Goal: Task Accomplishment & Management: Complete application form

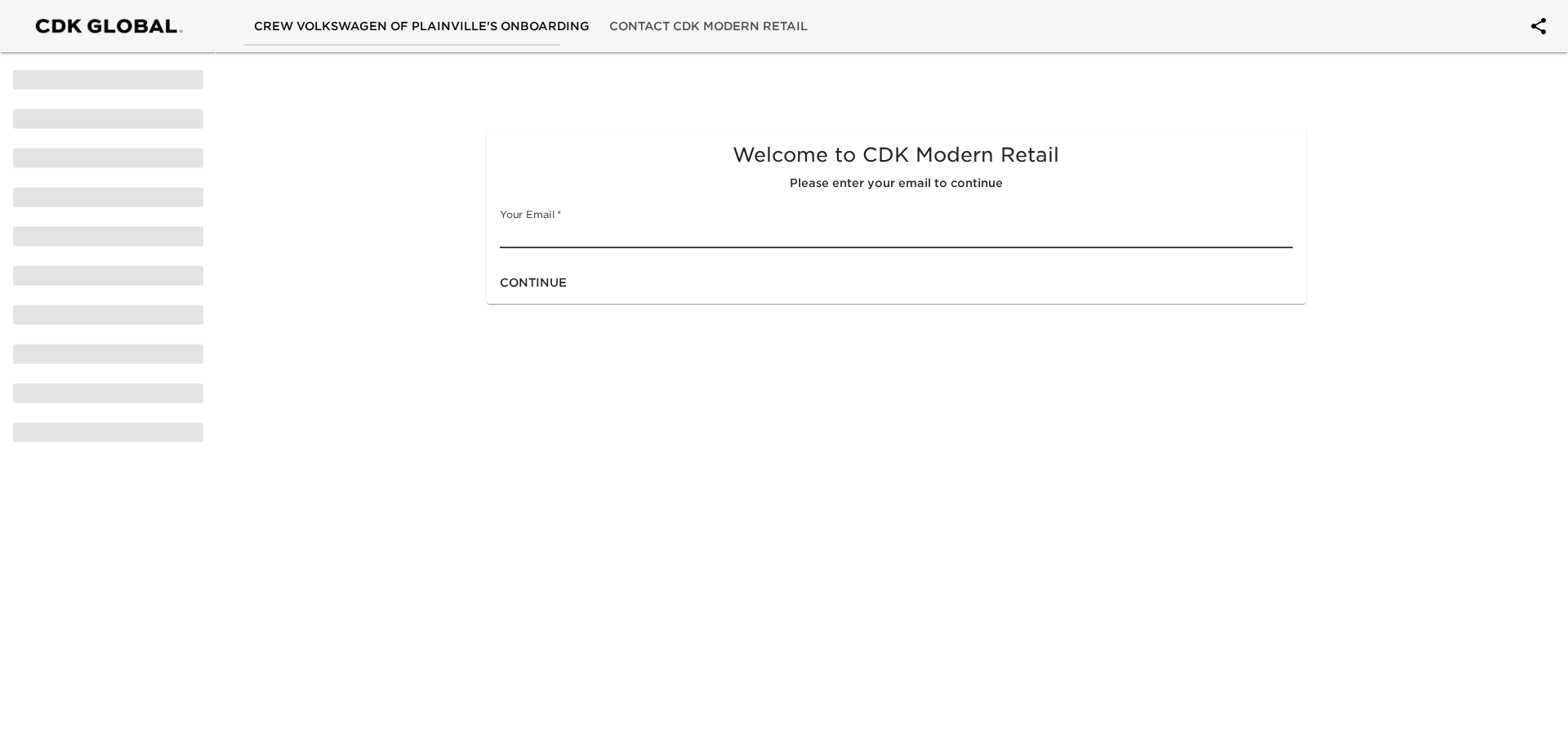
click at [620, 240] on input "text" at bounding box center [896, 235] width 793 height 26
type input "[EMAIL_ADDRESS][DOMAIN_NAME]"
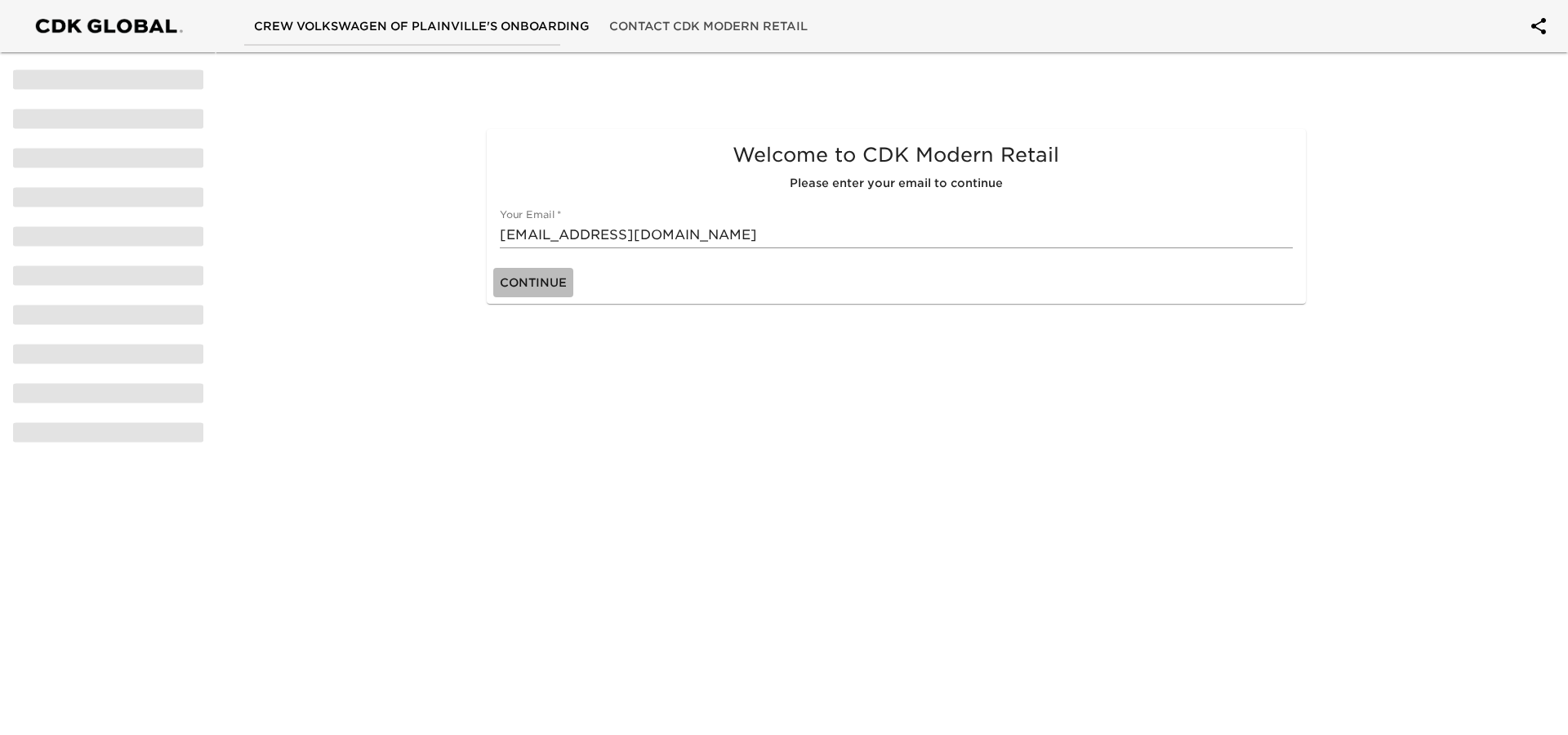
click at [566, 281] on span "Continue" at bounding box center [533, 282] width 67 height 20
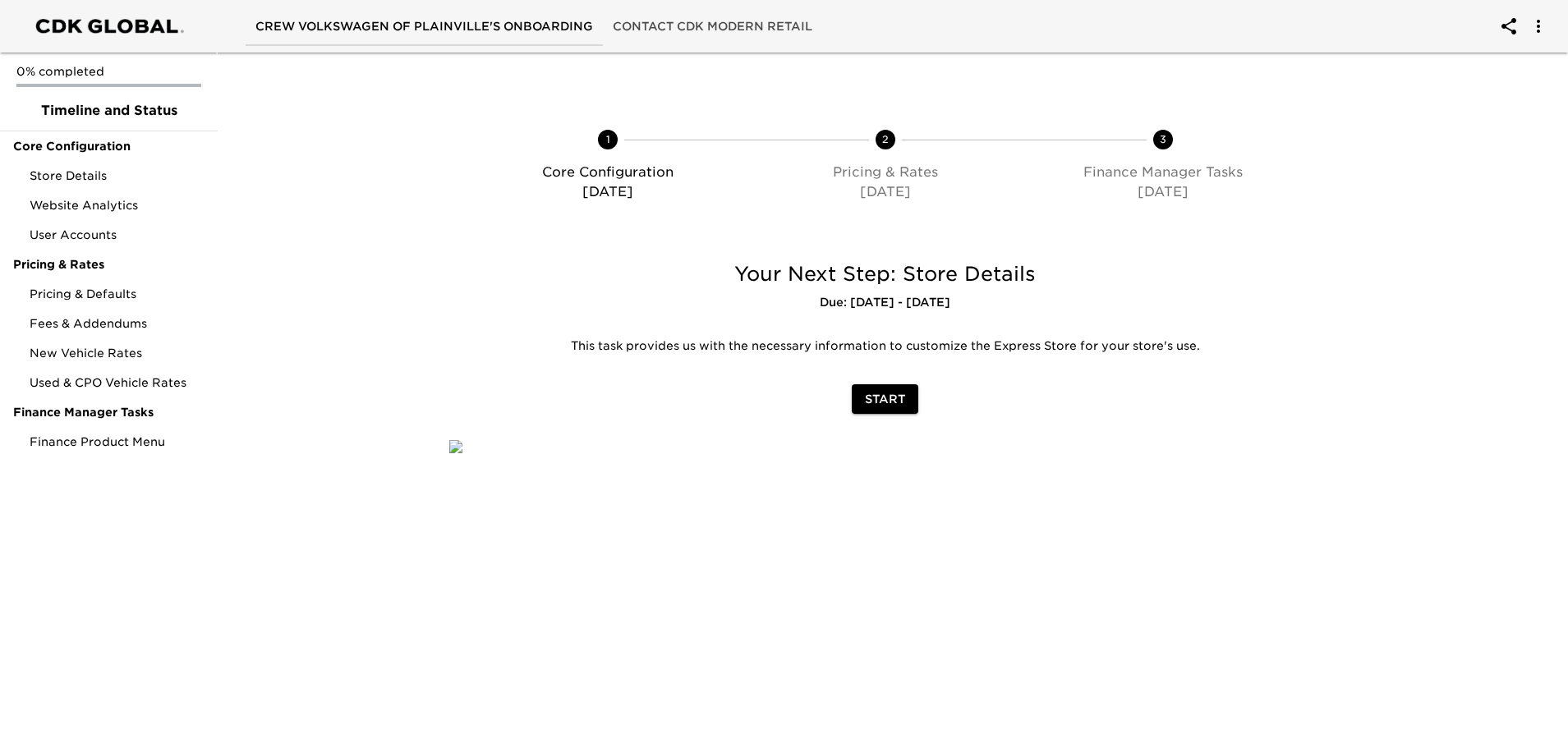
click at [900, 405] on span "Start" at bounding box center [884, 399] width 40 height 21
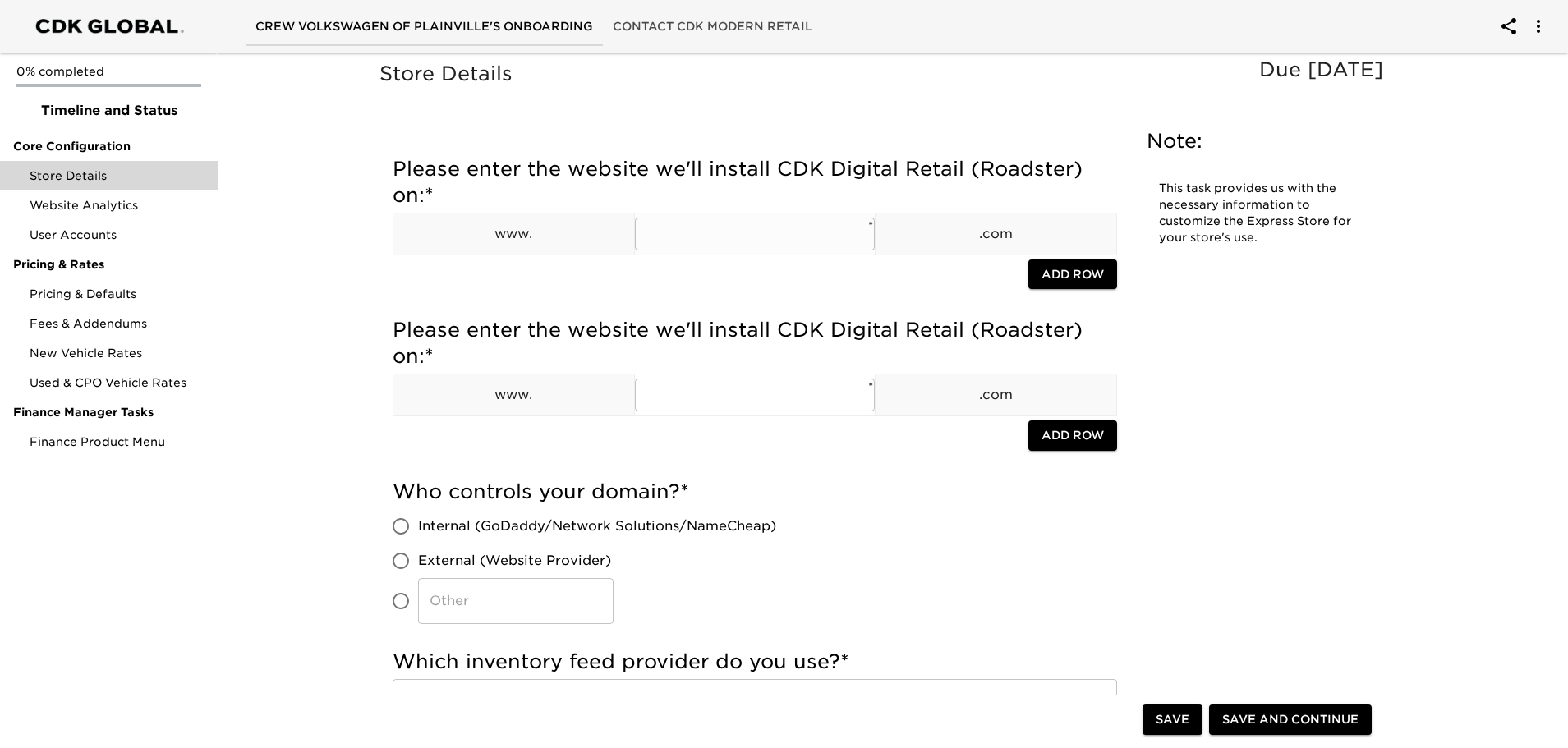
click at [782, 231] on input "text" at bounding box center [755, 234] width 241 height 33
type input "crewvw"
click at [736, 399] on input "text" at bounding box center [755, 396] width 241 height 33
type input "crewvw"
click at [405, 525] on input "Internal (GoDaddy/Network Solutions/NameCheap)" at bounding box center [401, 526] width 34 height 34
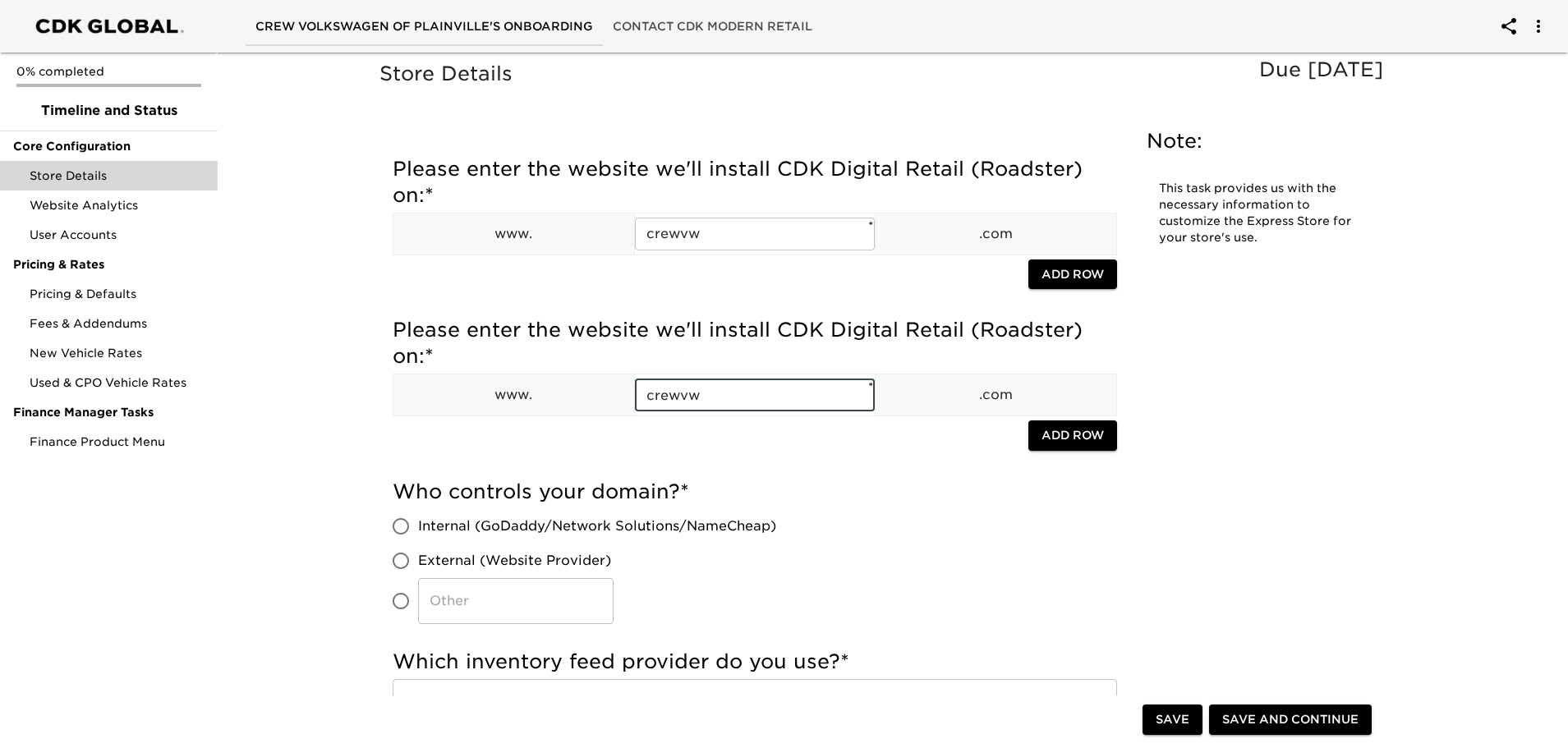
radio input "true"
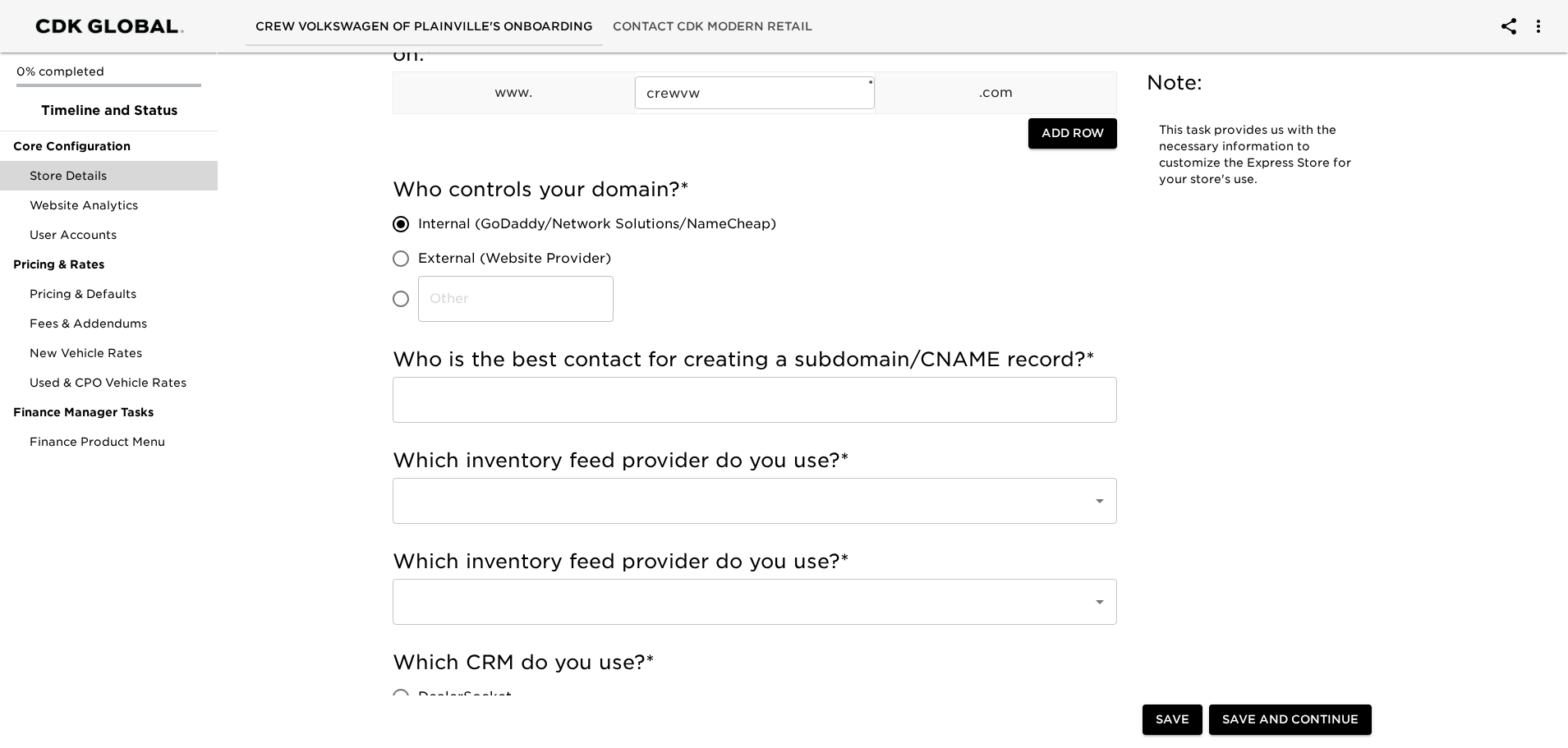
scroll to position [329, 0]
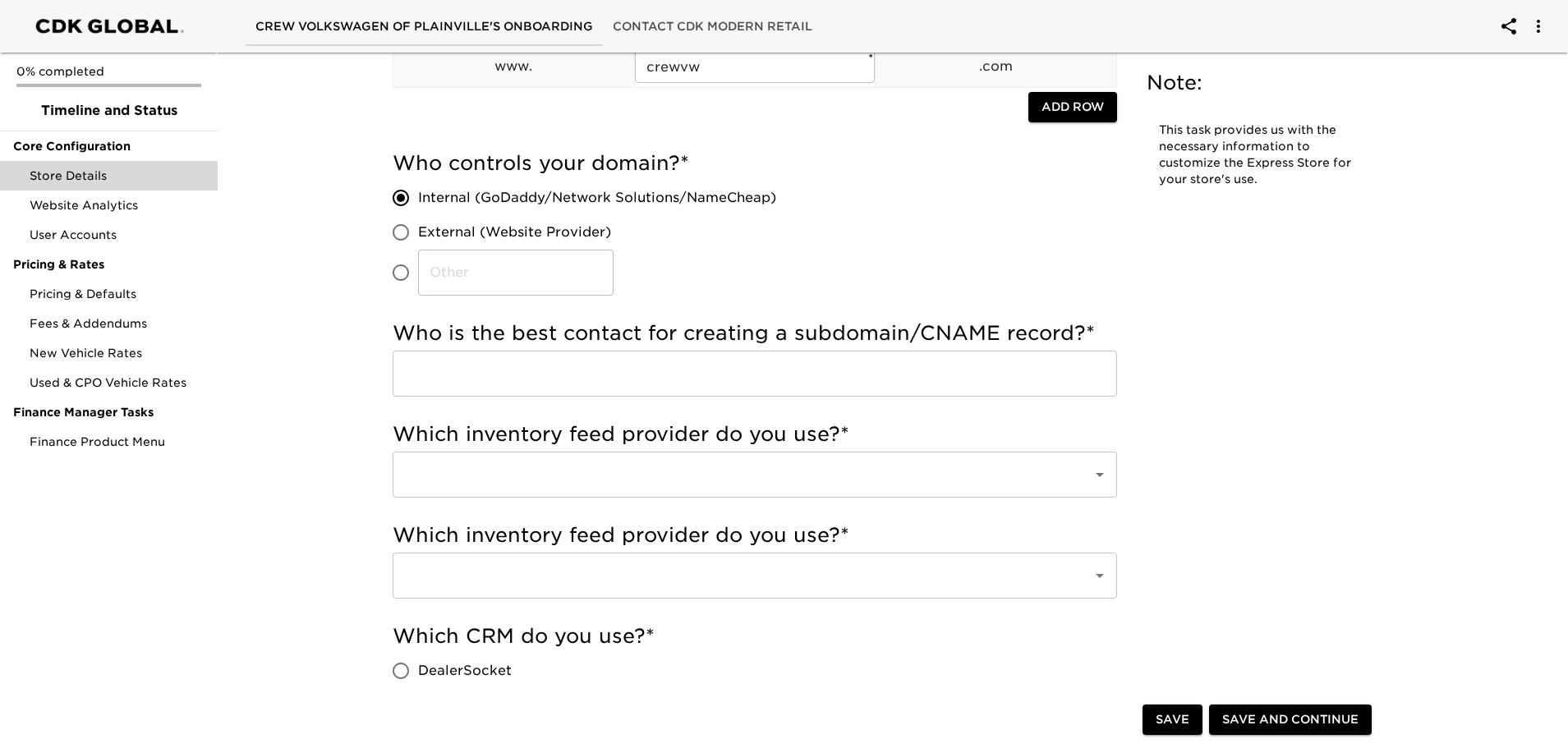
click at [848, 389] on input "text" at bounding box center [755, 373] width 725 height 46
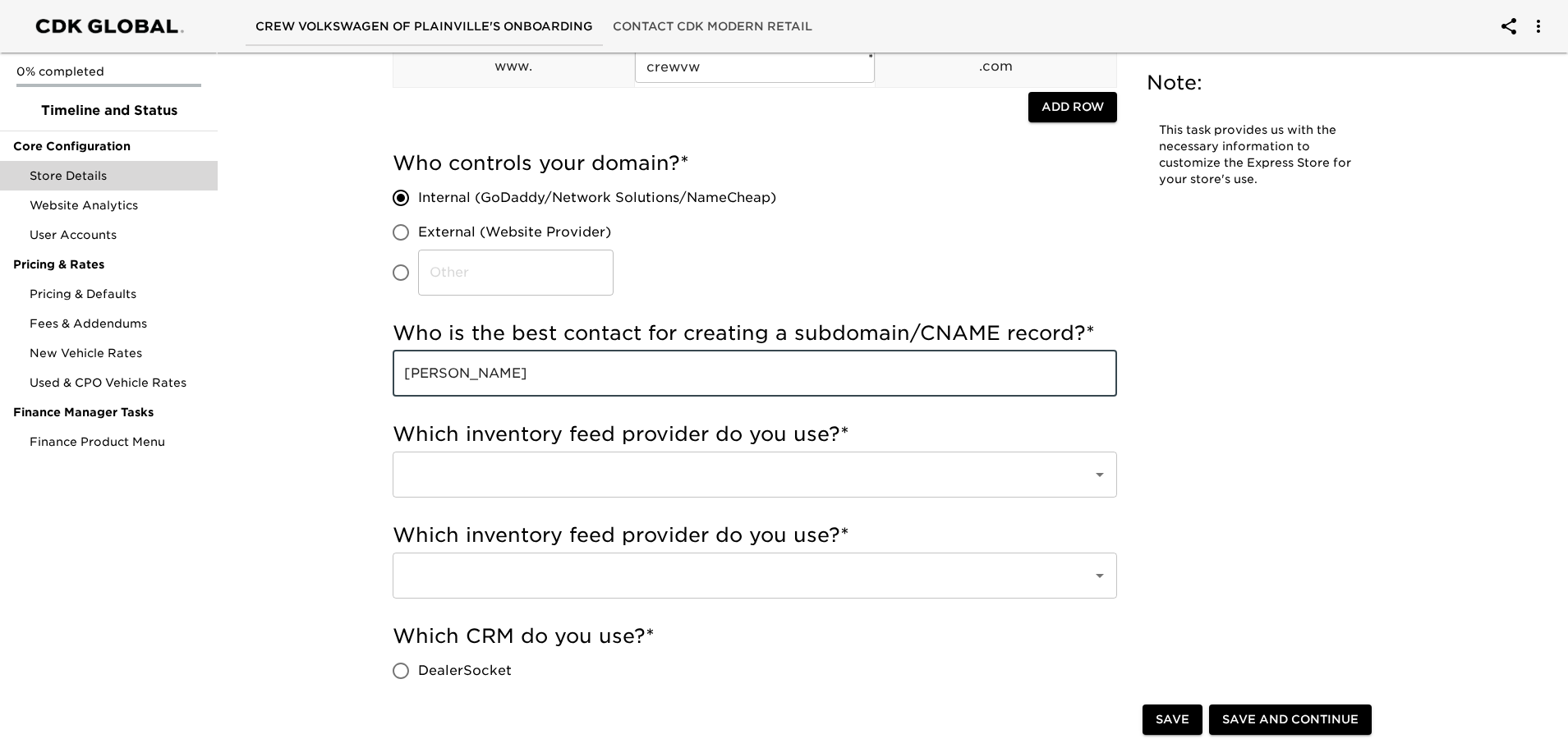
type input "[PERSON_NAME]"
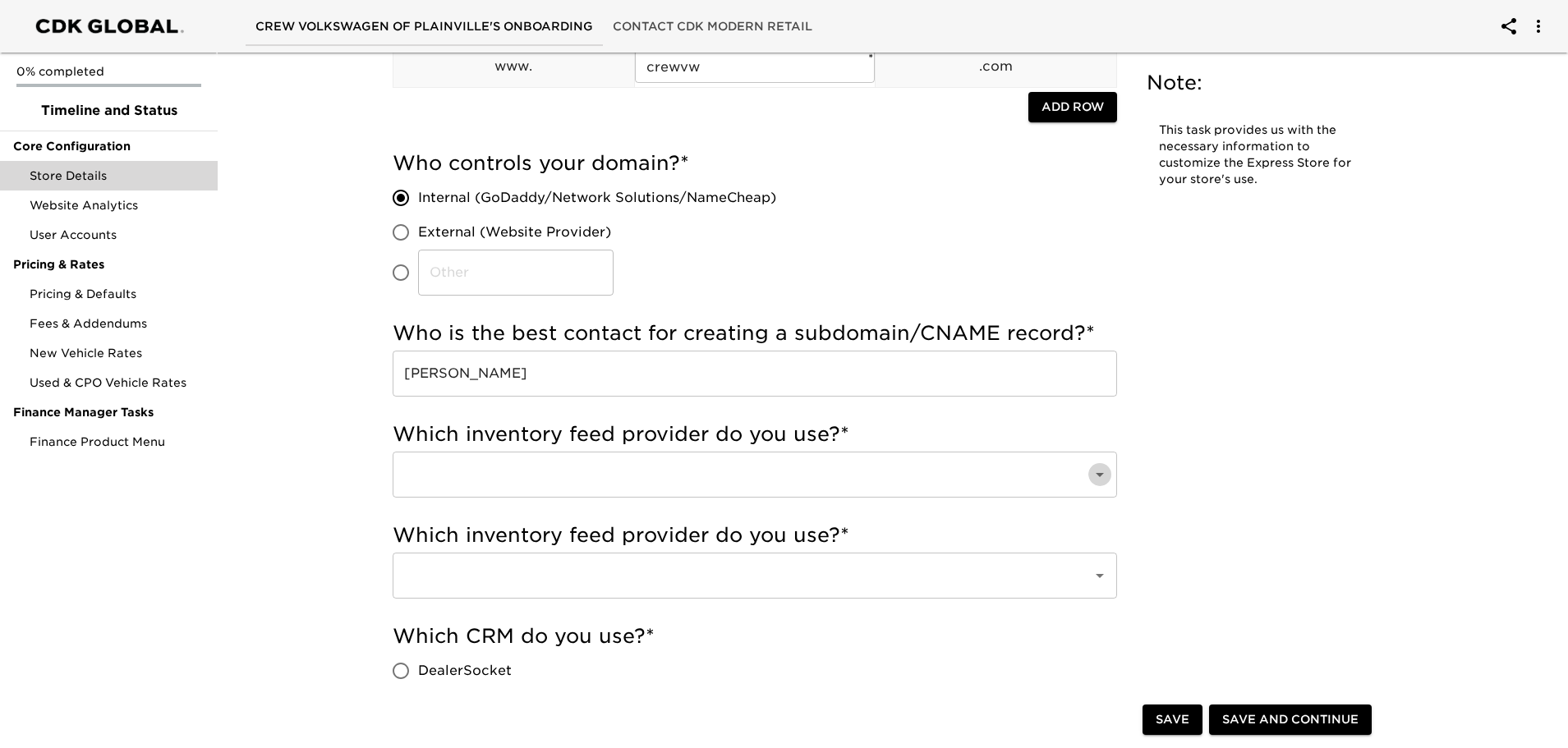
click at [1093, 472] on icon "Open" at bounding box center [1100, 475] width 20 height 20
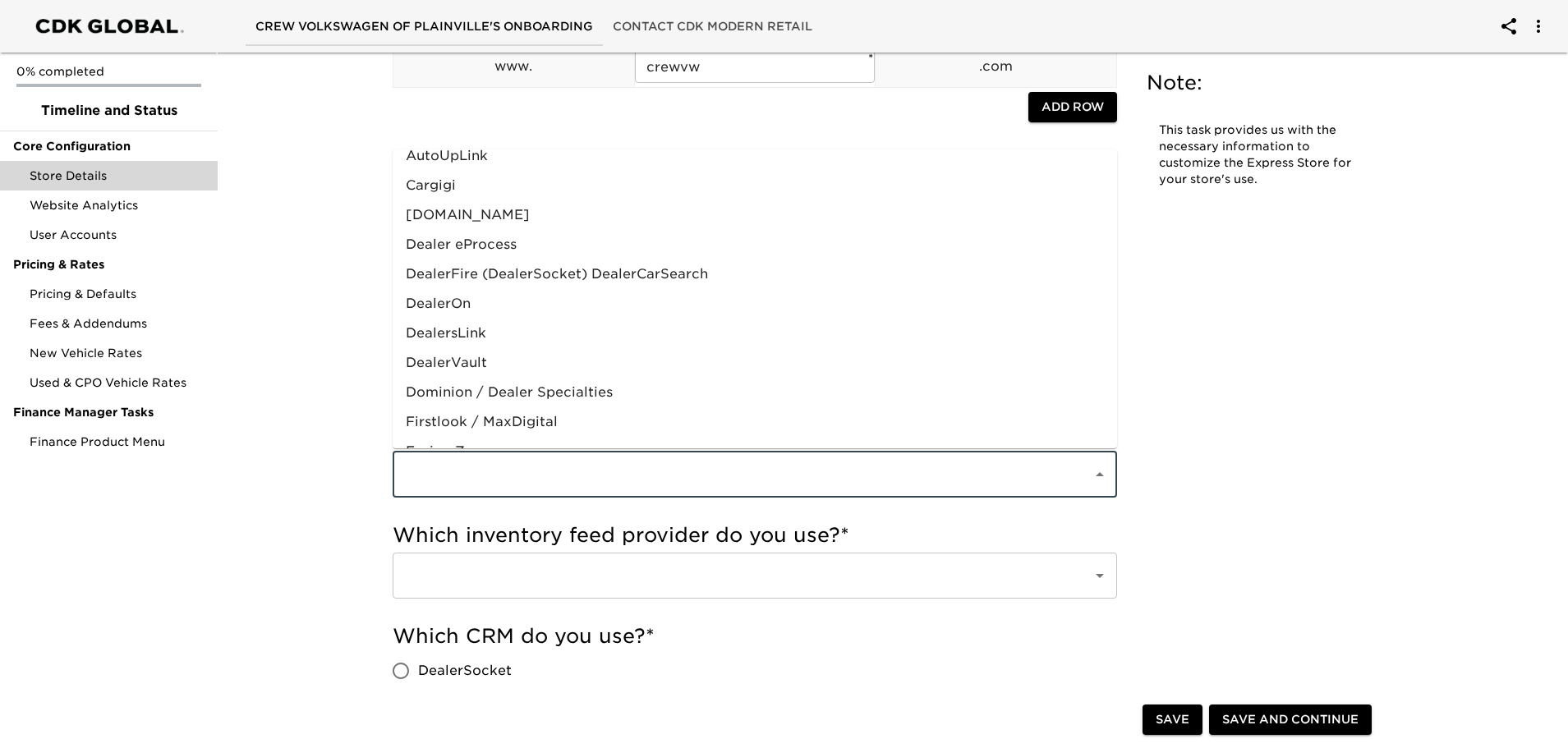
scroll to position [808, 0]
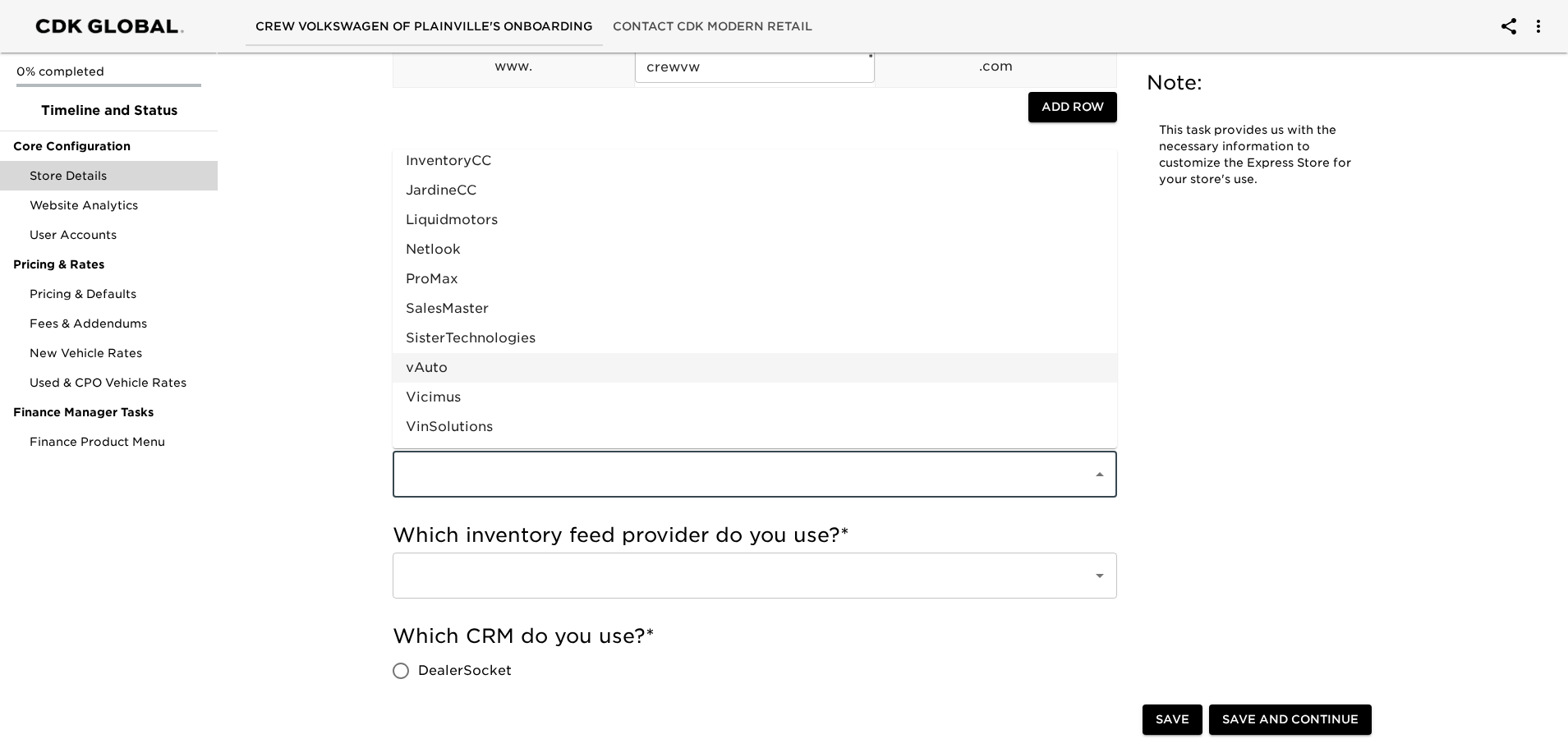
click at [524, 359] on li "vAuto" at bounding box center [755, 368] width 725 height 29
type input "vAuto"
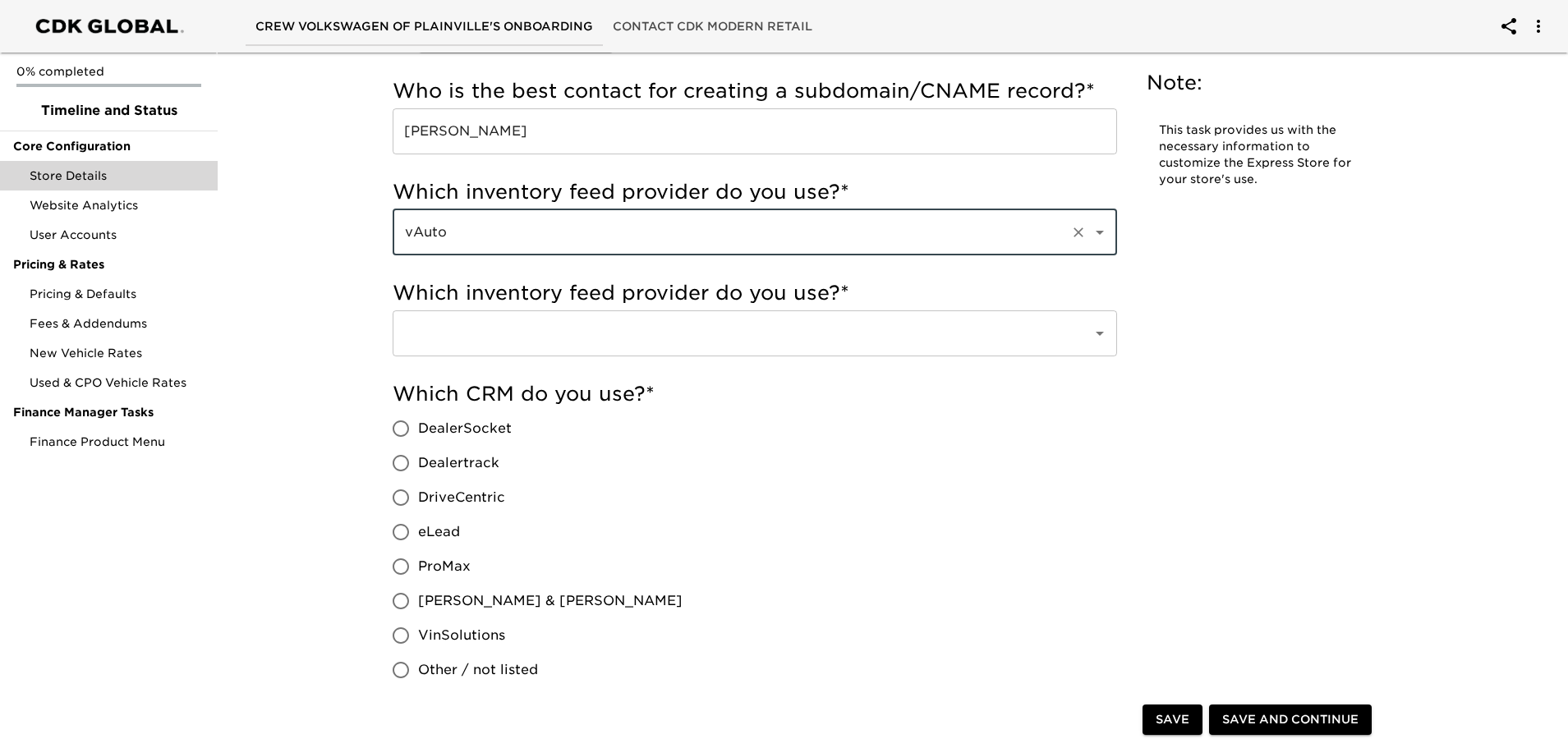
scroll to position [575, 0]
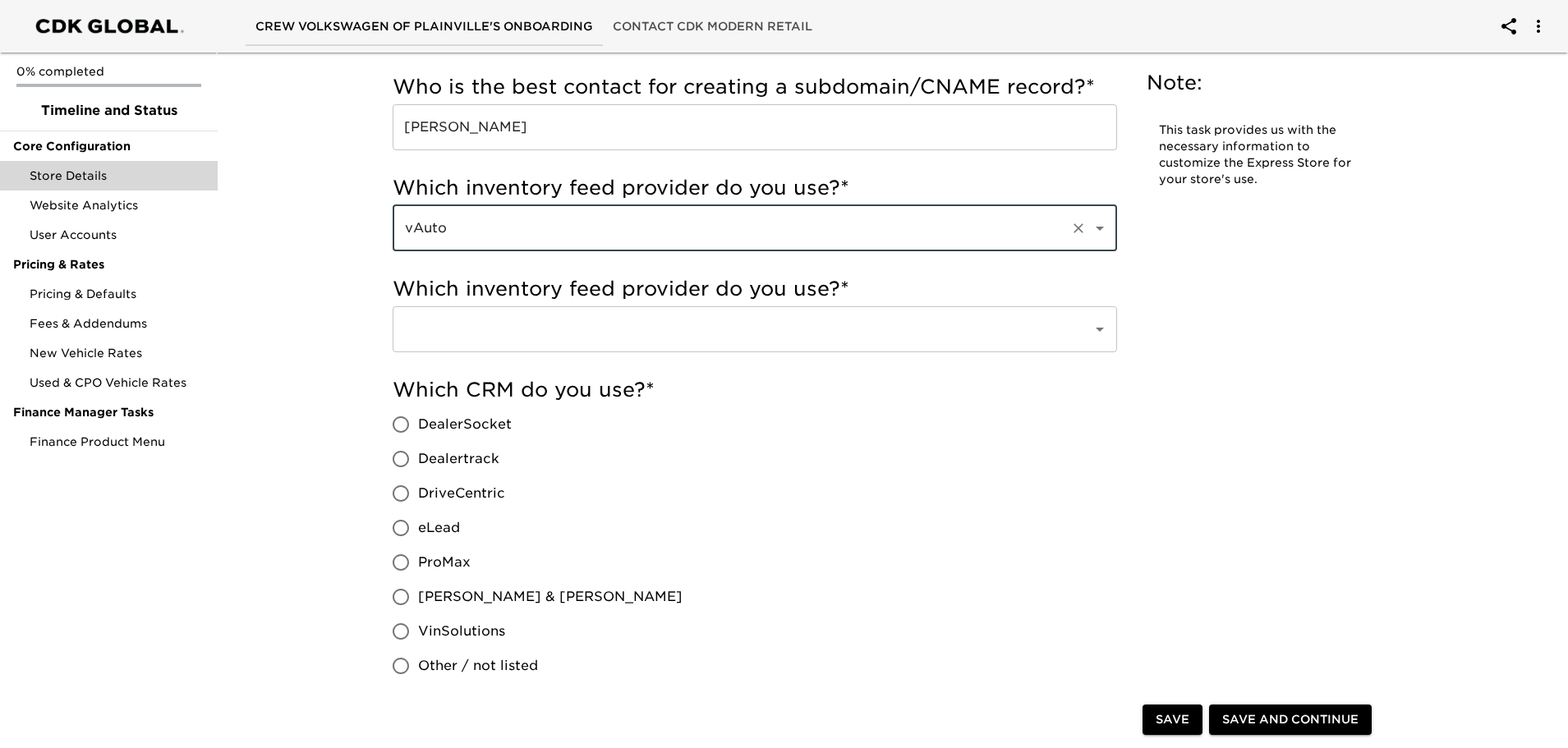
click at [1107, 321] on icon "Open" at bounding box center [1100, 329] width 20 height 20
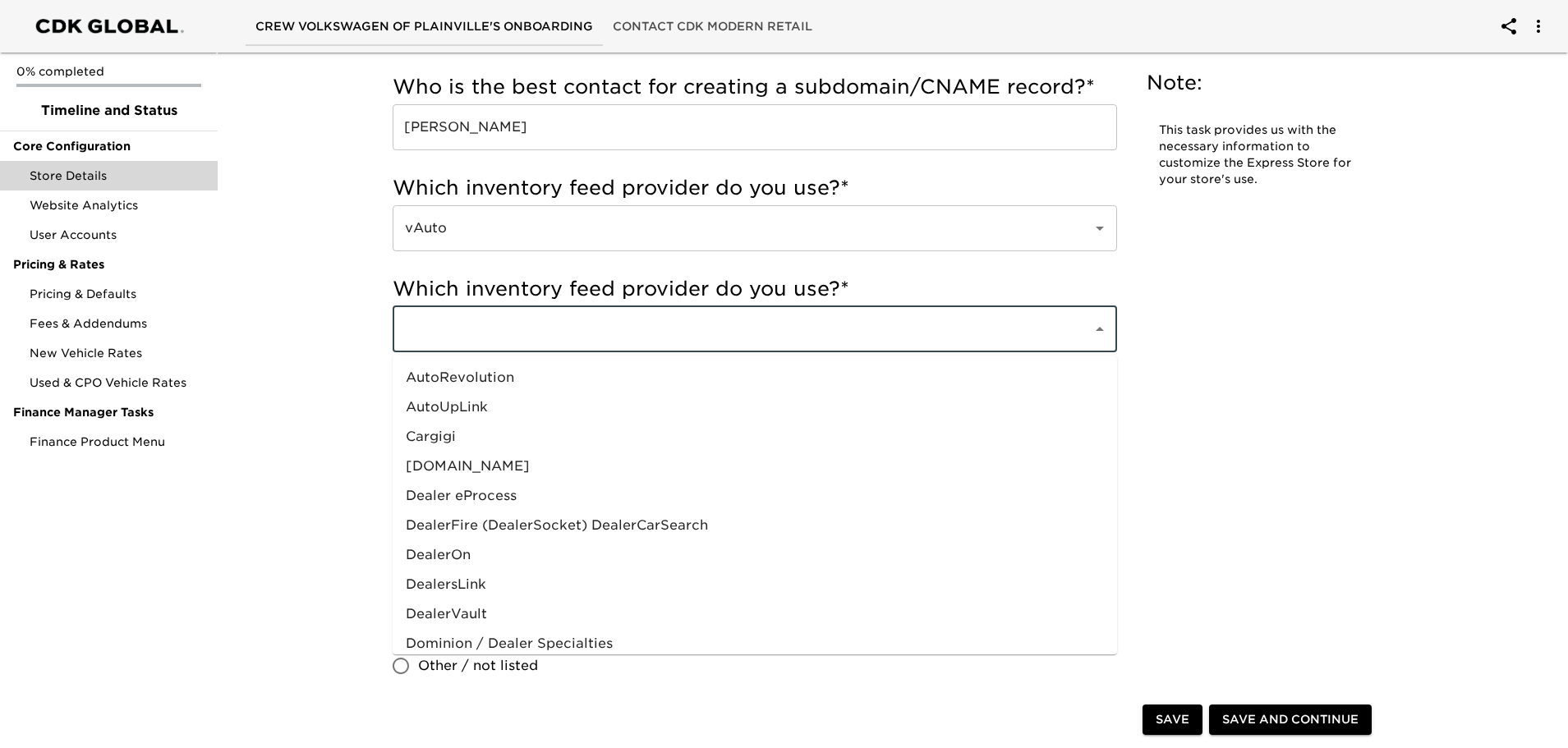
scroll to position [808, 0]
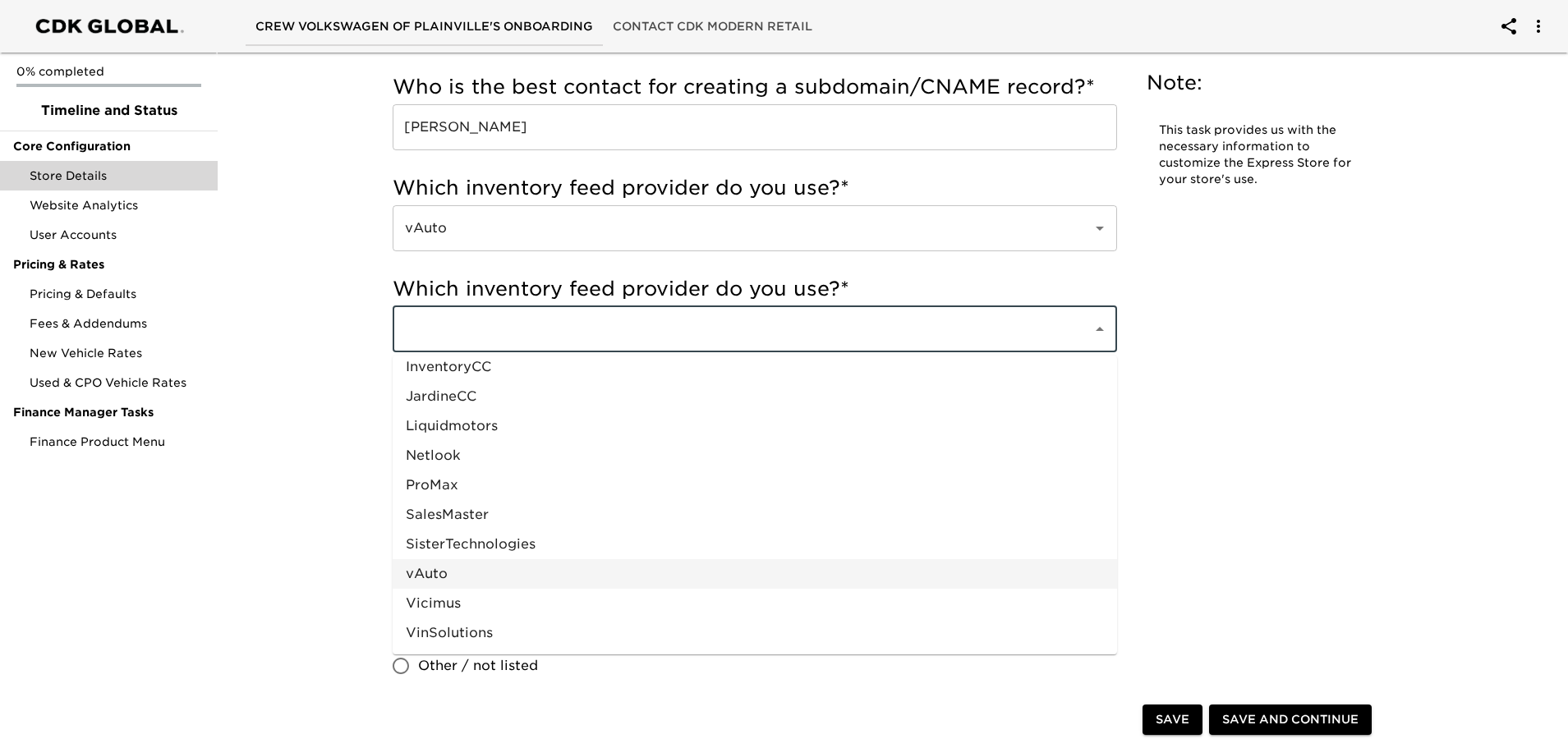
click at [506, 565] on li "vAuto" at bounding box center [755, 574] width 725 height 29
type input "vAuto"
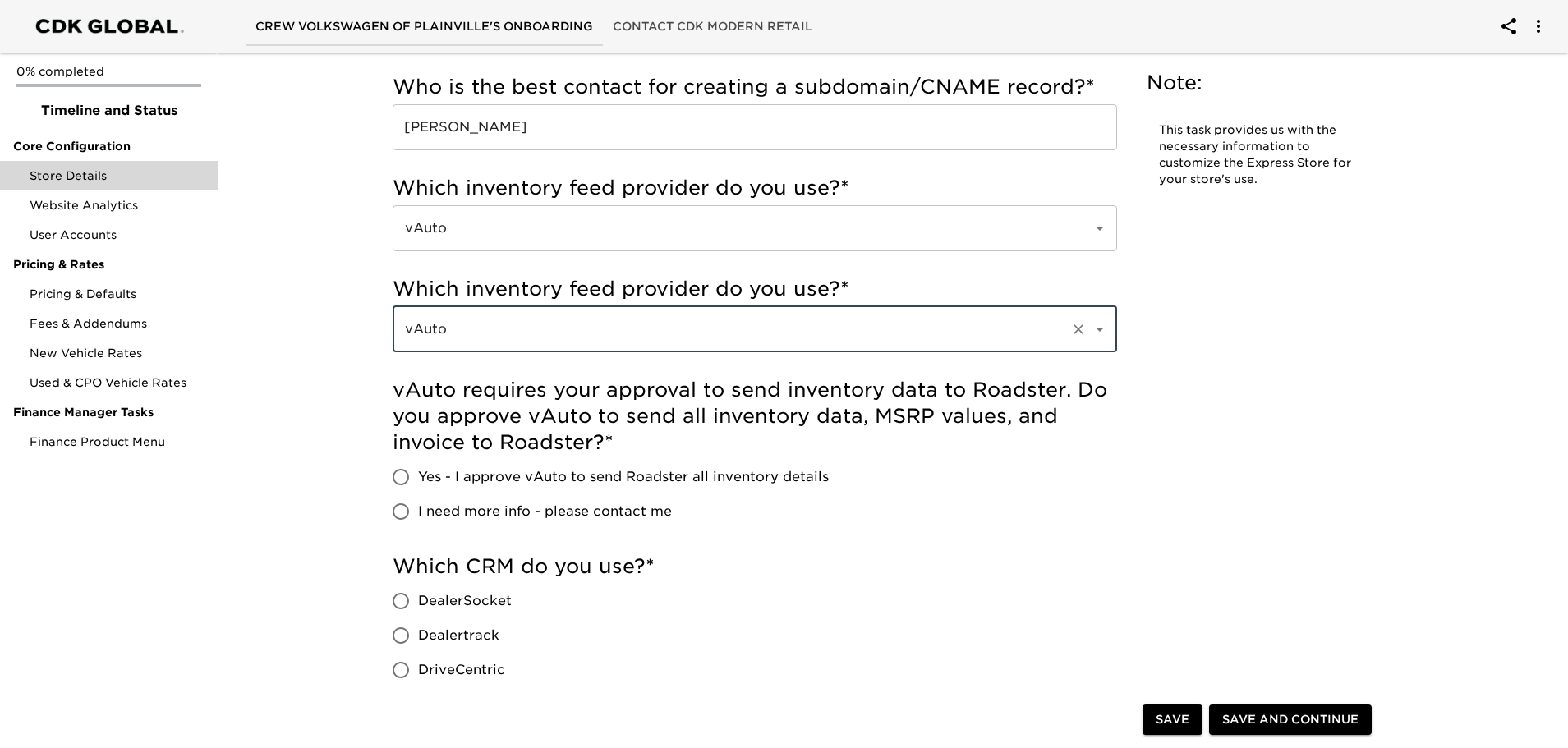
click at [404, 480] on input "Yes - I approve vAuto to send Roadster all inventory details" at bounding box center [401, 477] width 34 height 34
radio input "true"
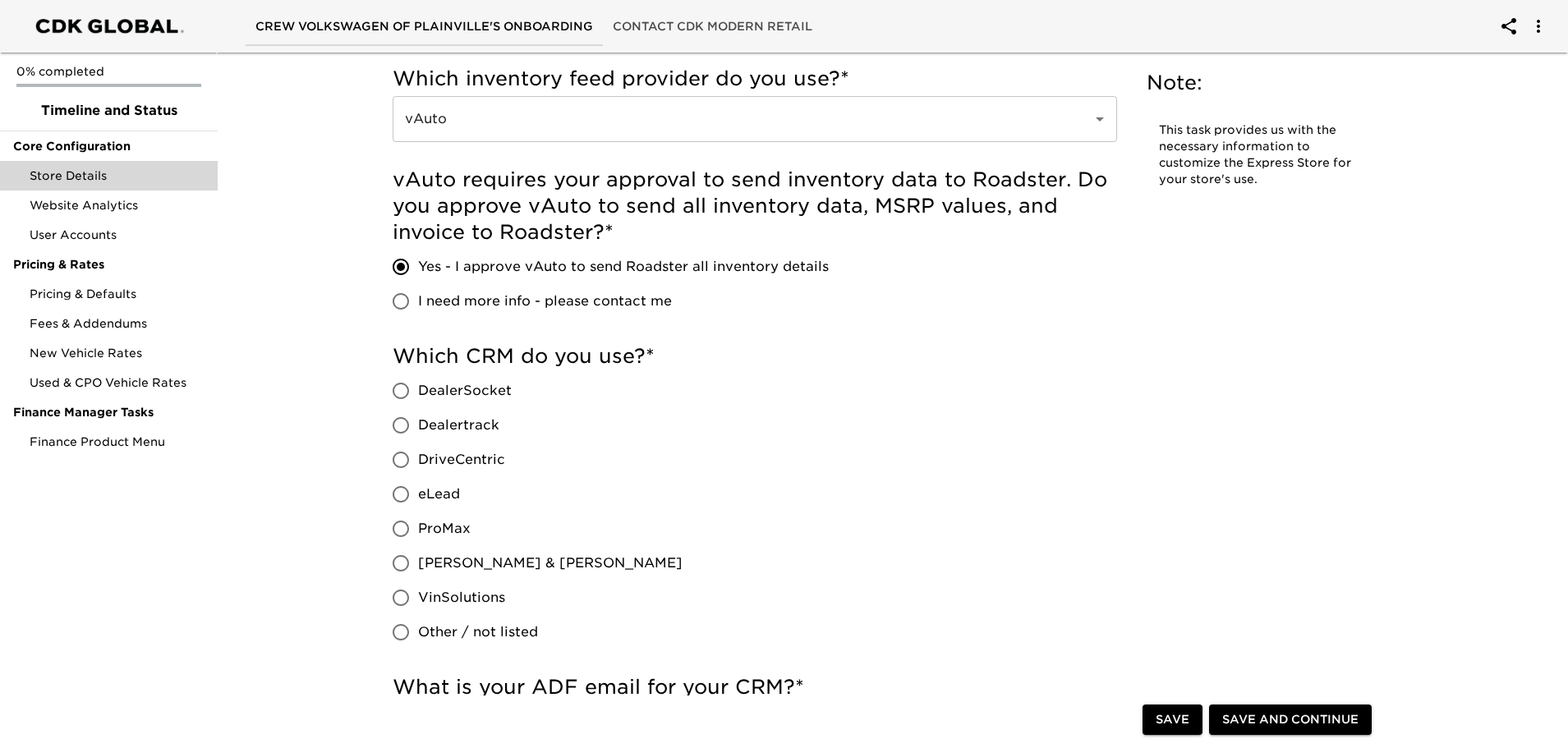
scroll to position [904, 0]
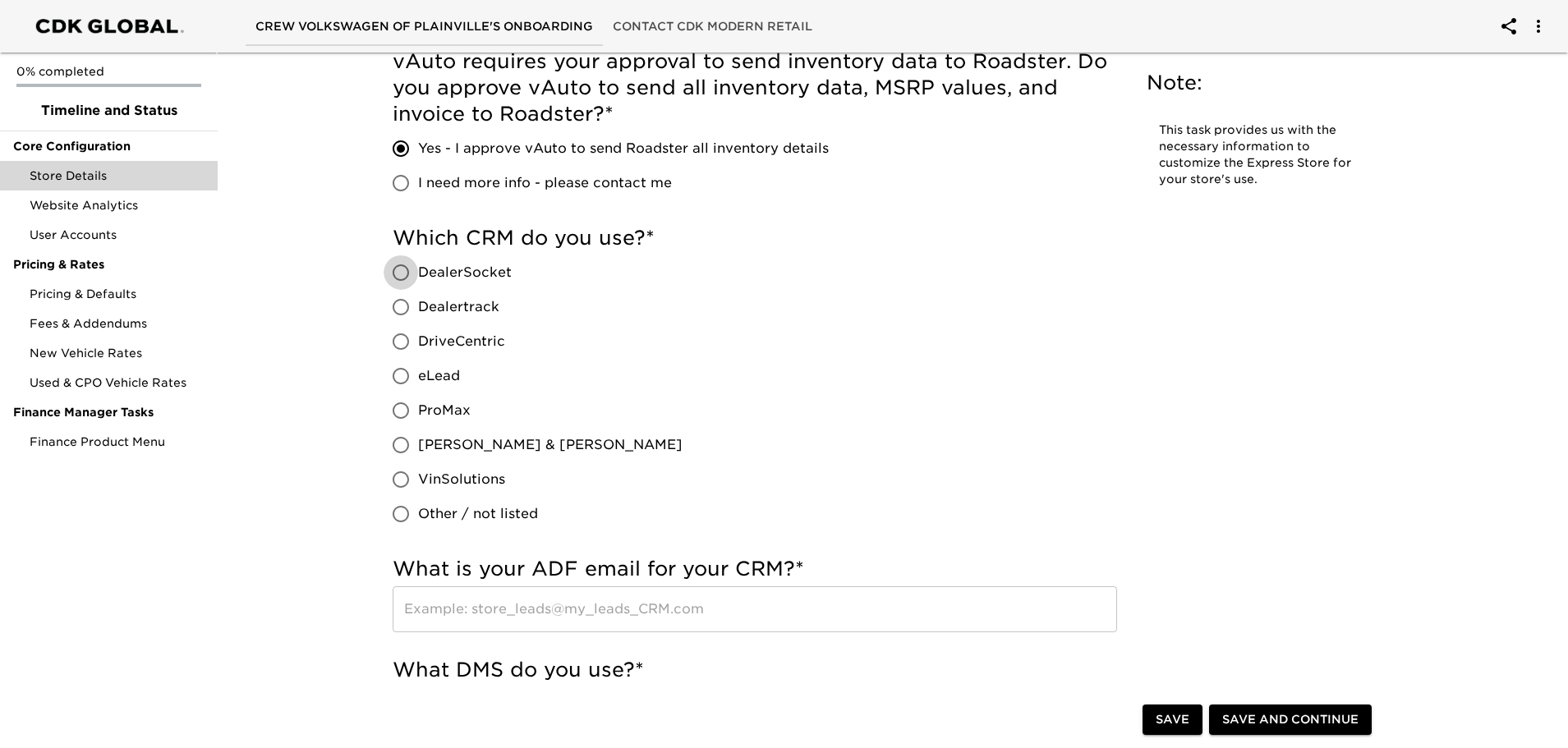
click at [399, 278] on input "DealerSocket" at bounding box center [401, 272] width 34 height 34
radio input "true"
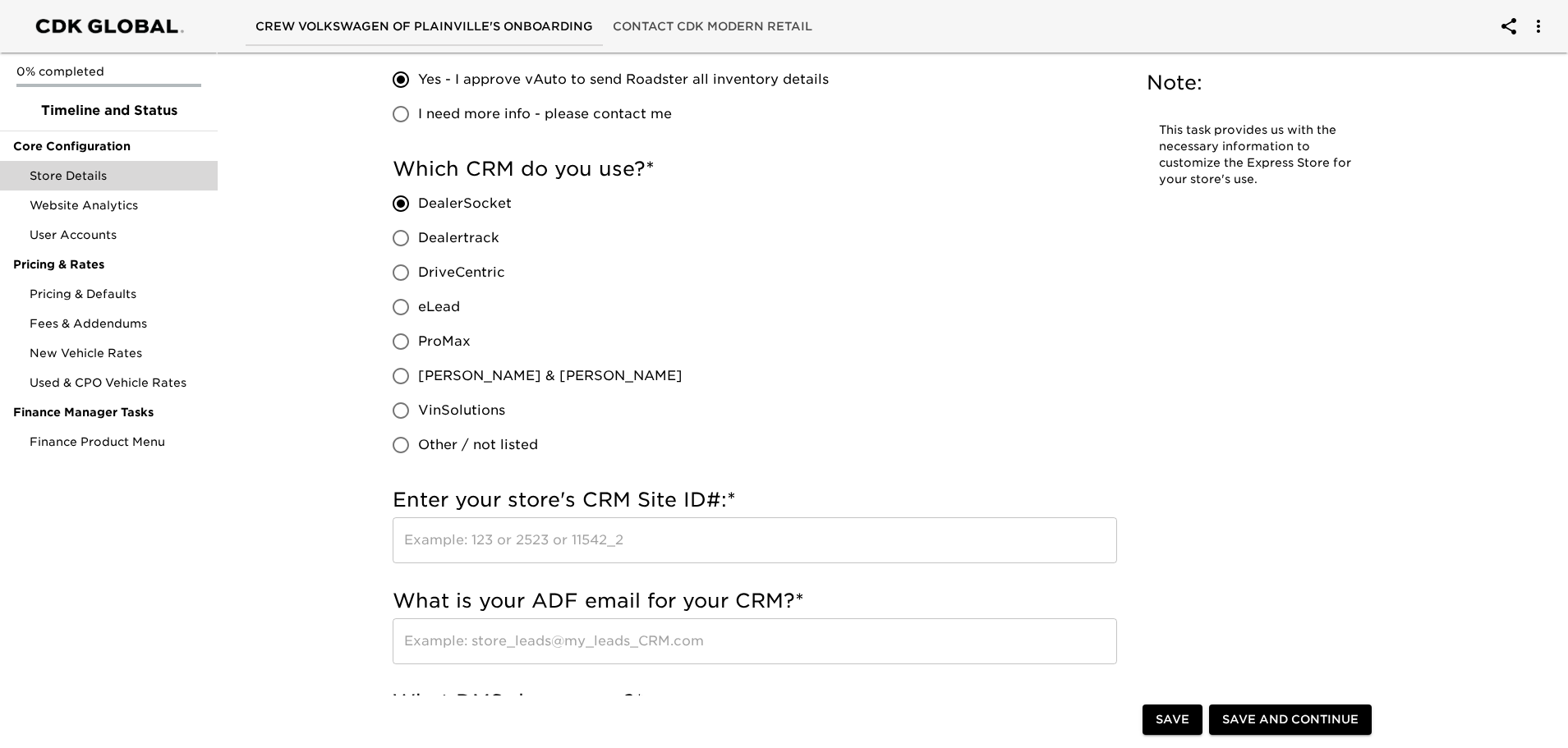
scroll to position [1149, 0]
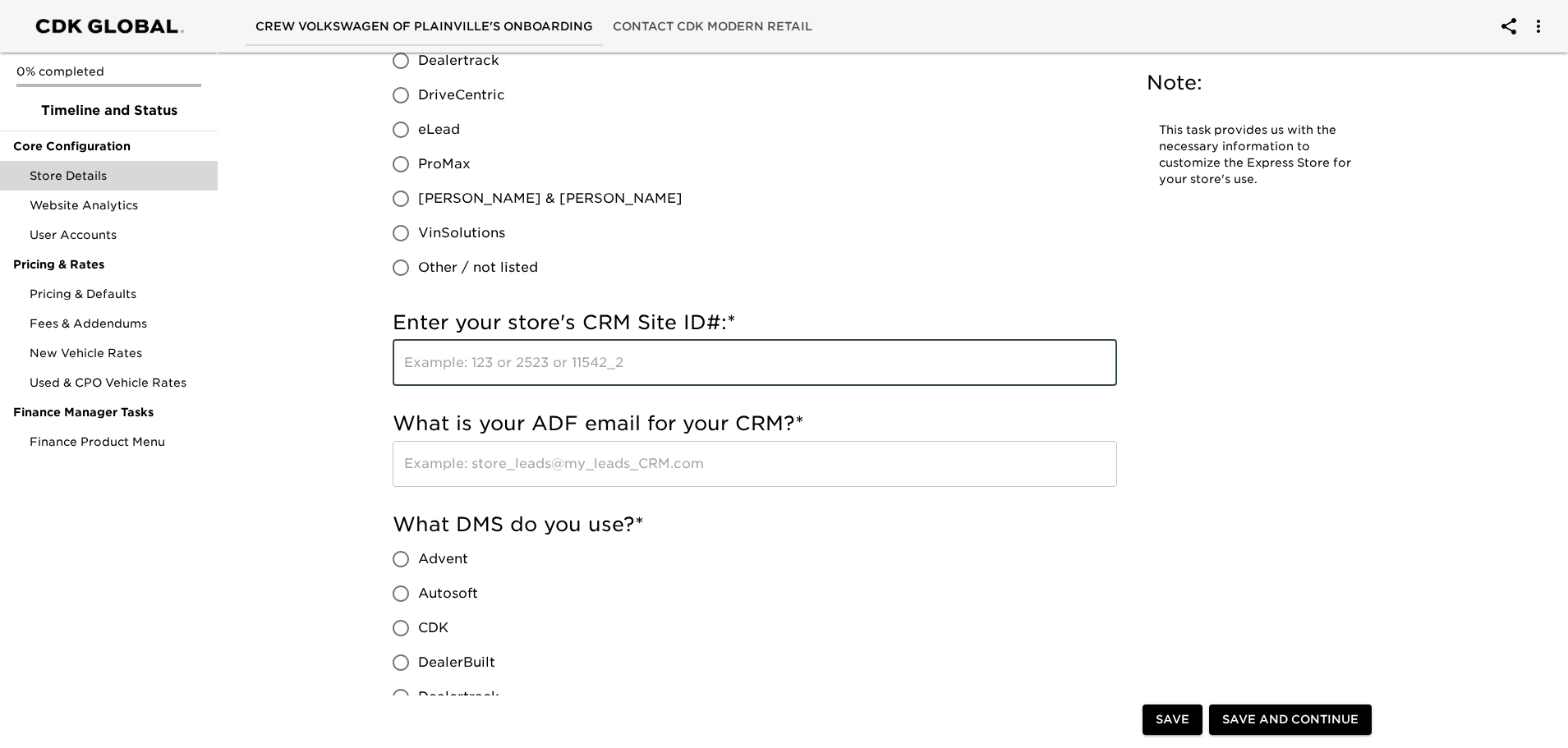
click at [644, 362] on input "text" at bounding box center [755, 362] width 725 height 46
type input "10828"
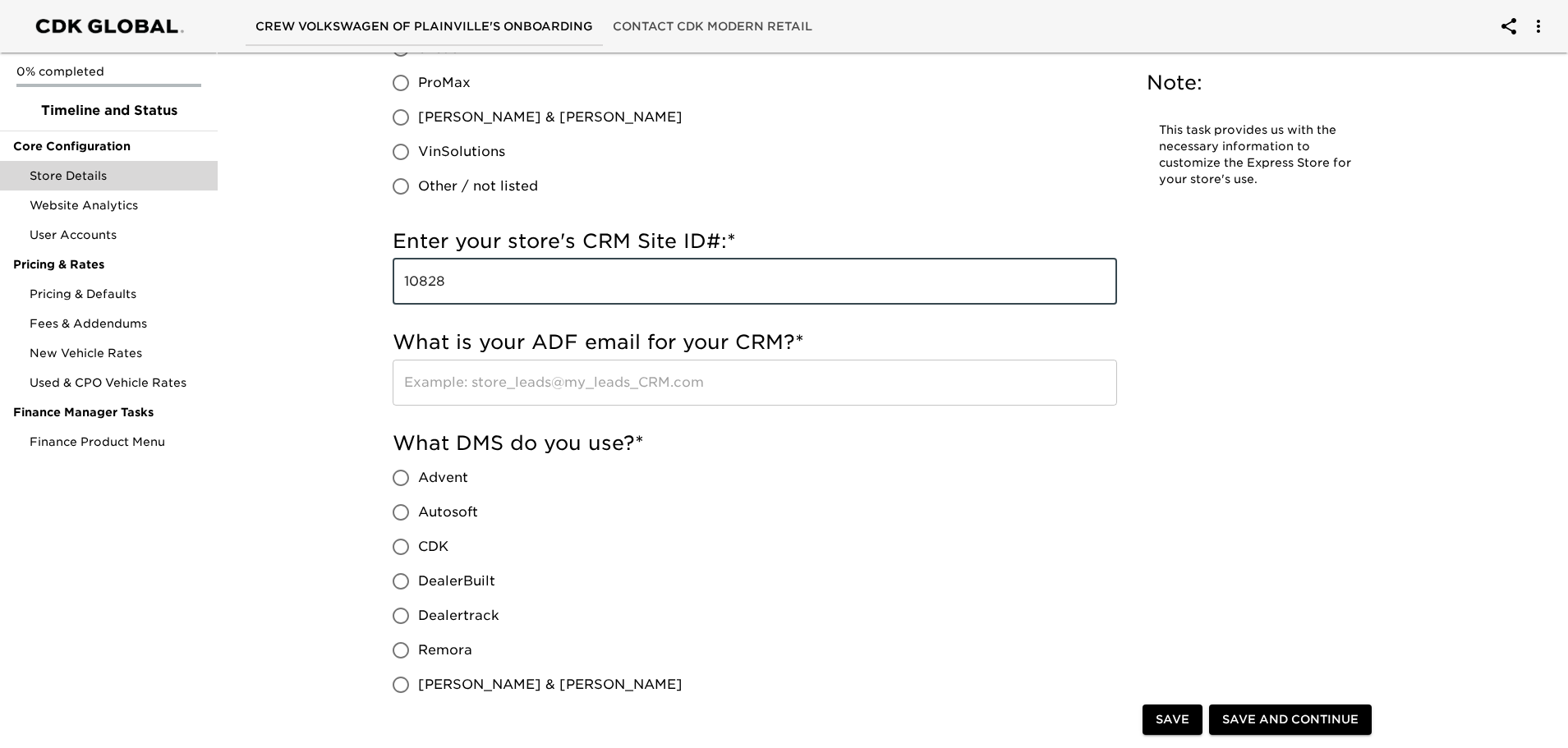
scroll to position [1314, 0]
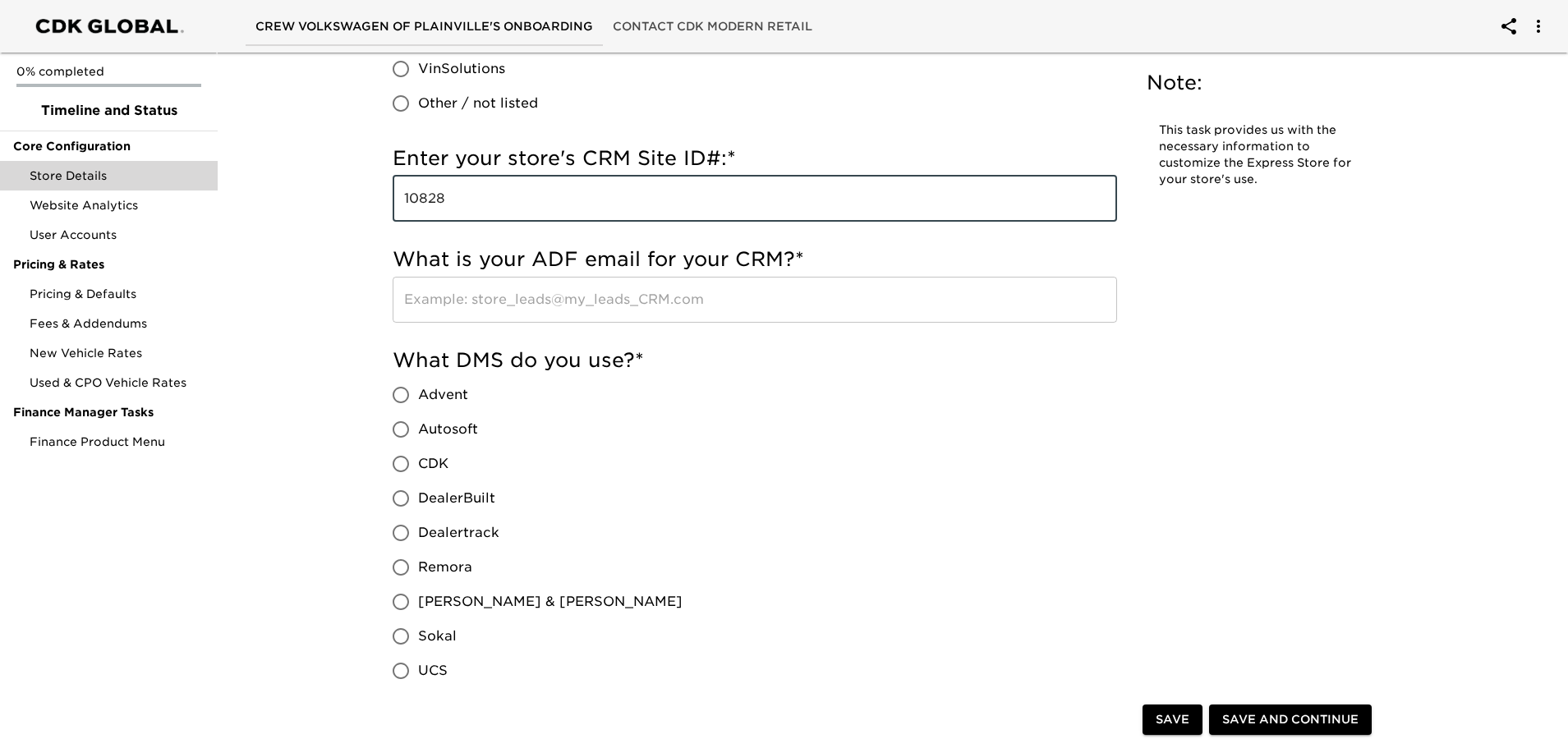
click at [694, 299] on input "text" at bounding box center [755, 300] width 725 height 46
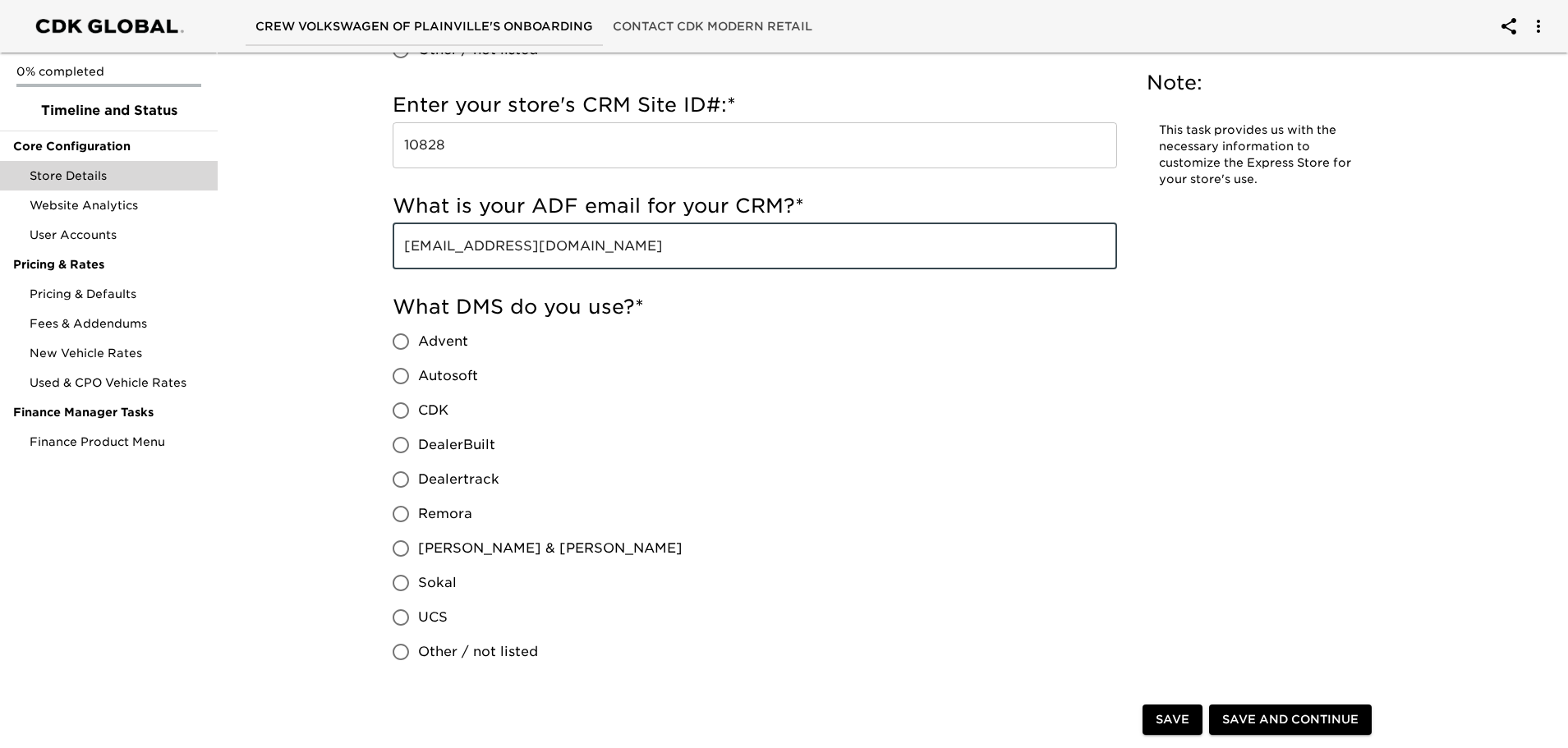
scroll to position [1396, 0]
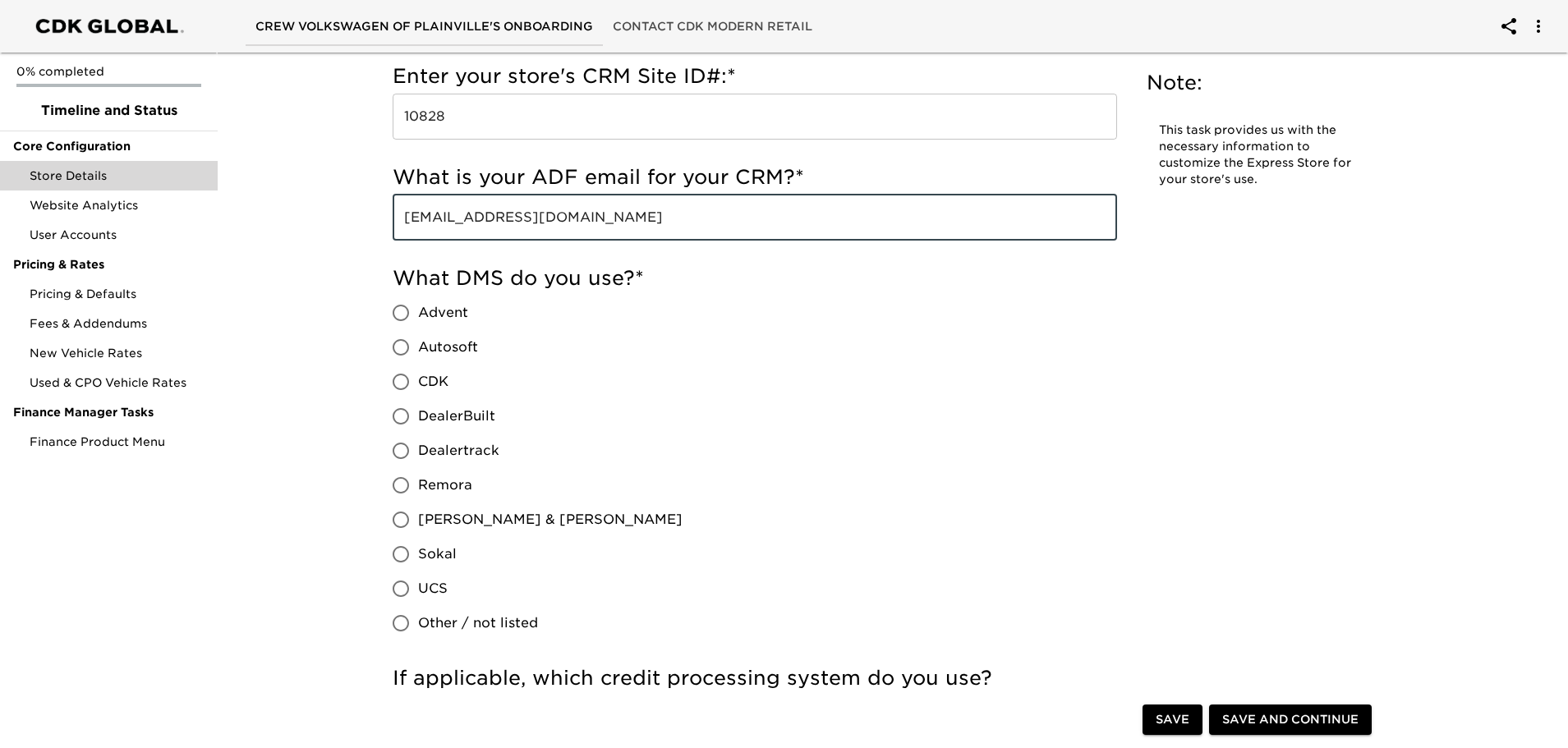
type input "[EMAIL_ADDRESS][DOMAIN_NAME]"
click at [397, 380] on input "CDK" at bounding box center [401, 381] width 34 height 34
radio input "true"
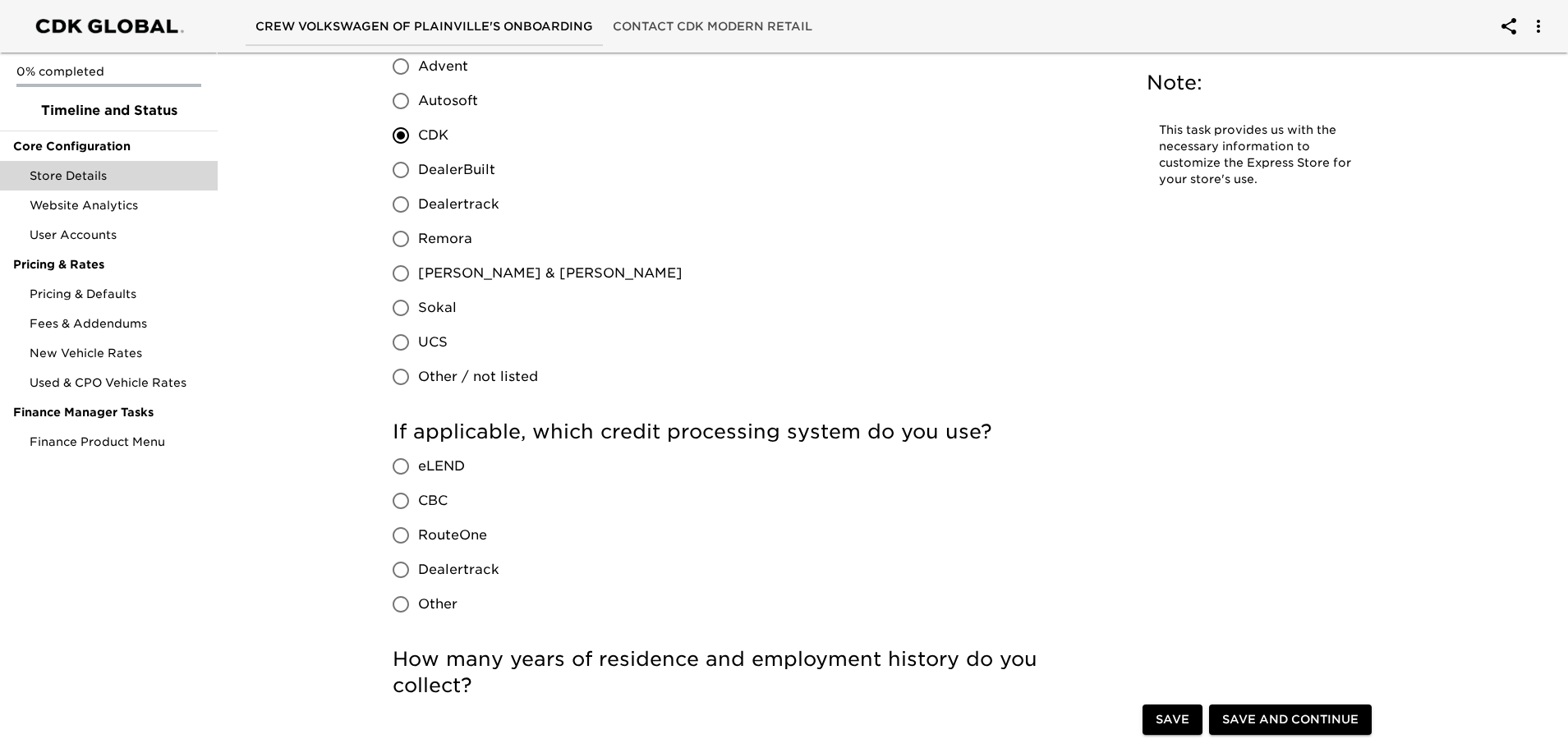
scroll to position [1724, 0]
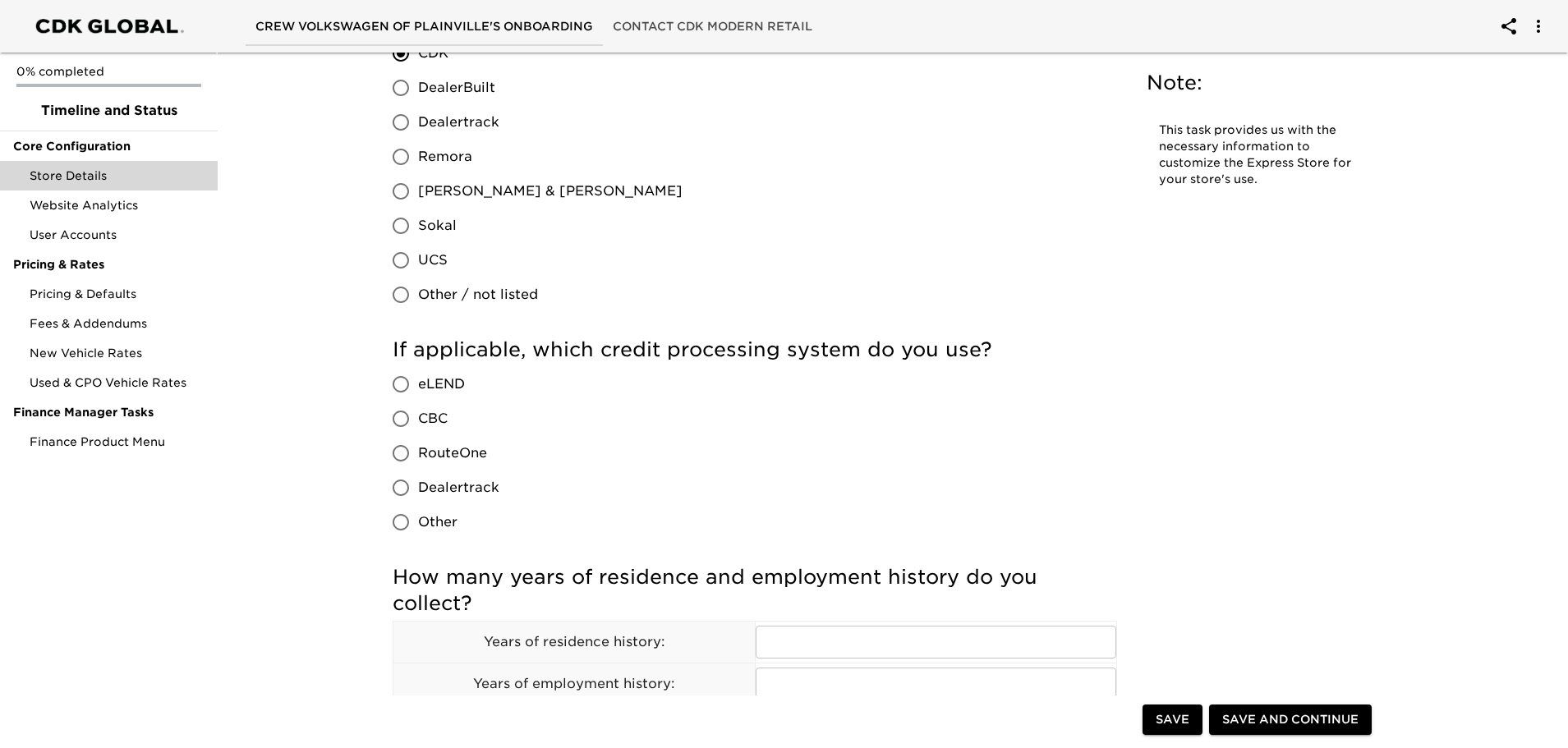
click at [399, 489] on input "Dealertrack" at bounding box center [401, 488] width 34 height 34
radio input "true"
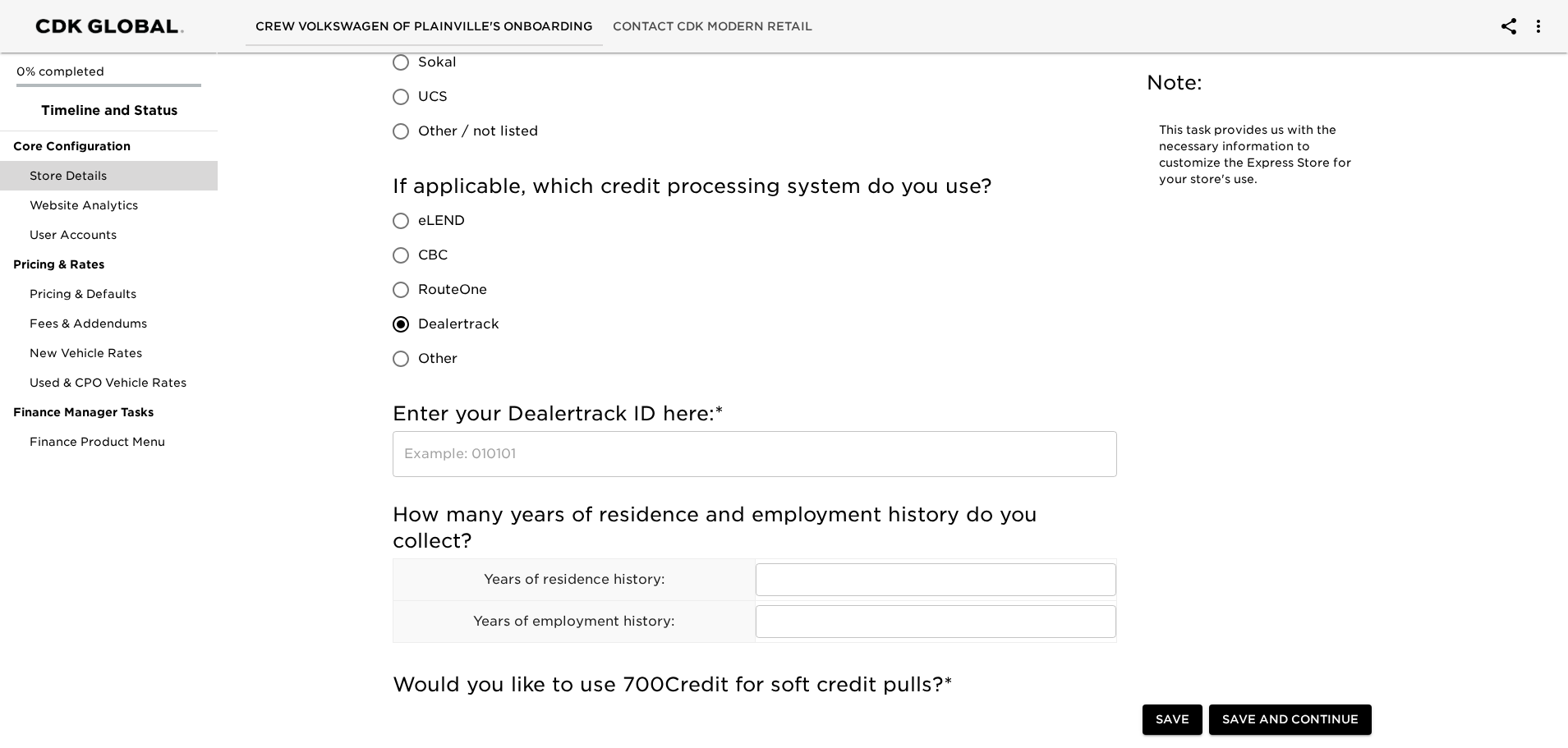
scroll to position [1889, 0]
click at [568, 458] on input "text" at bounding box center [755, 453] width 725 height 46
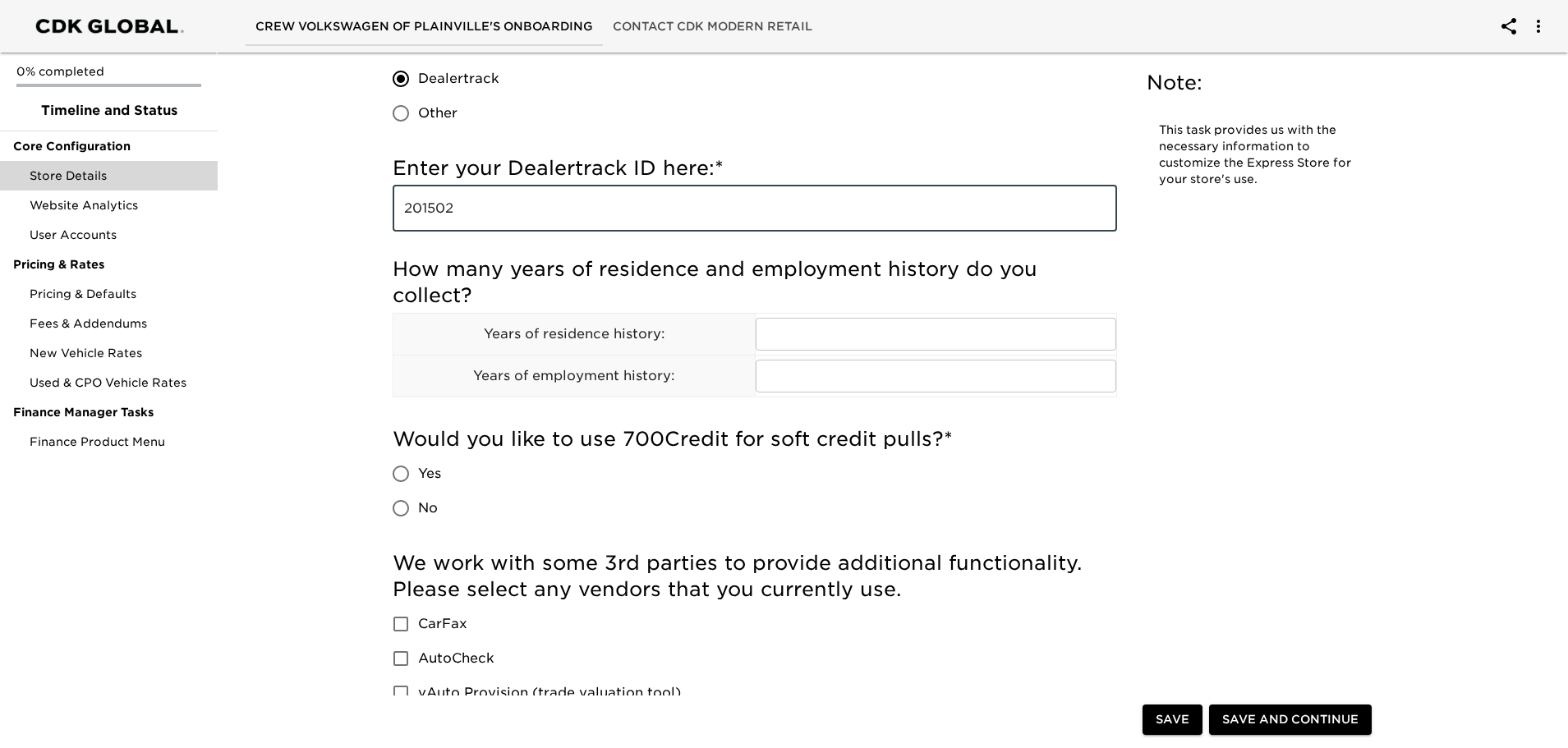
scroll to position [2135, 0]
type input "201502"
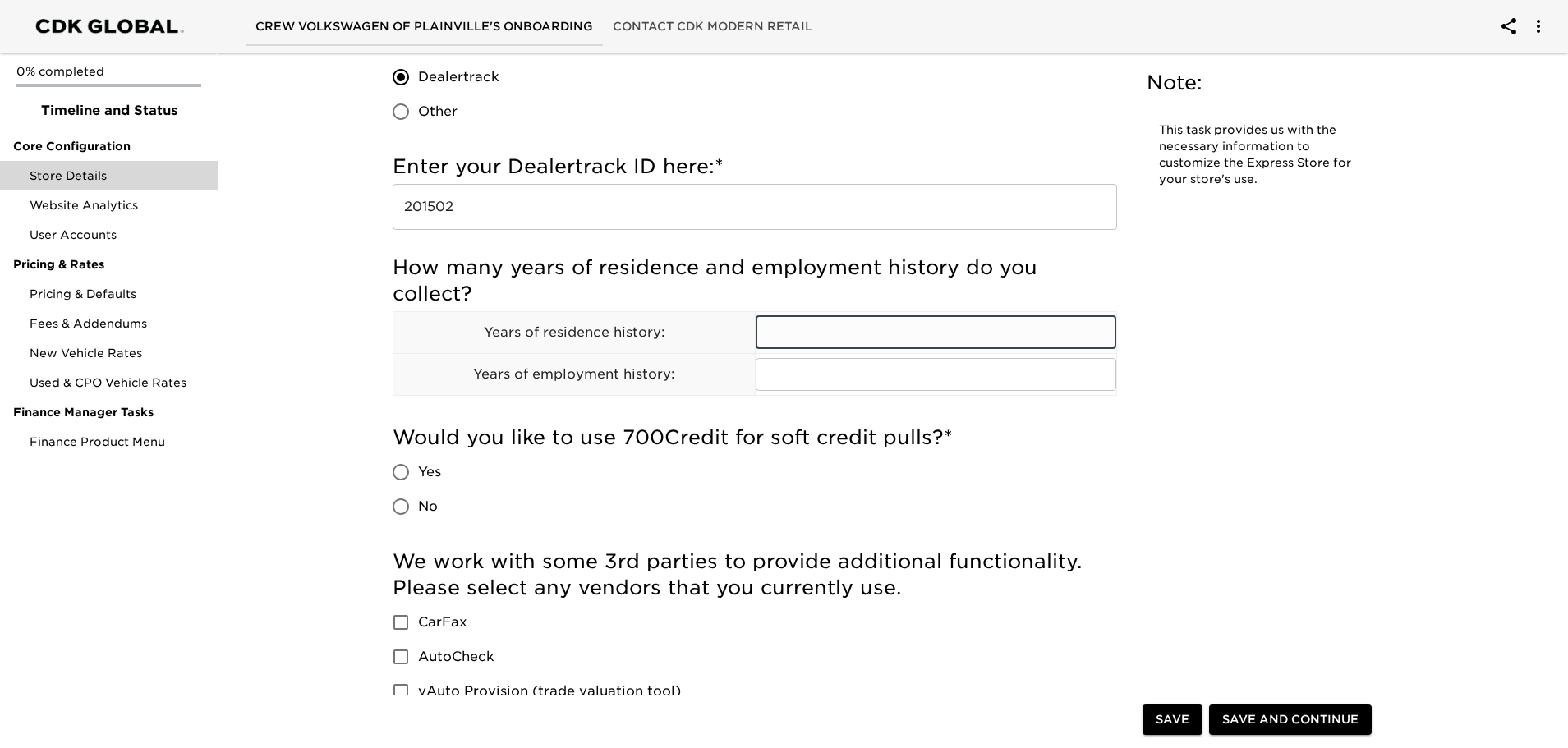
click at [808, 332] on input "text" at bounding box center [936, 333] width 361 height 33
type input "7"
click at [806, 368] on input "text" at bounding box center [936, 375] width 361 height 33
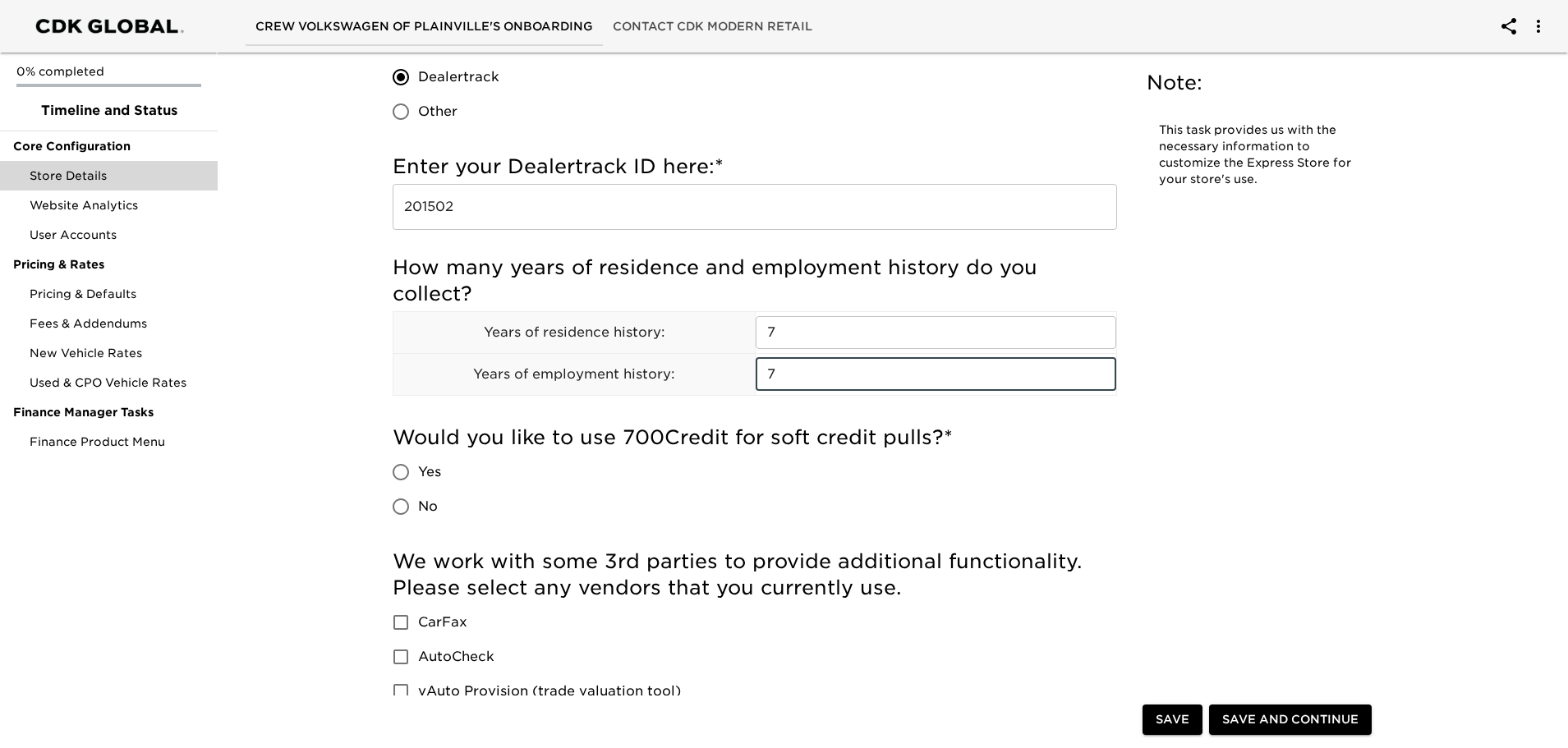
type input "7"
click at [405, 475] on input "Yes" at bounding box center [401, 472] width 34 height 34
radio input "true"
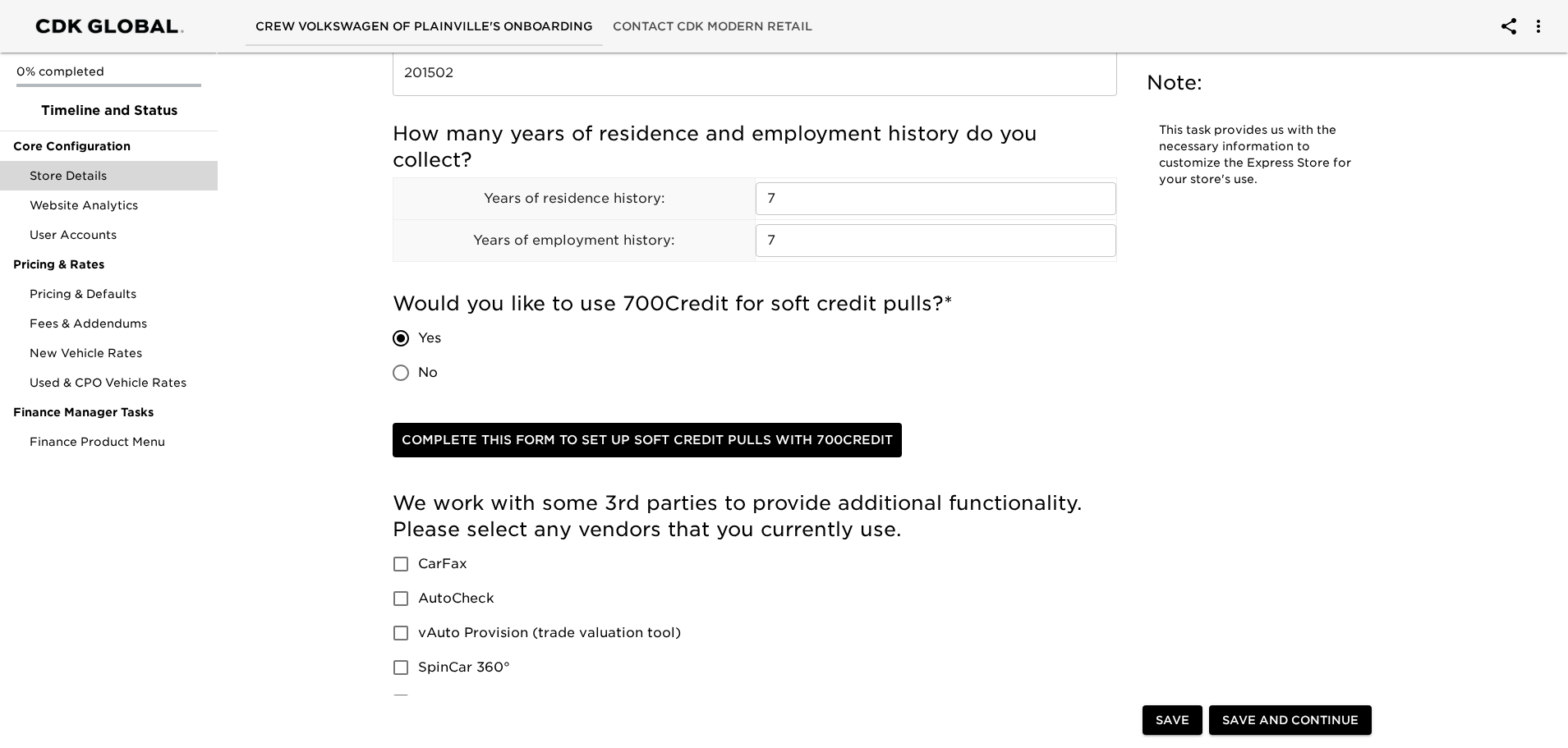
scroll to position [2300, 0]
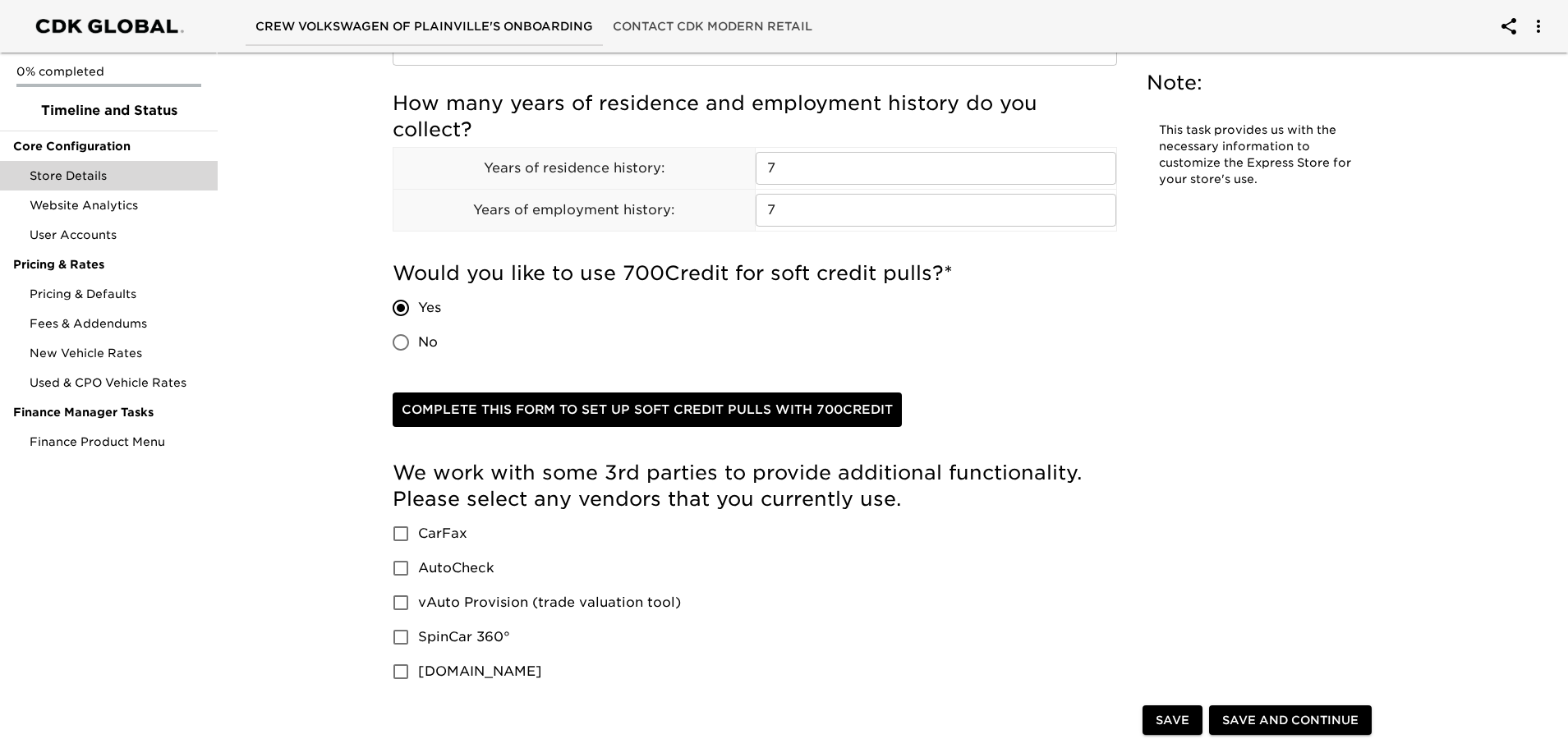
click at [674, 415] on span "Complete this form to set up soft credit pulls with 700Credit" at bounding box center [647, 410] width 492 height 22
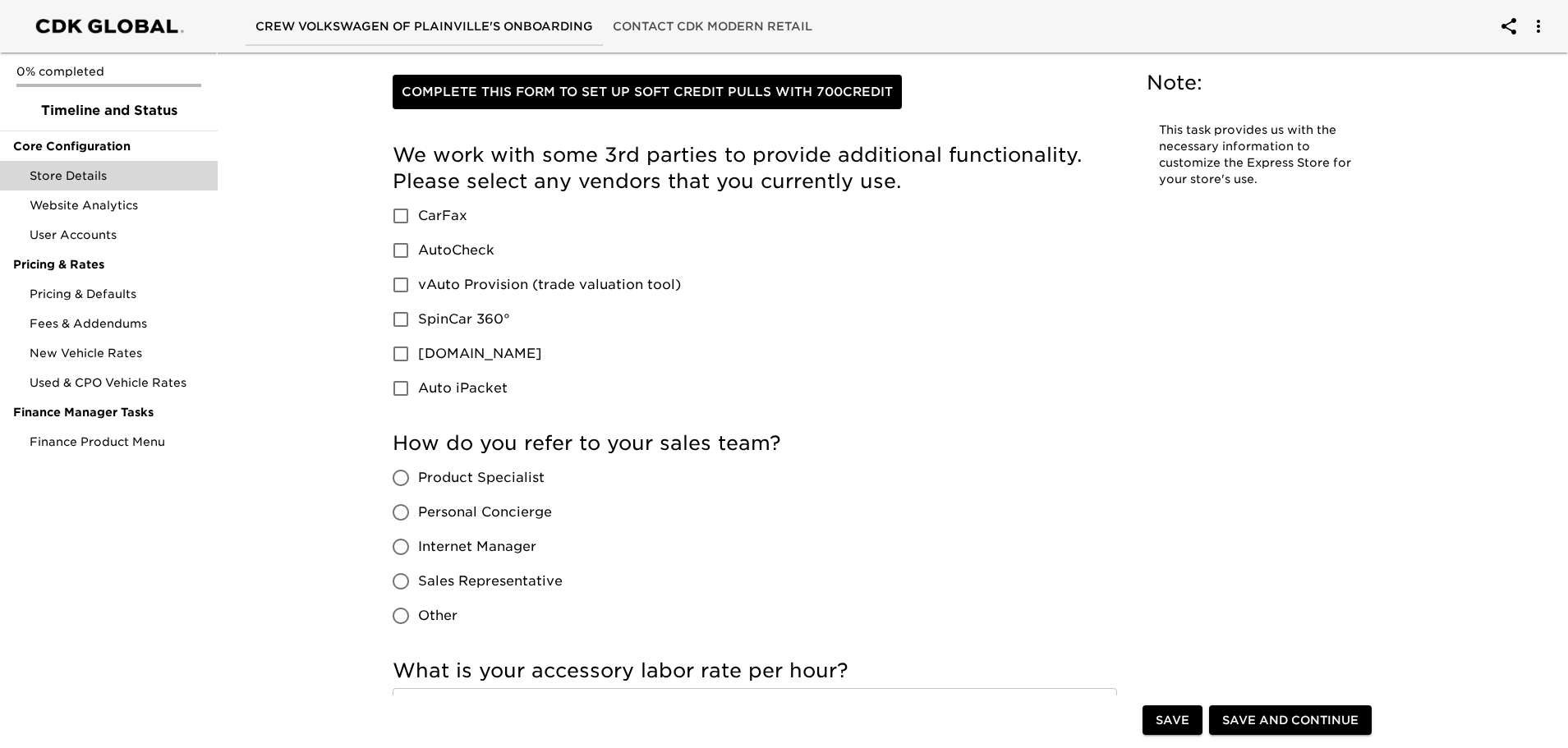
scroll to position [2628, 0]
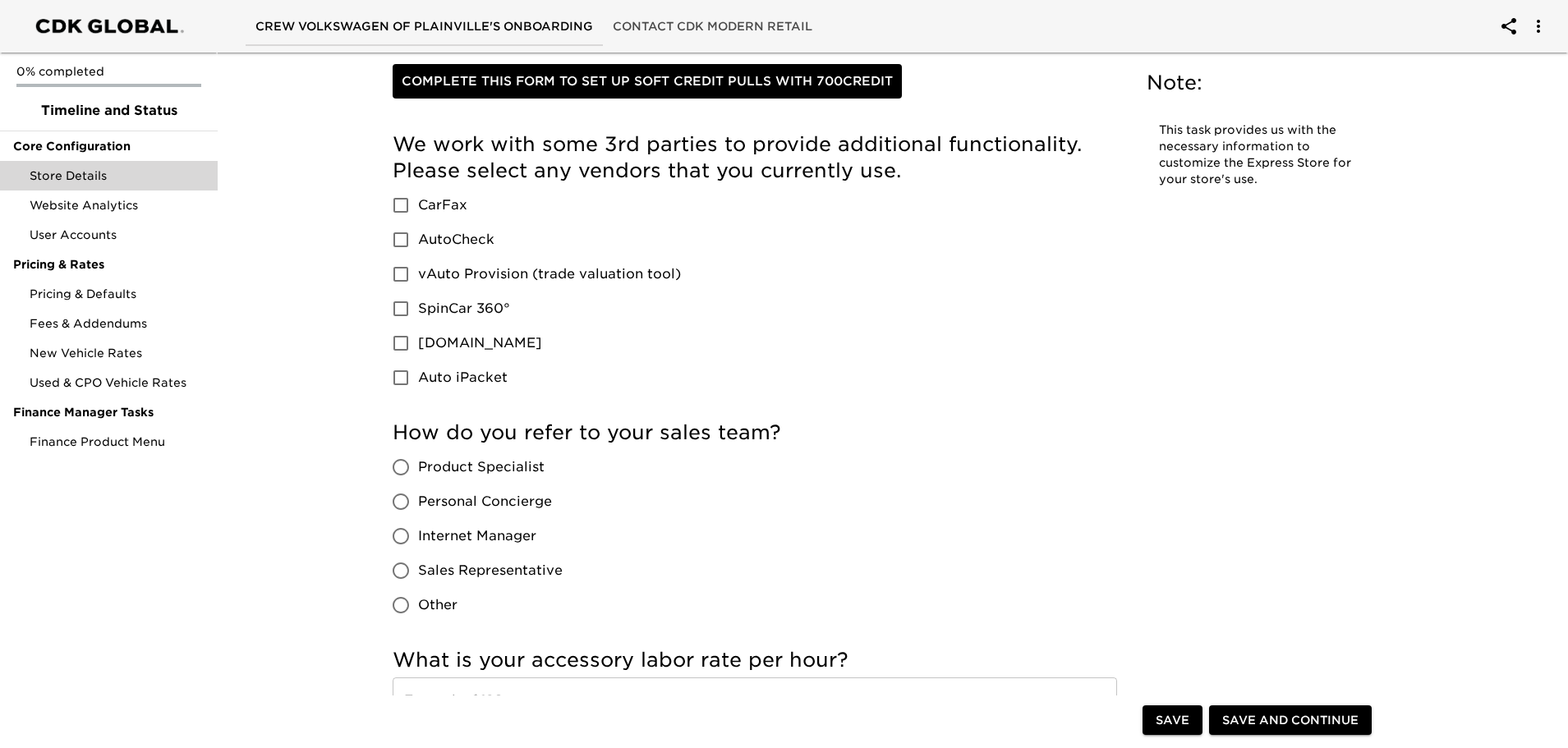
click at [396, 203] on input "CarFax" at bounding box center [401, 205] width 34 height 34
checkbox input "true"
click at [395, 273] on input "vAuto Provision (trade valuation tool)" at bounding box center [401, 274] width 34 height 34
checkbox input "true"
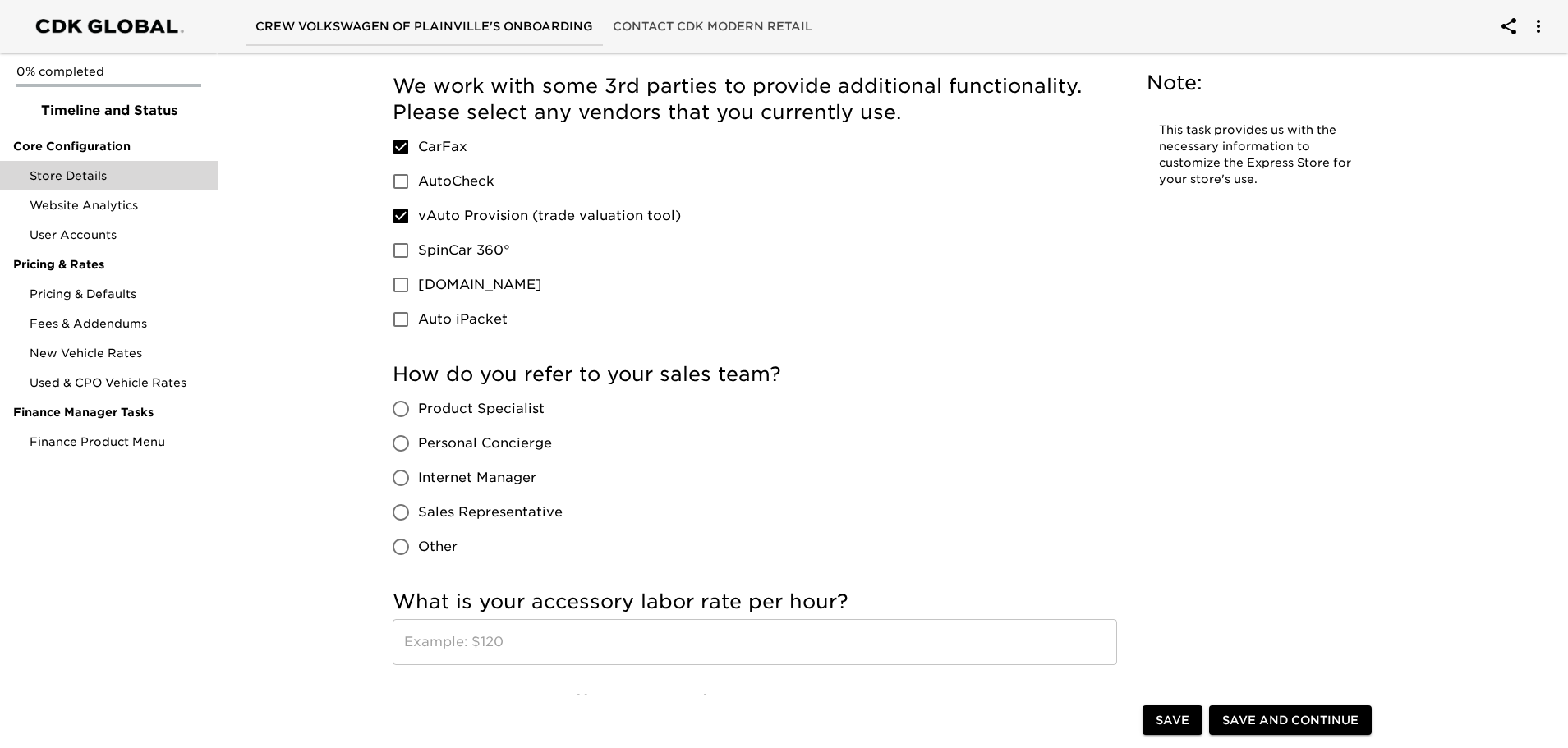
scroll to position [2710, 0]
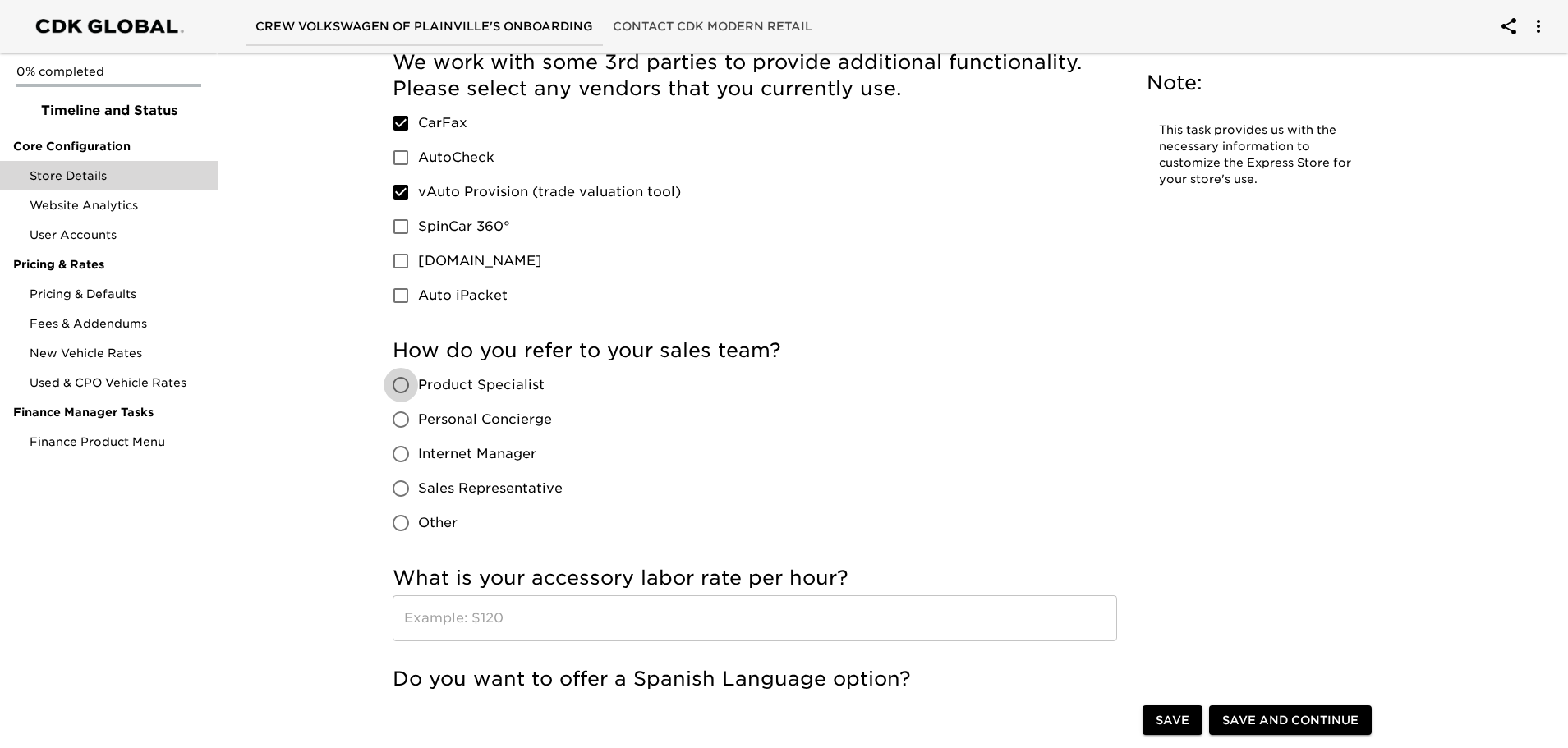
click at [405, 389] on input "Product Specialist" at bounding box center [401, 385] width 34 height 34
radio input "true"
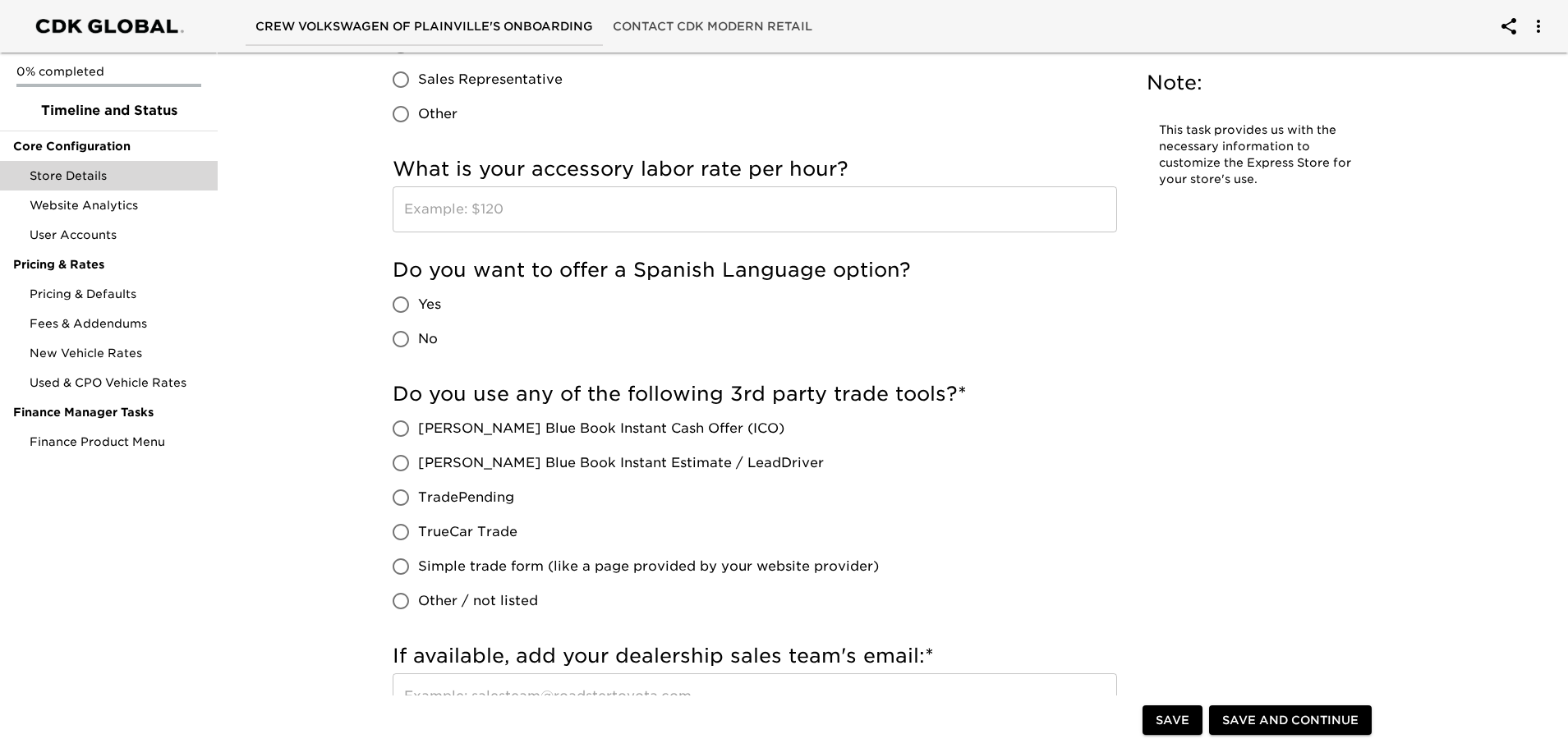
scroll to position [3120, 0]
click at [402, 307] on input "Yes" at bounding box center [401, 303] width 34 height 34
radio input "true"
click at [410, 332] on input "No" at bounding box center [401, 337] width 34 height 34
radio input "true"
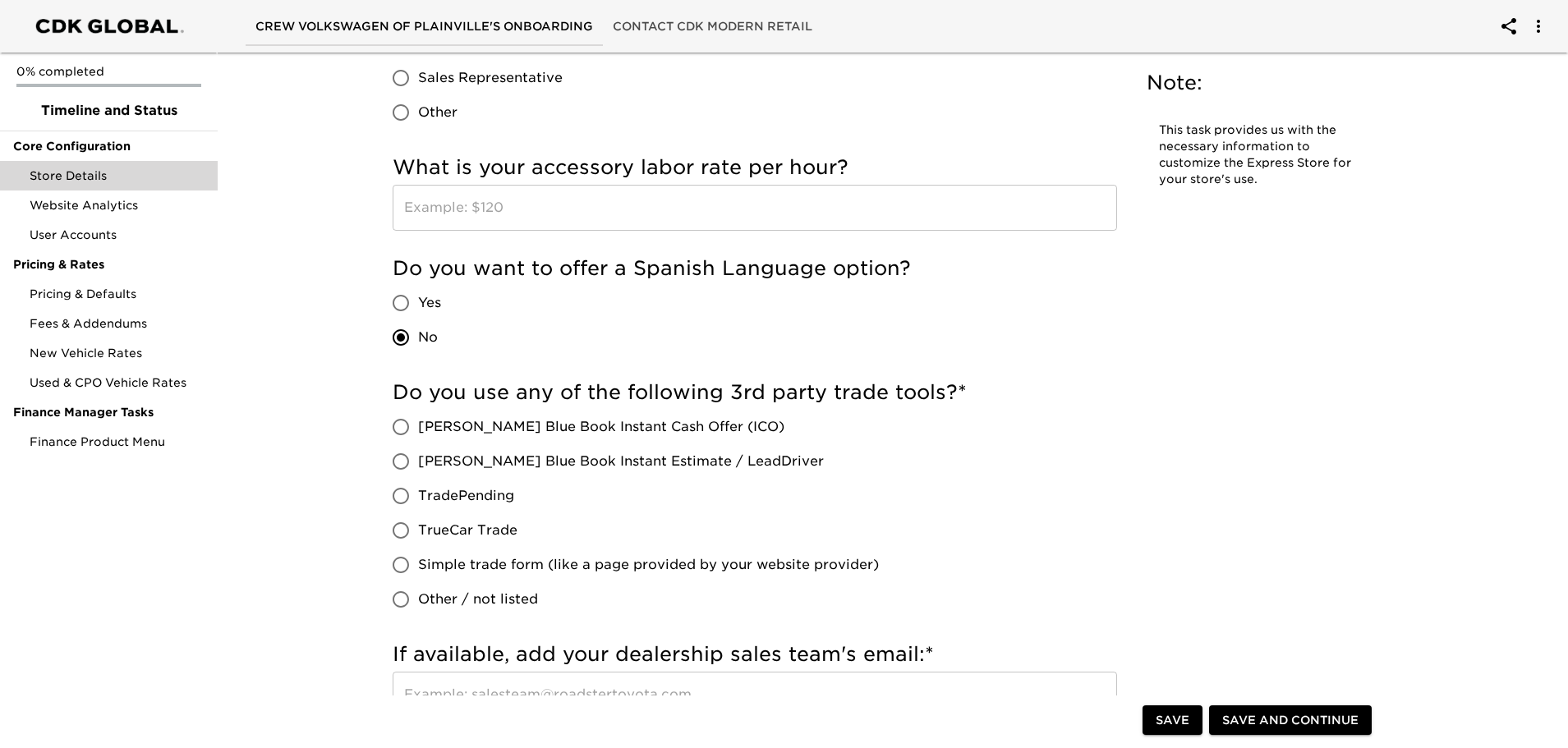
click at [407, 305] on input "Yes" at bounding box center [401, 303] width 34 height 34
radio input "true"
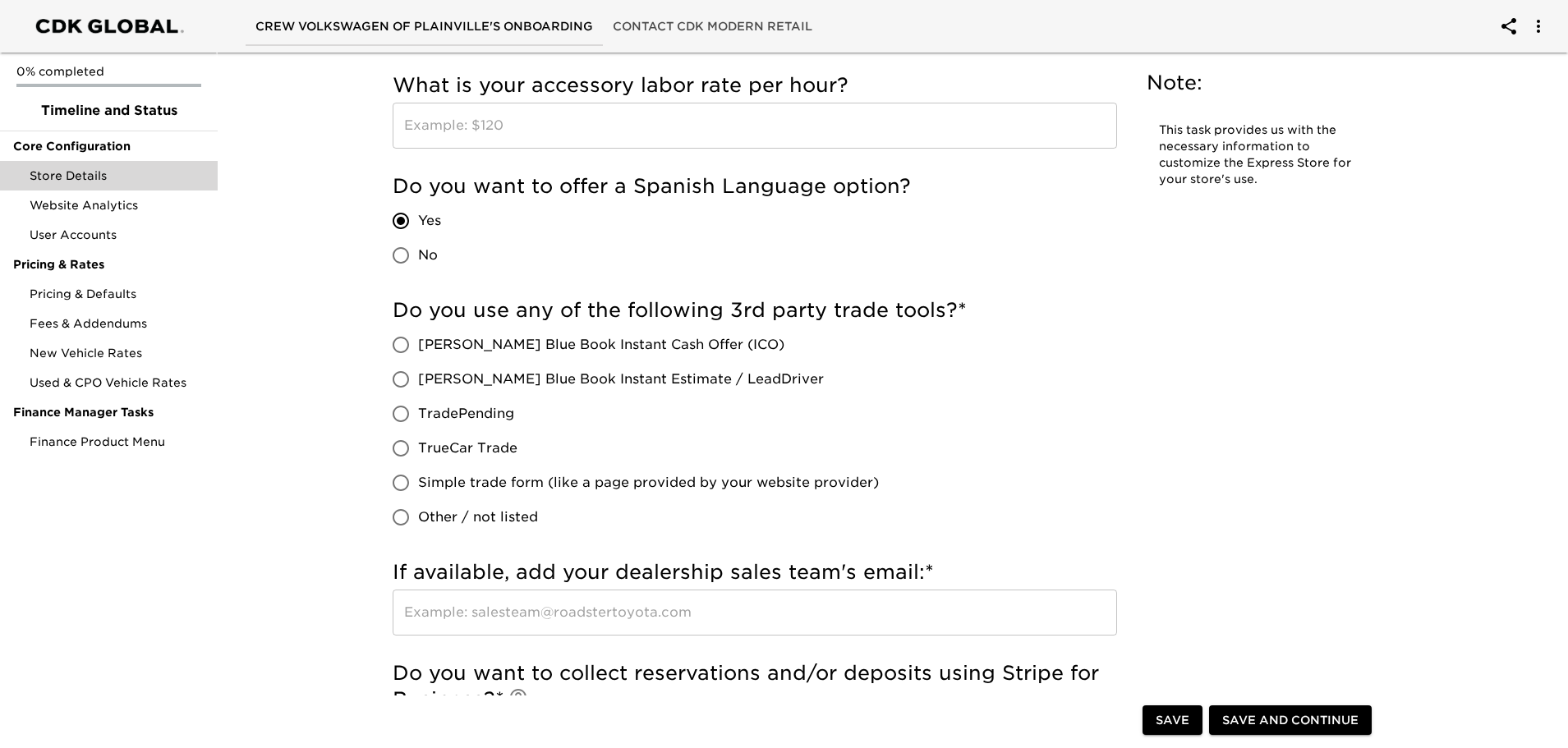
click at [401, 390] on input "[PERSON_NAME] Blue Book Instant Estimate / LeadDriver" at bounding box center [401, 379] width 34 height 34
radio input "true"
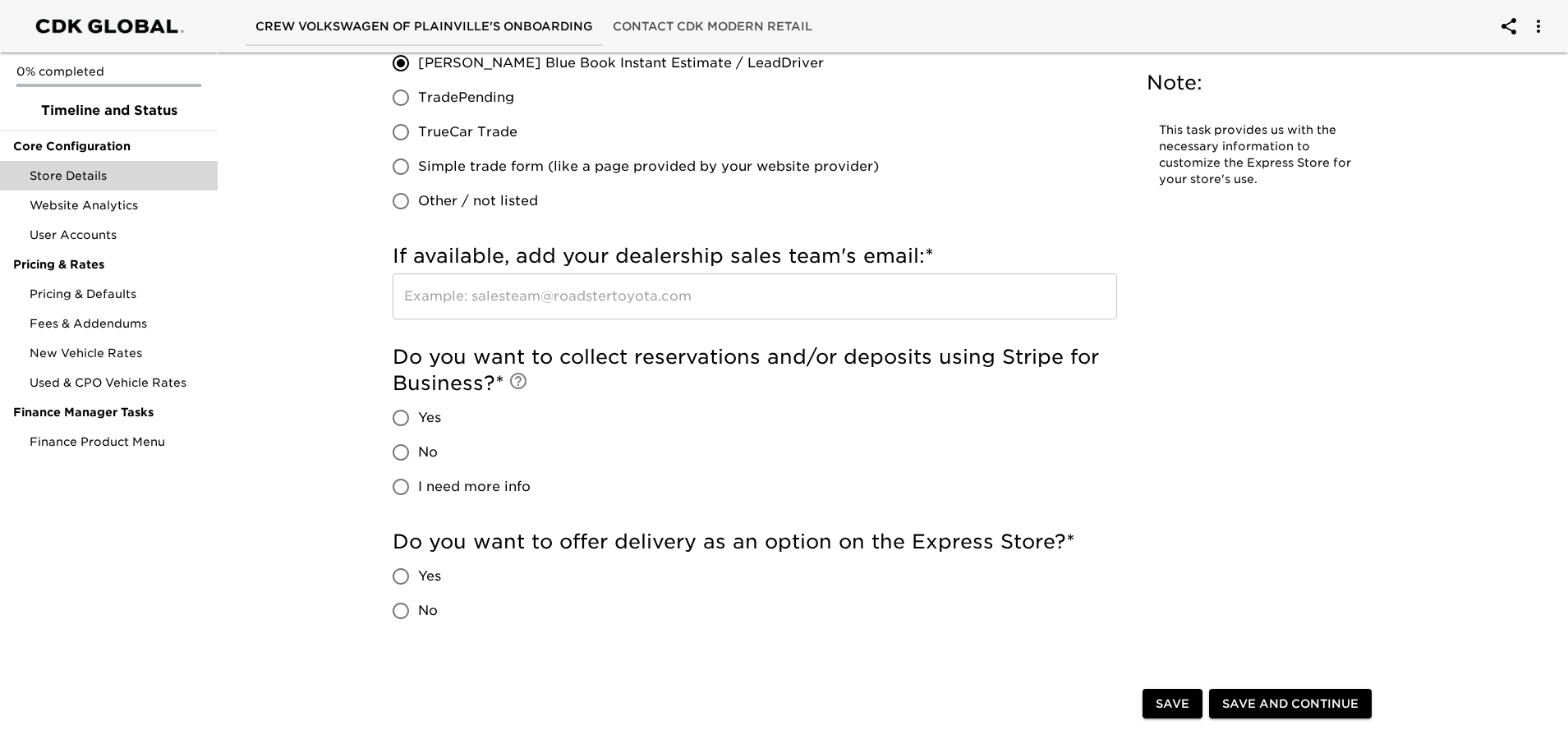
scroll to position [3531, 0]
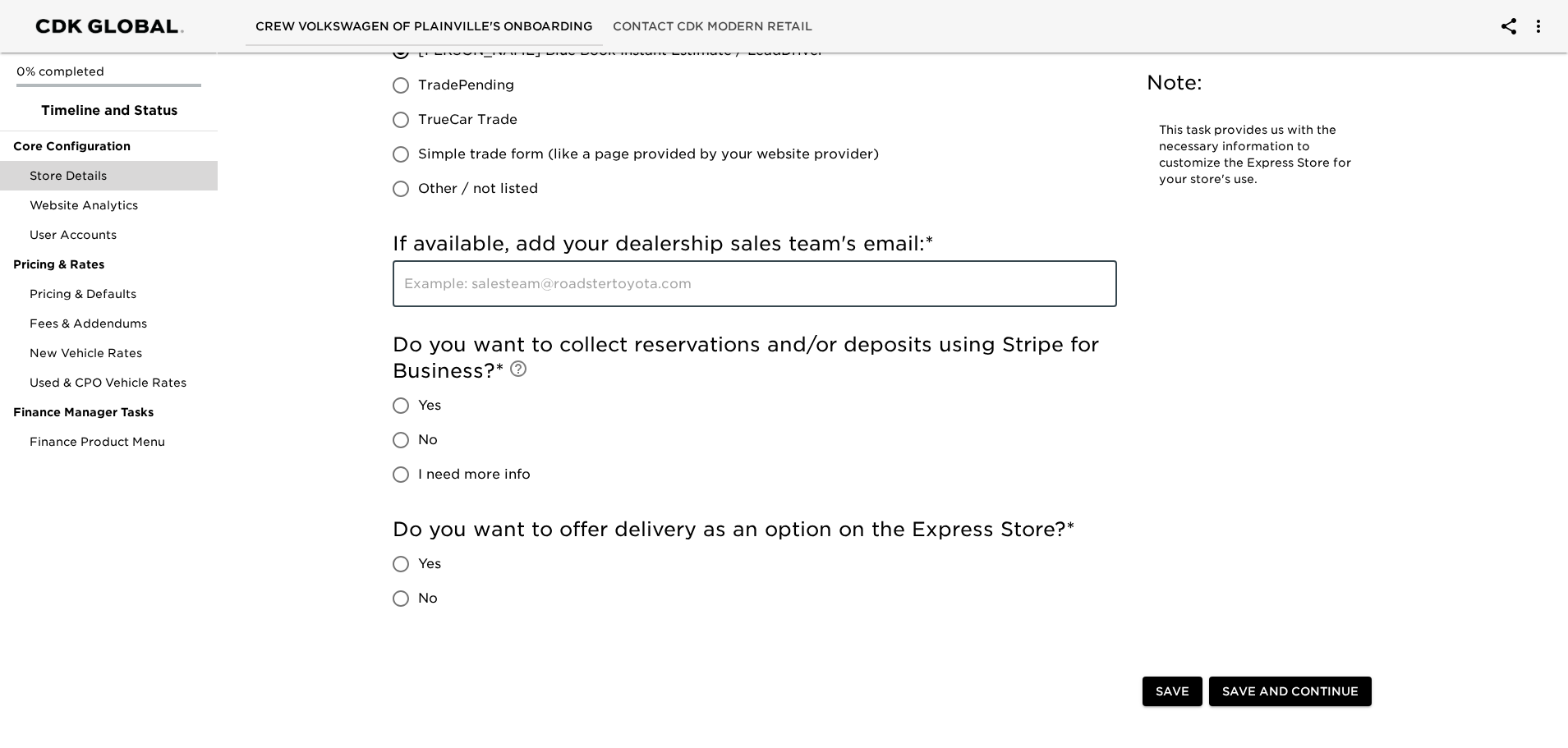
click at [709, 284] on input "text" at bounding box center [755, 284] width 725 height 46
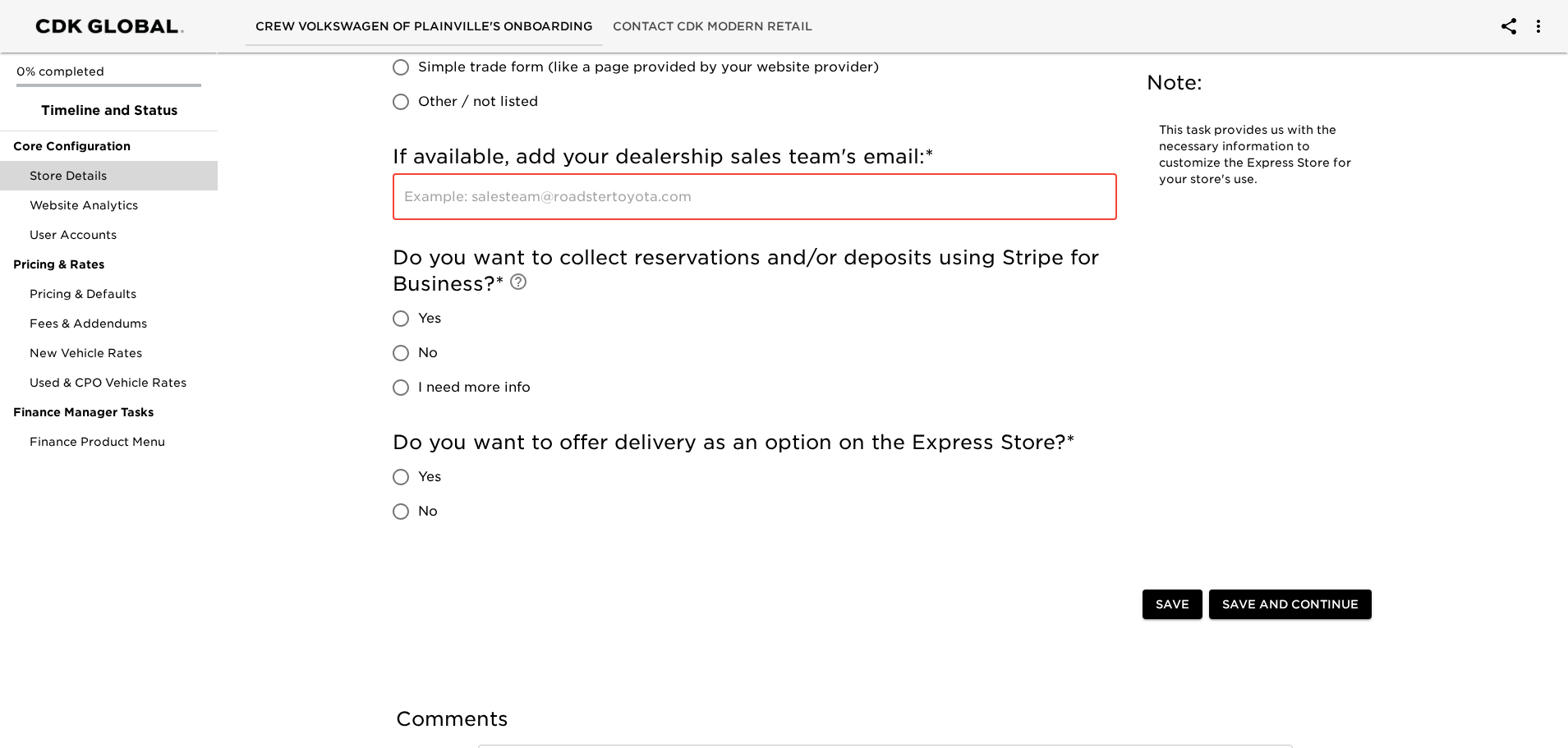
scroll to position [3696, 0]
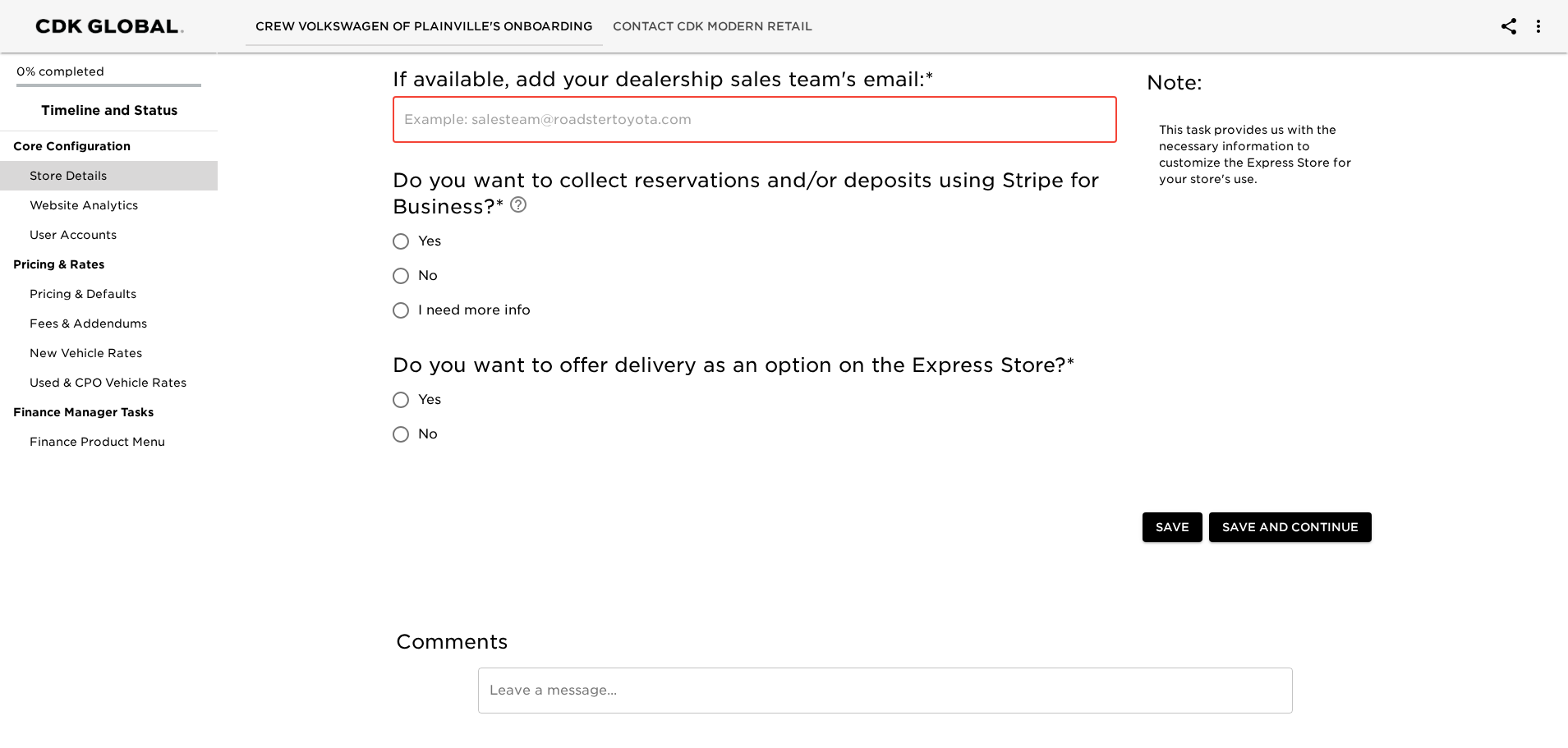
click at [403, 277] on input "No" at bounding box center [401, 275] width 34 height 34
radio input "true"
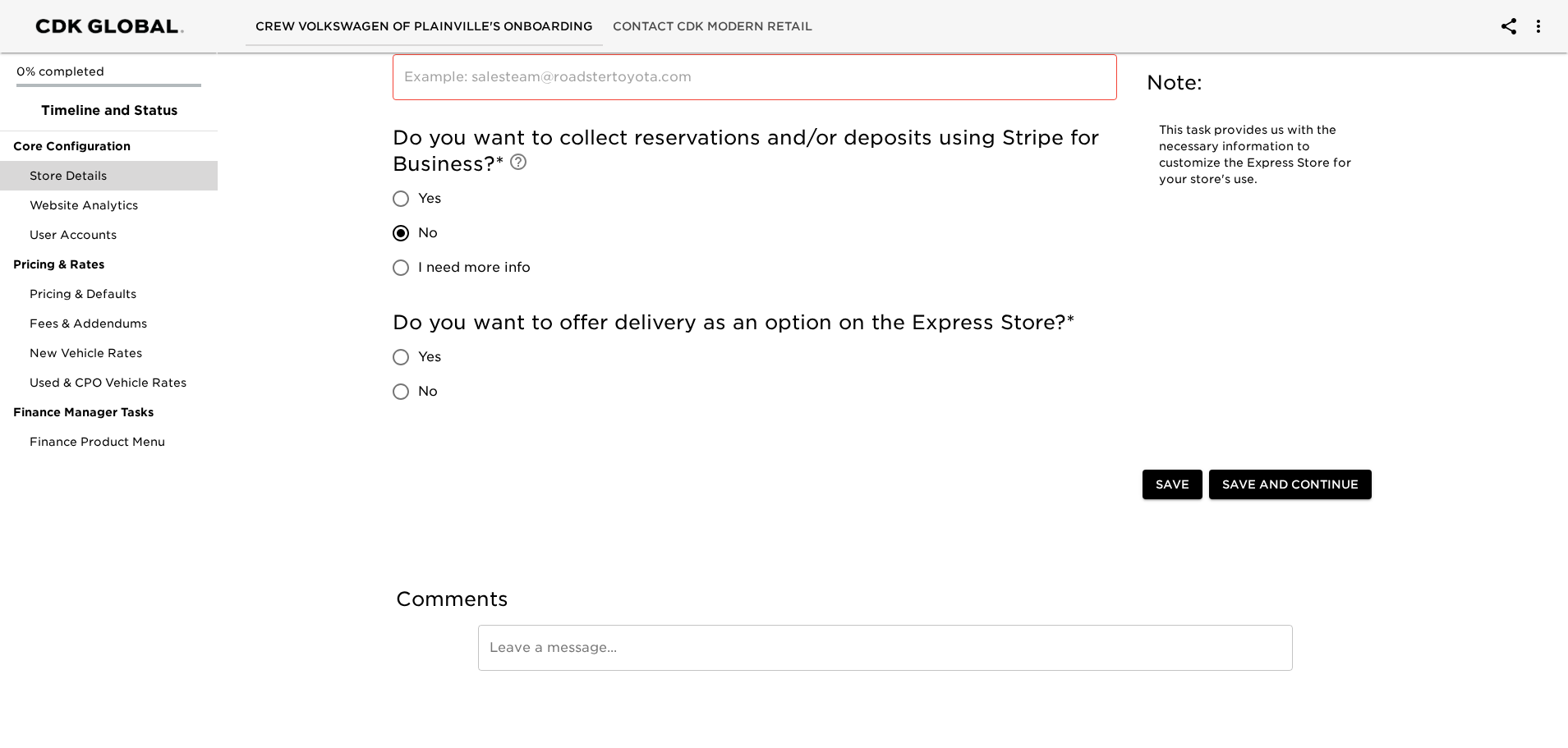
click at [404, 396] on input "No" at bounding box center [401, 391] width 34 height 34
radio input "true"
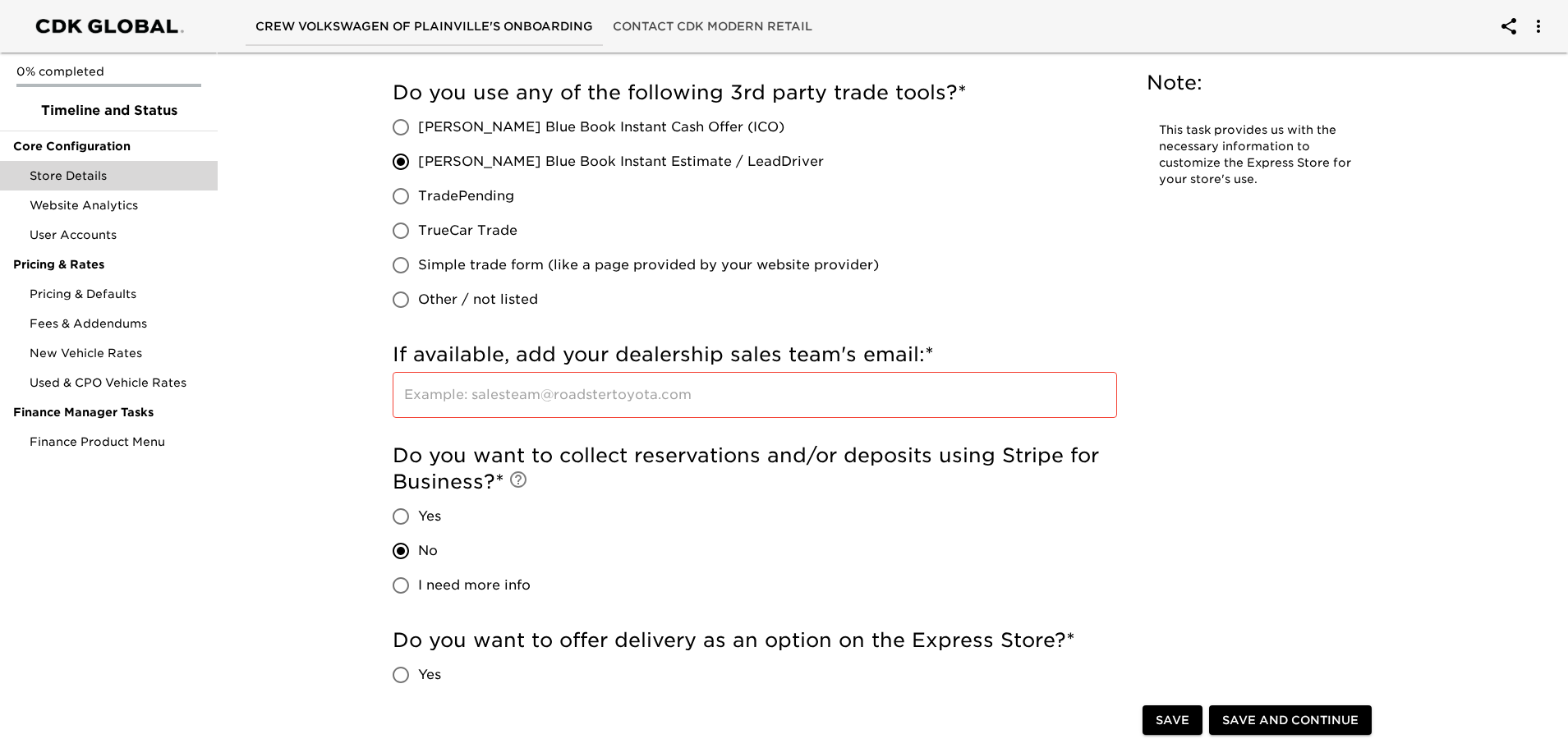
scroll to position [3328, 0]
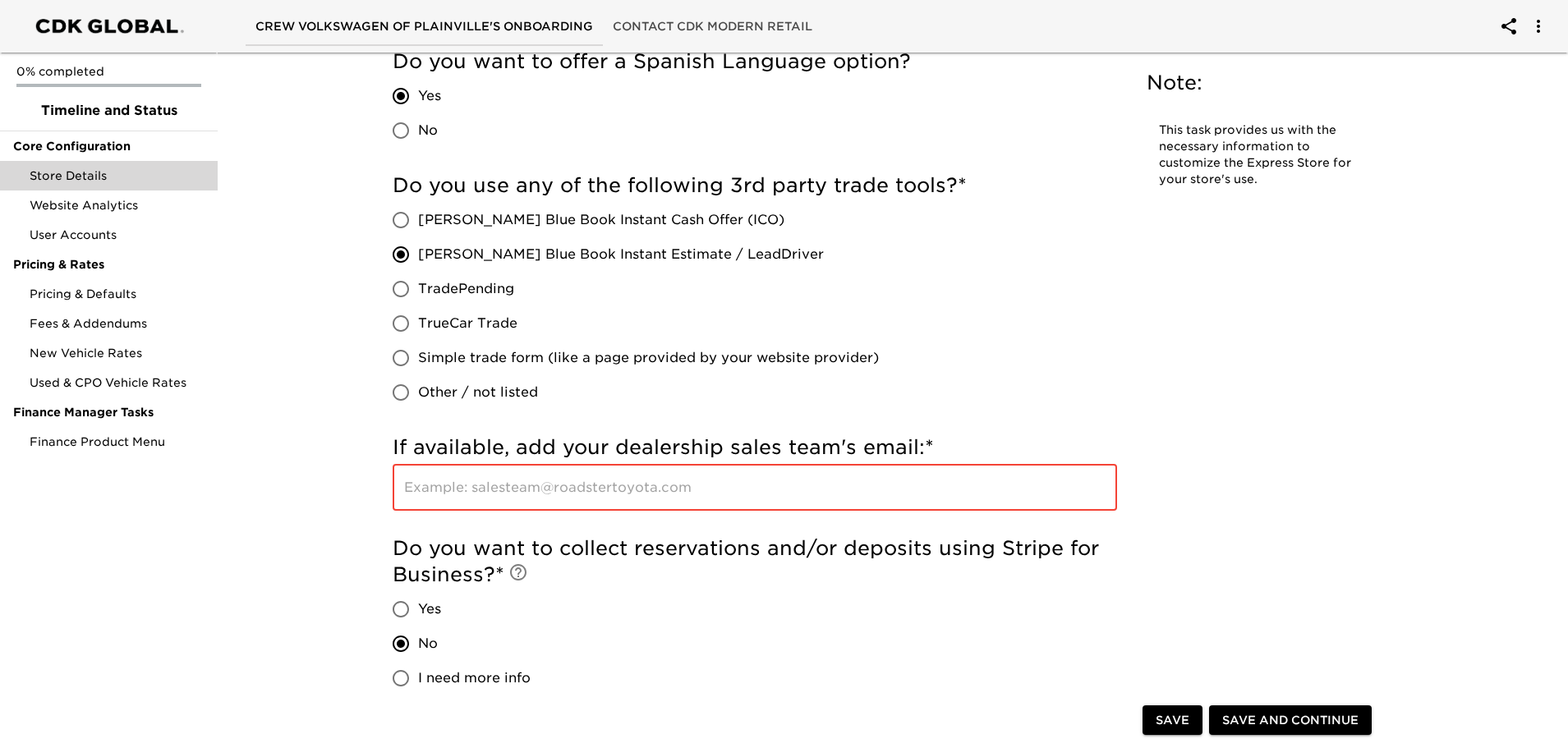
click at [704, 494] on input "text" at bounding box center [755, 488] width 725 height 46
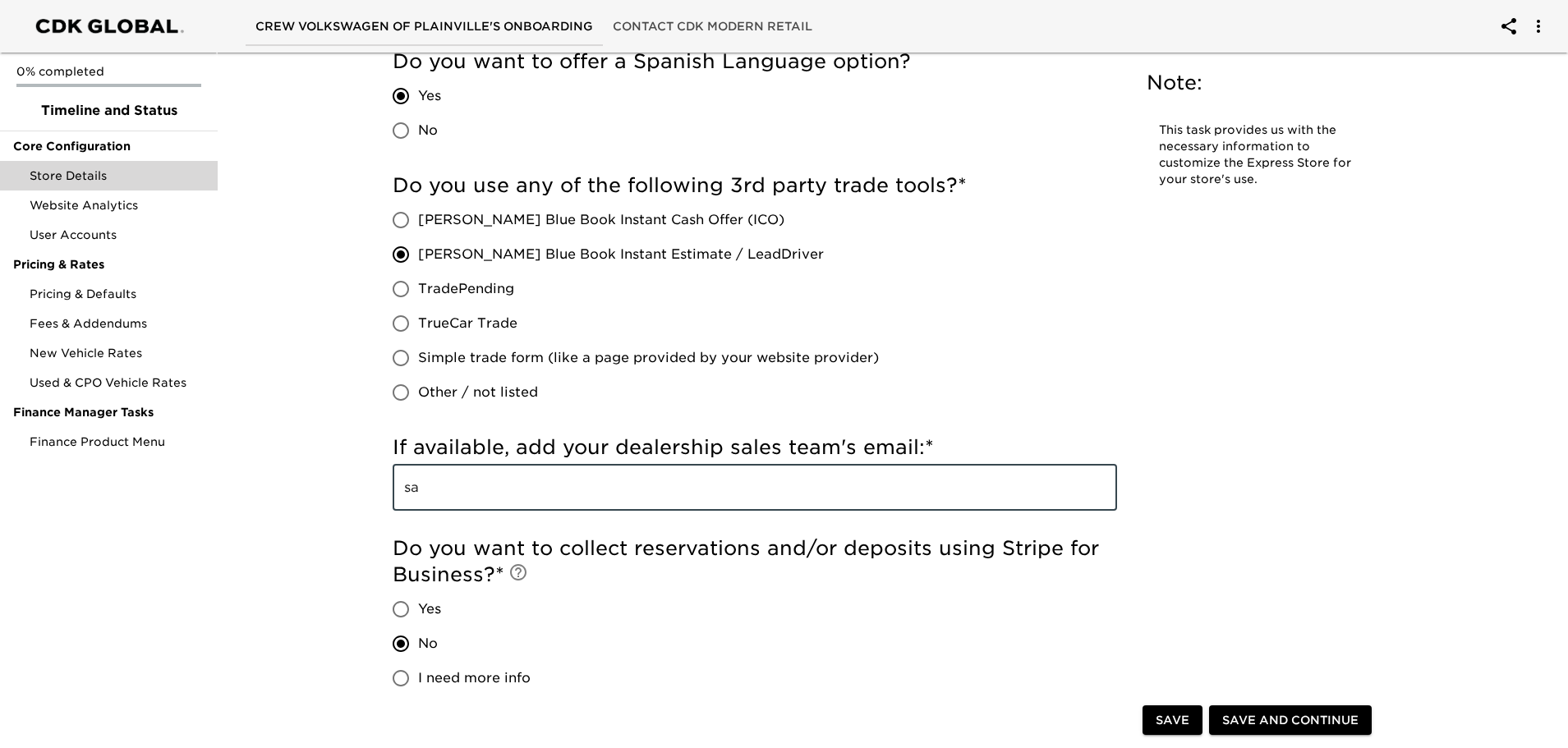
type input "s"
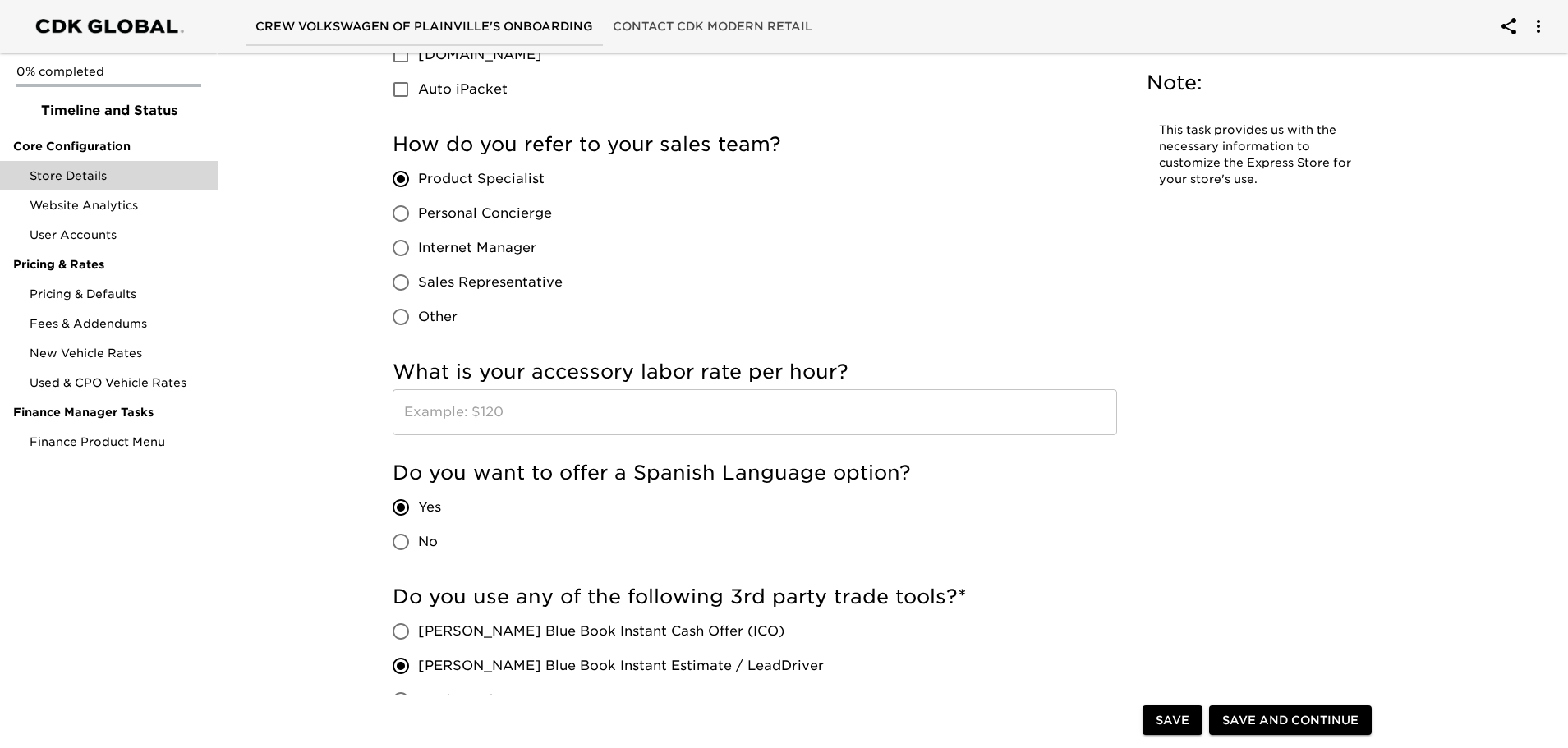
scroll to position [2917, 0]
type input "[EMAIL_ADDRESS][DOMAIN_NAME]"
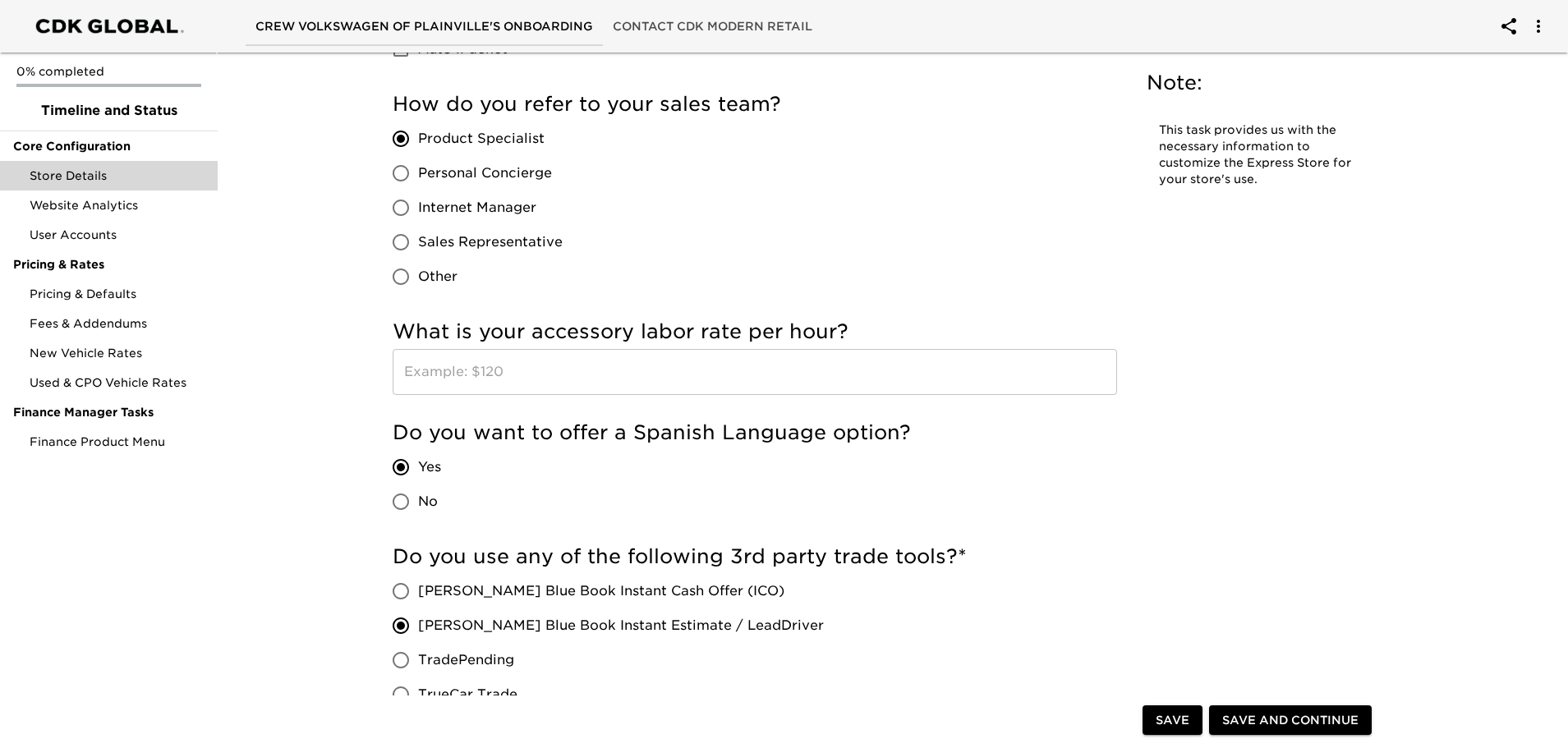
scroll to position [3038, 0]
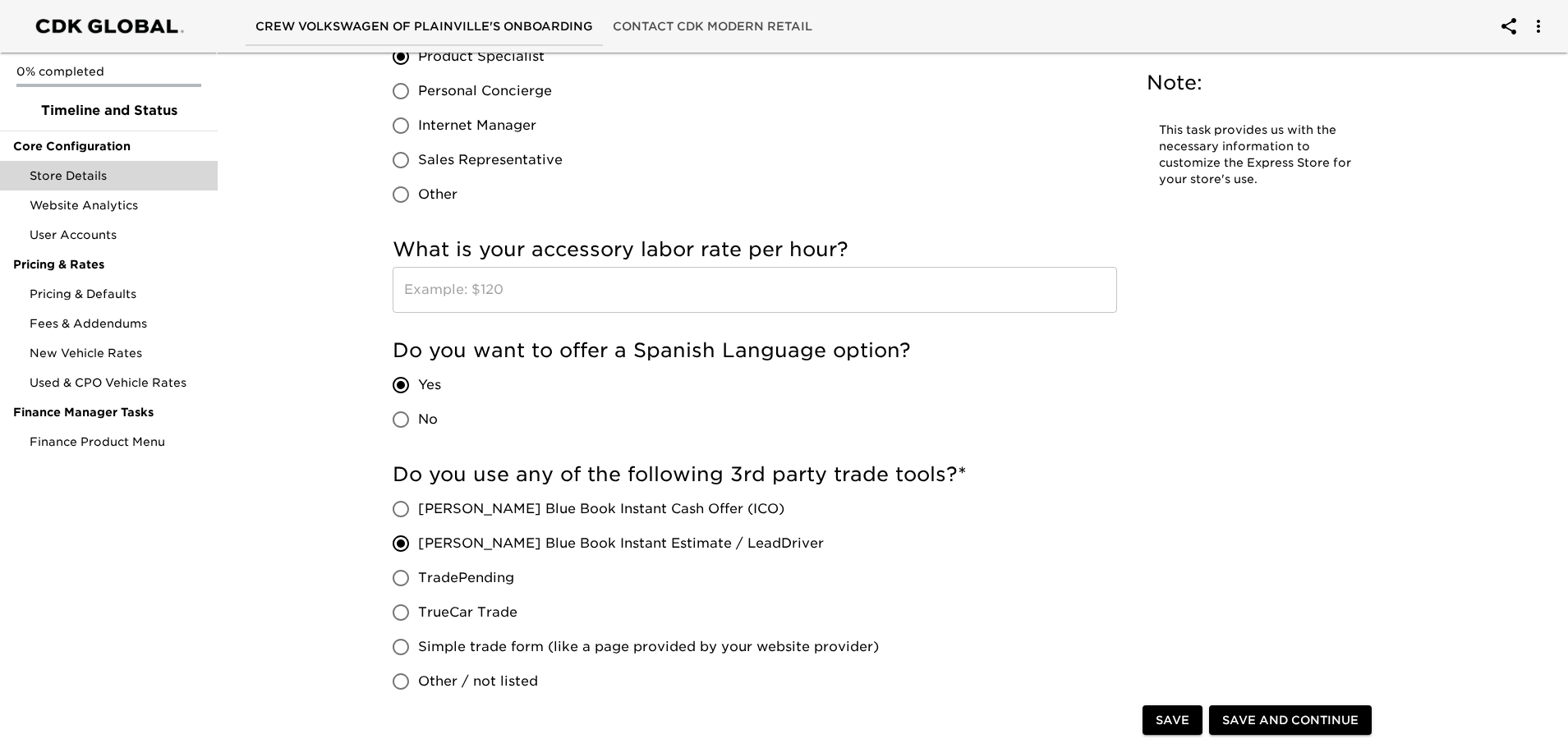
click at [644, 300] on input "text" at bounding box center [755, 290] width 725 height 46
click at [527, 298] on input "text" at bounding box center [755, 290] width 725 height 46
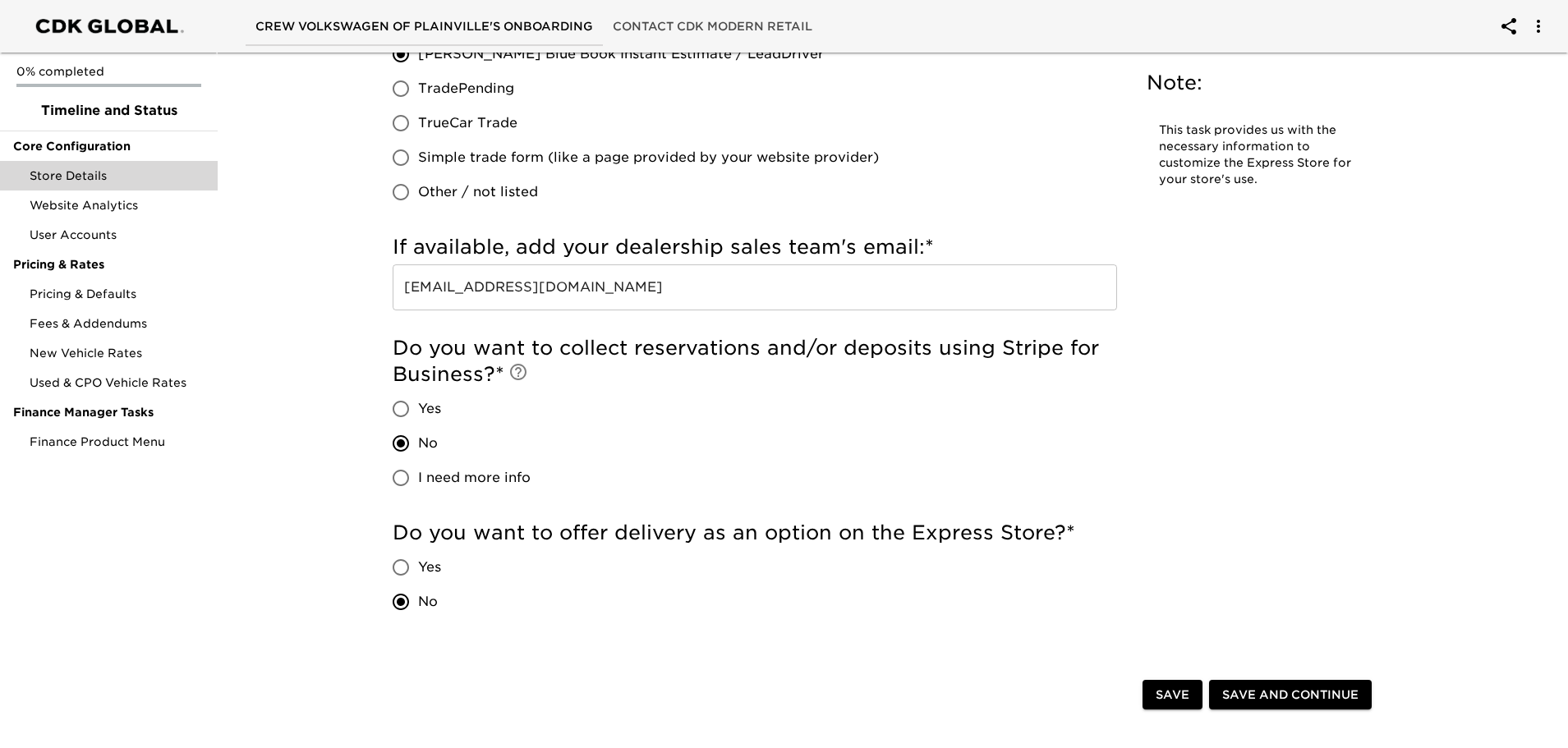
scroll to position [3614, 0]
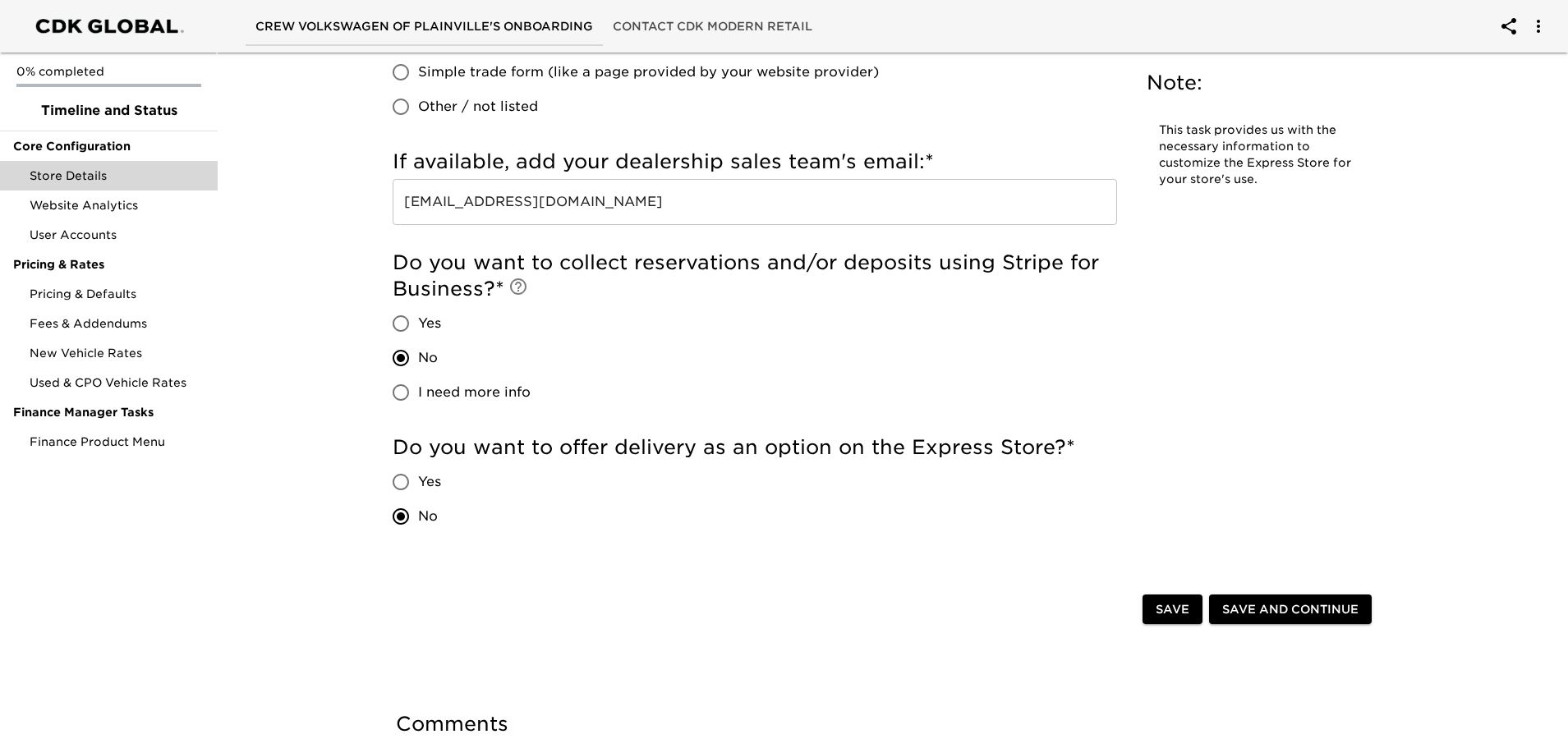
type input "$190"
click at [1281, 609] on span "Save and Continue" at bounding box center [1290, 609] width 136 height 21
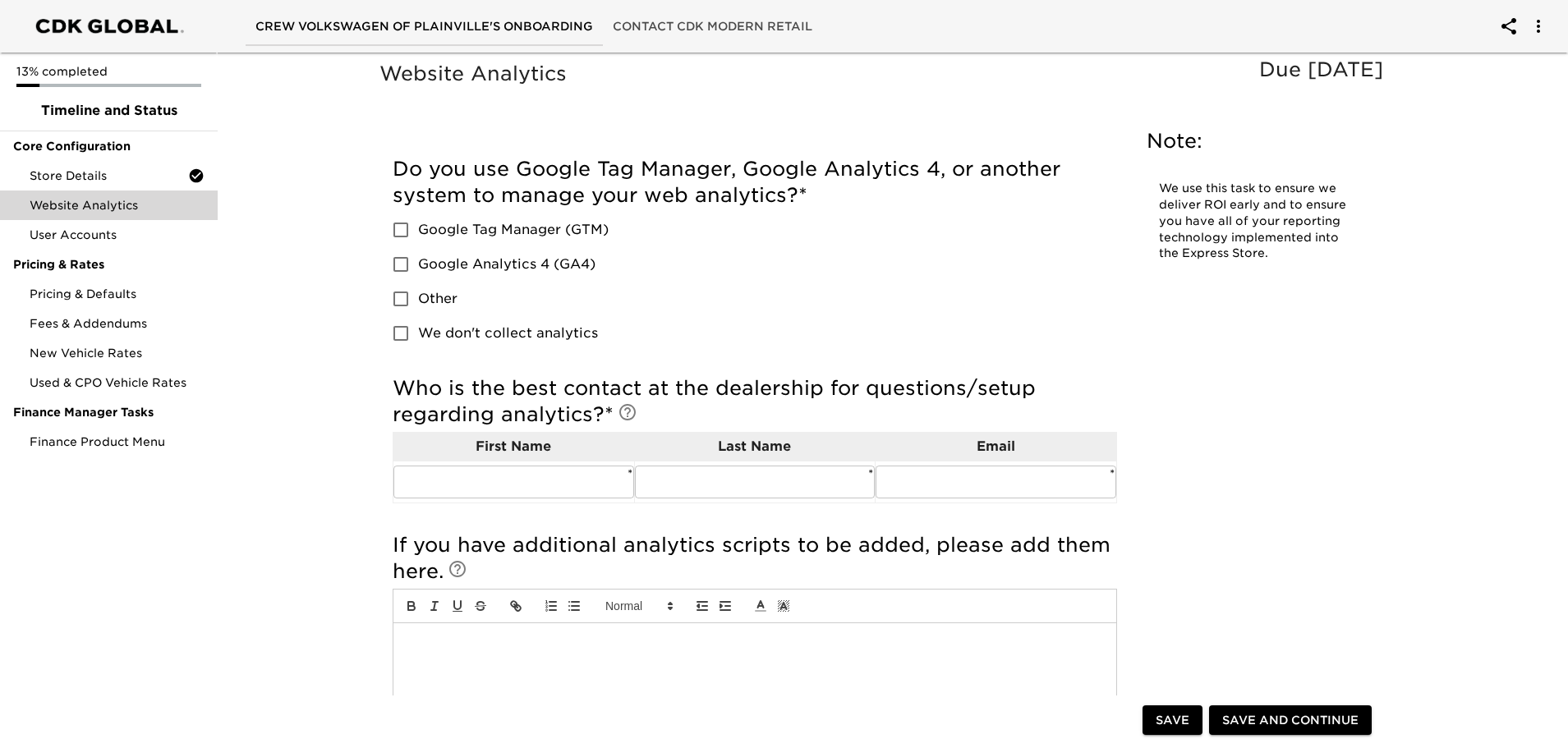
click at [405, 265] on input "Google Analytics 4 (GA4)" at bounding box center [401, 263] width 34 height 34
checkbox input "true"
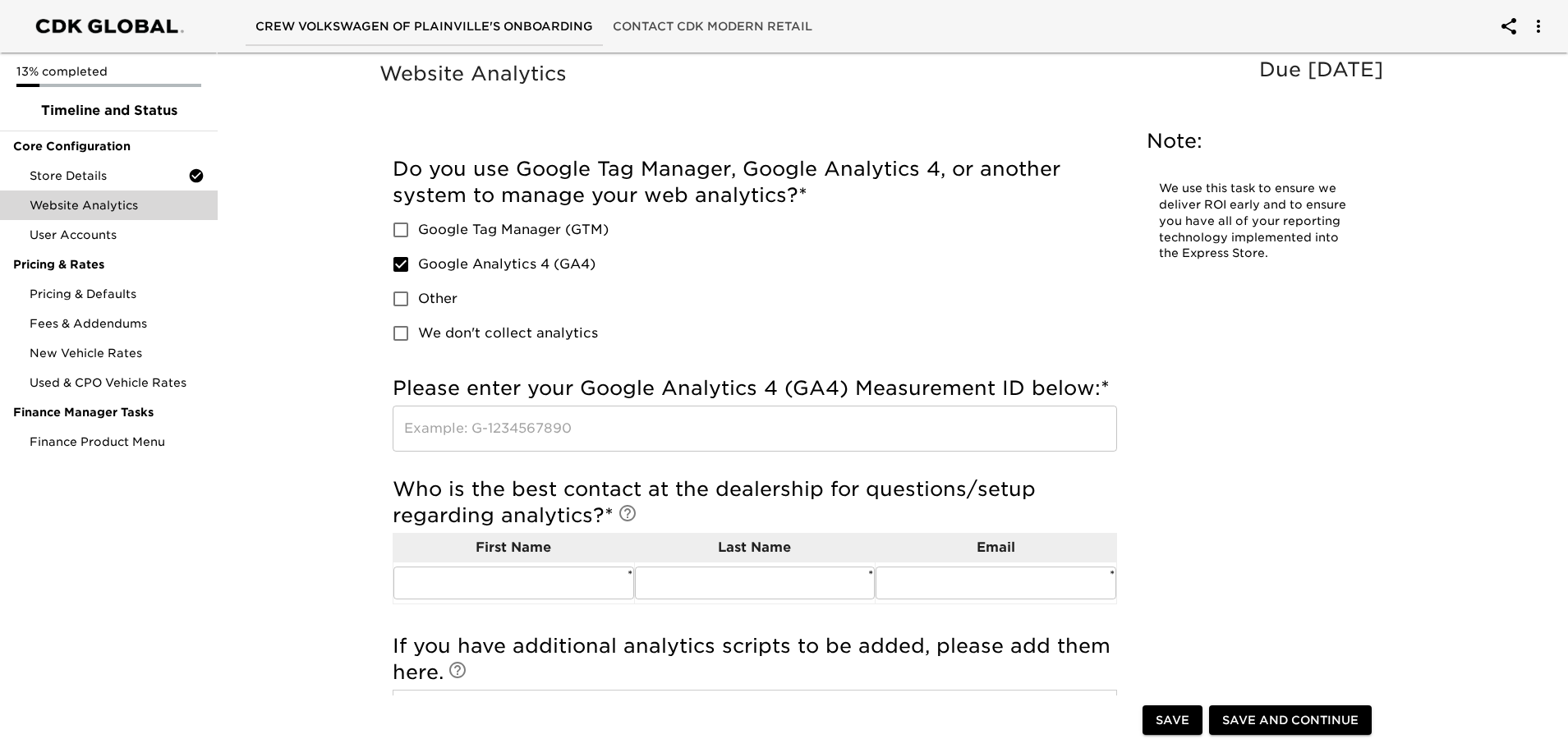
click at [506, 422] on input "text" at bounding box center [755, 428] width 725 height 46
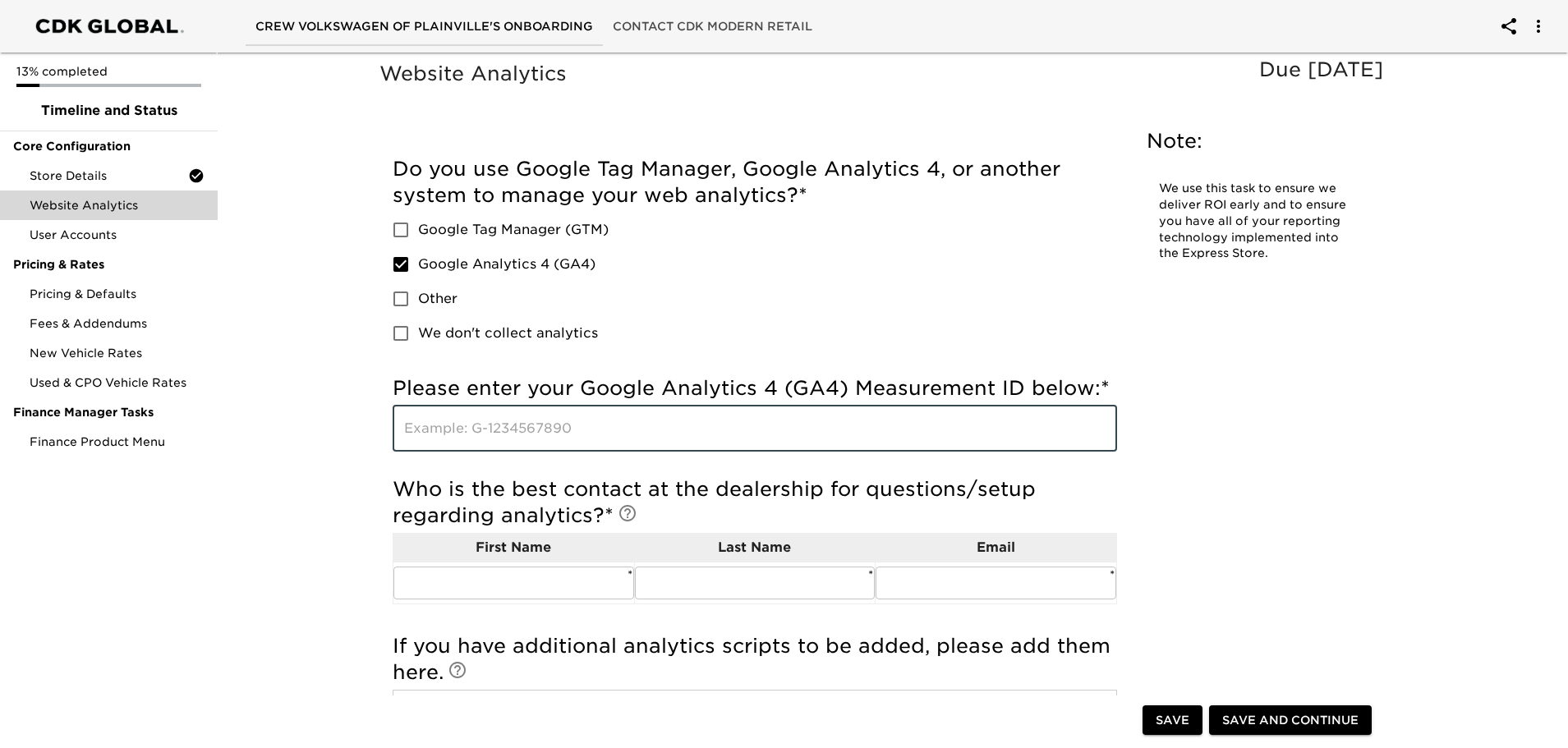
paste input "G-75FK7VX0B7"
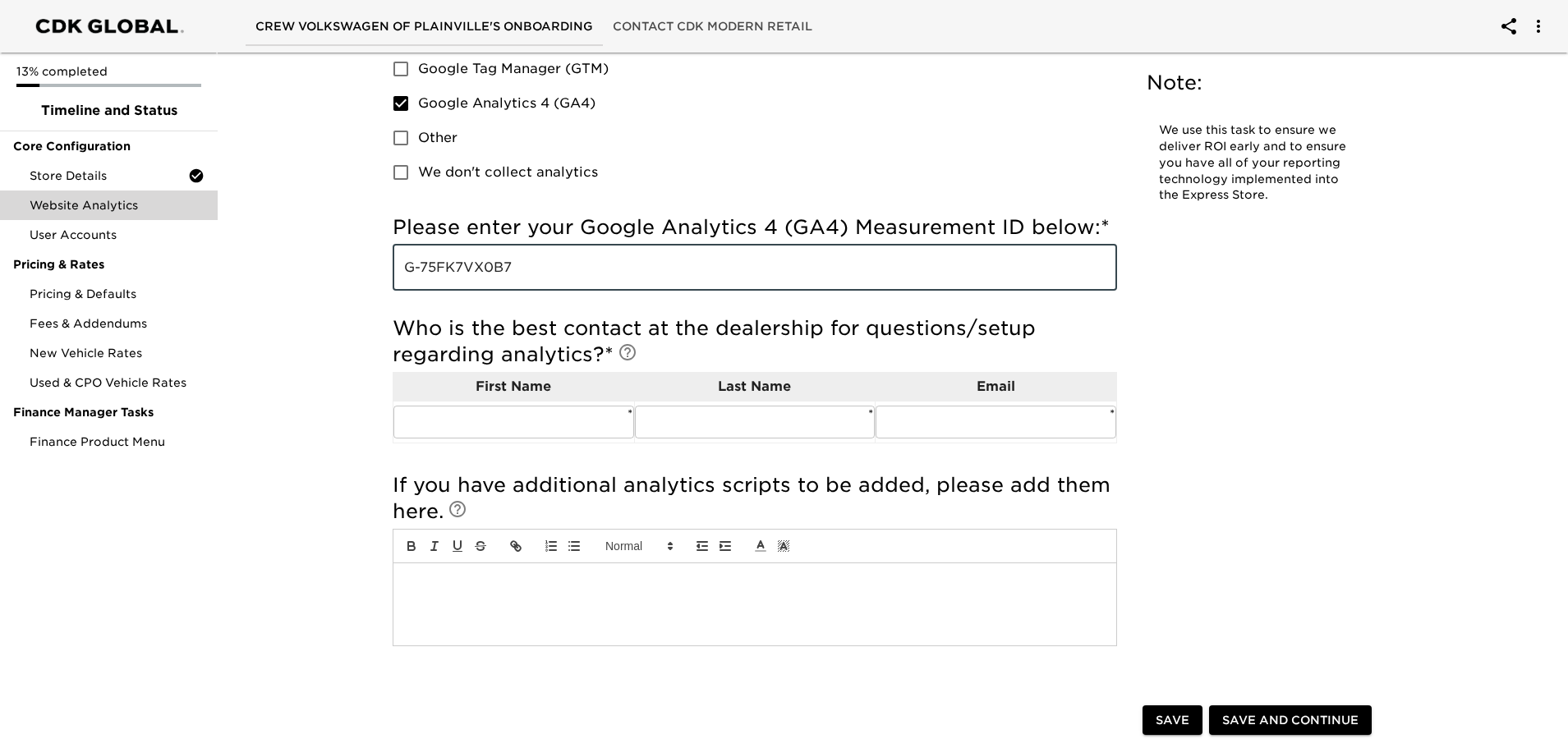
scroll to position [247, 0]
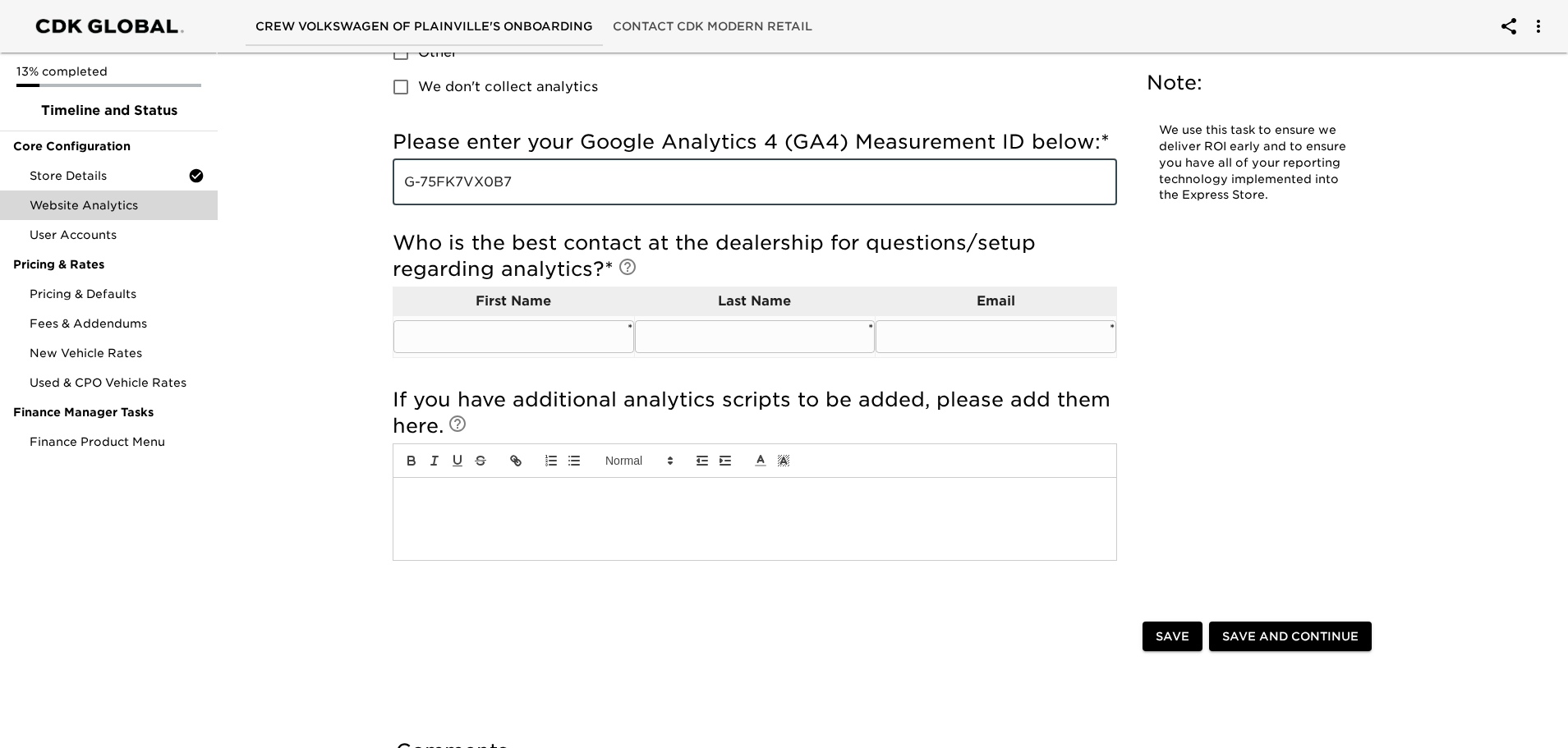
type input "G-75FK7VX0B7"
click at [502, 338] on input "text" at bounding box center [514, 337] width 241 height 33
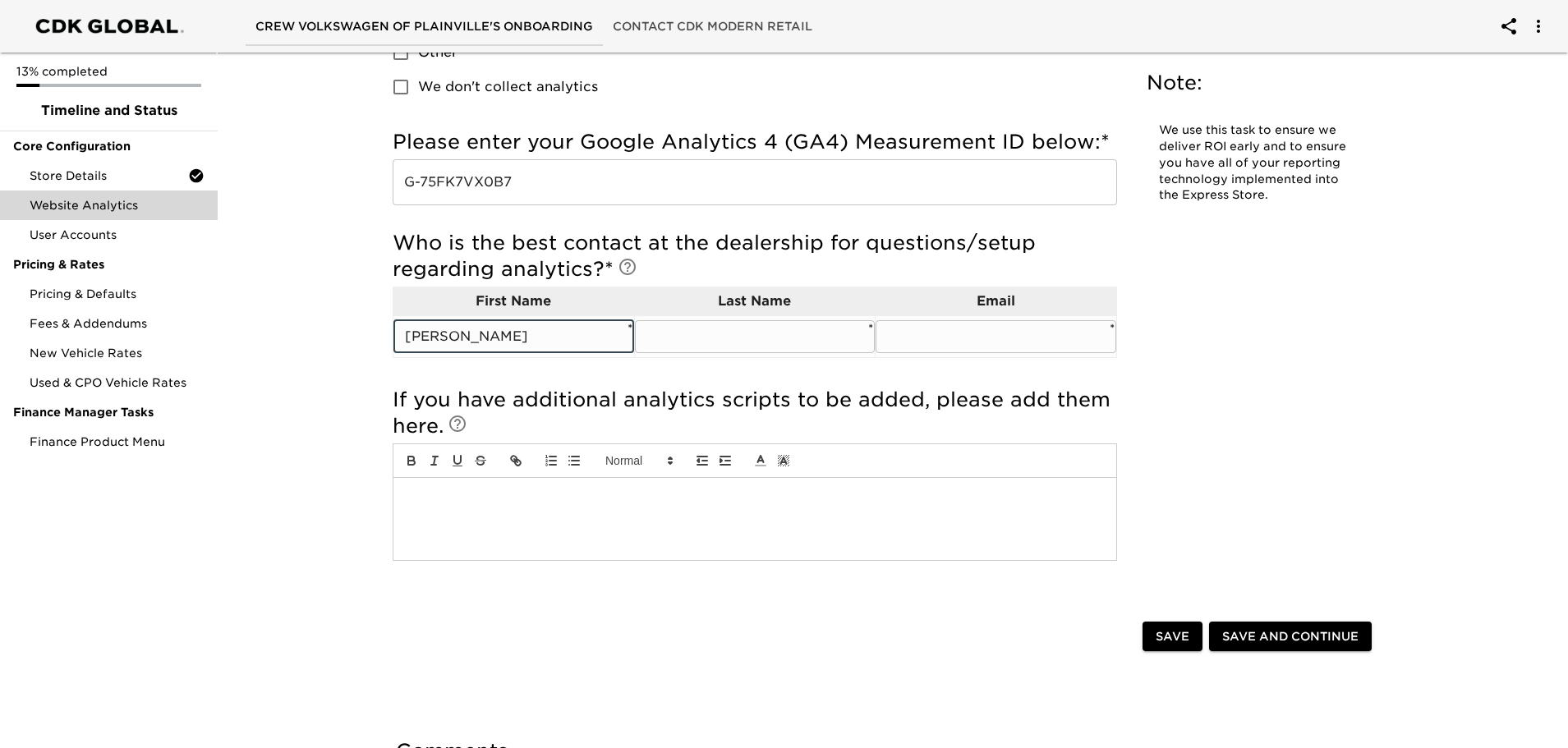
type input "[PERSON_NAME]"
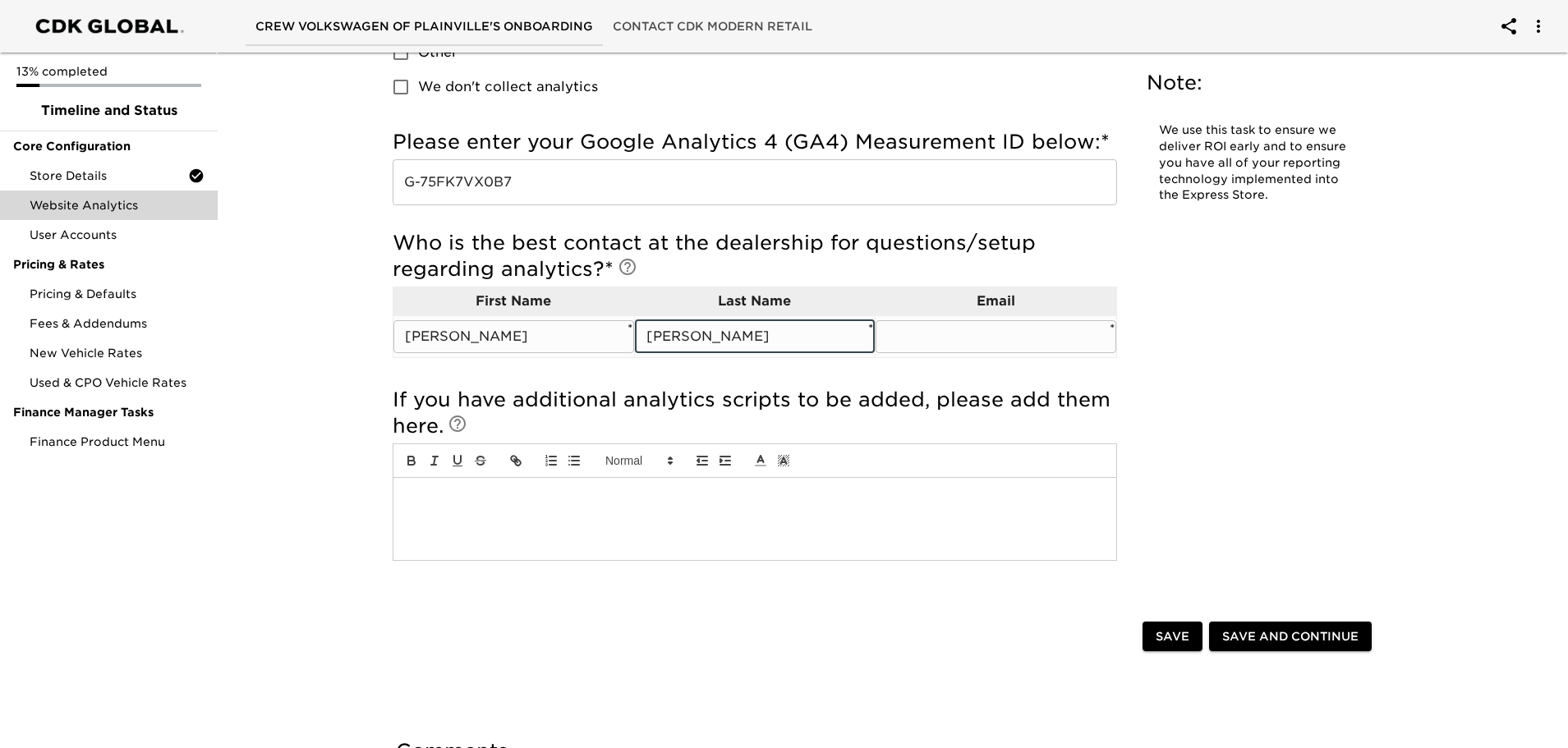
type input "[PERSON_NAME]"
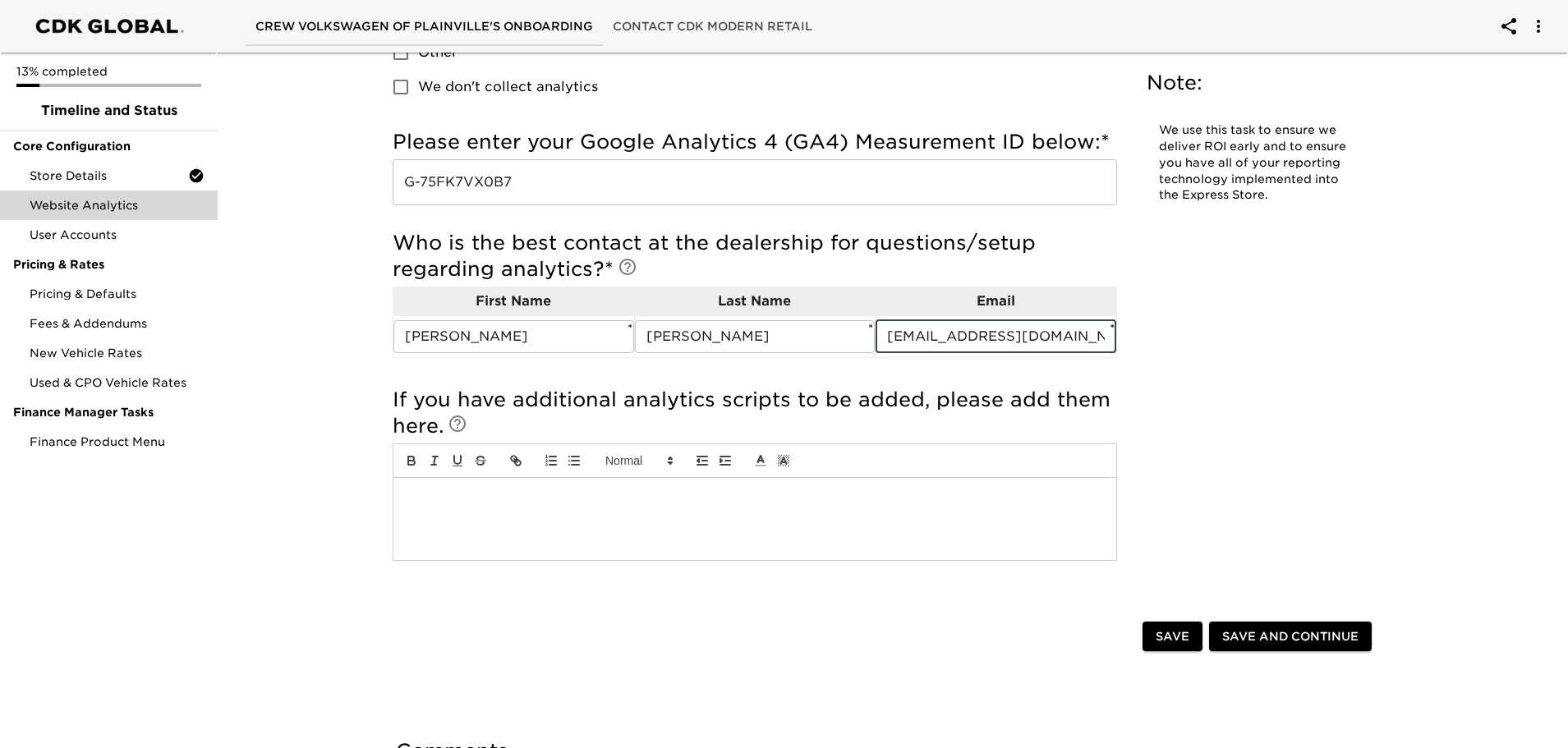
type input "[EMAIL_ADDRESS][DOMAIN_NAME]"
click at [1191, 398] on div "Website Analytics Due [DATE] Note: We use this task to ensure we deliver ROI ea…" at bounding box center [885, 211] width 1019 height 801
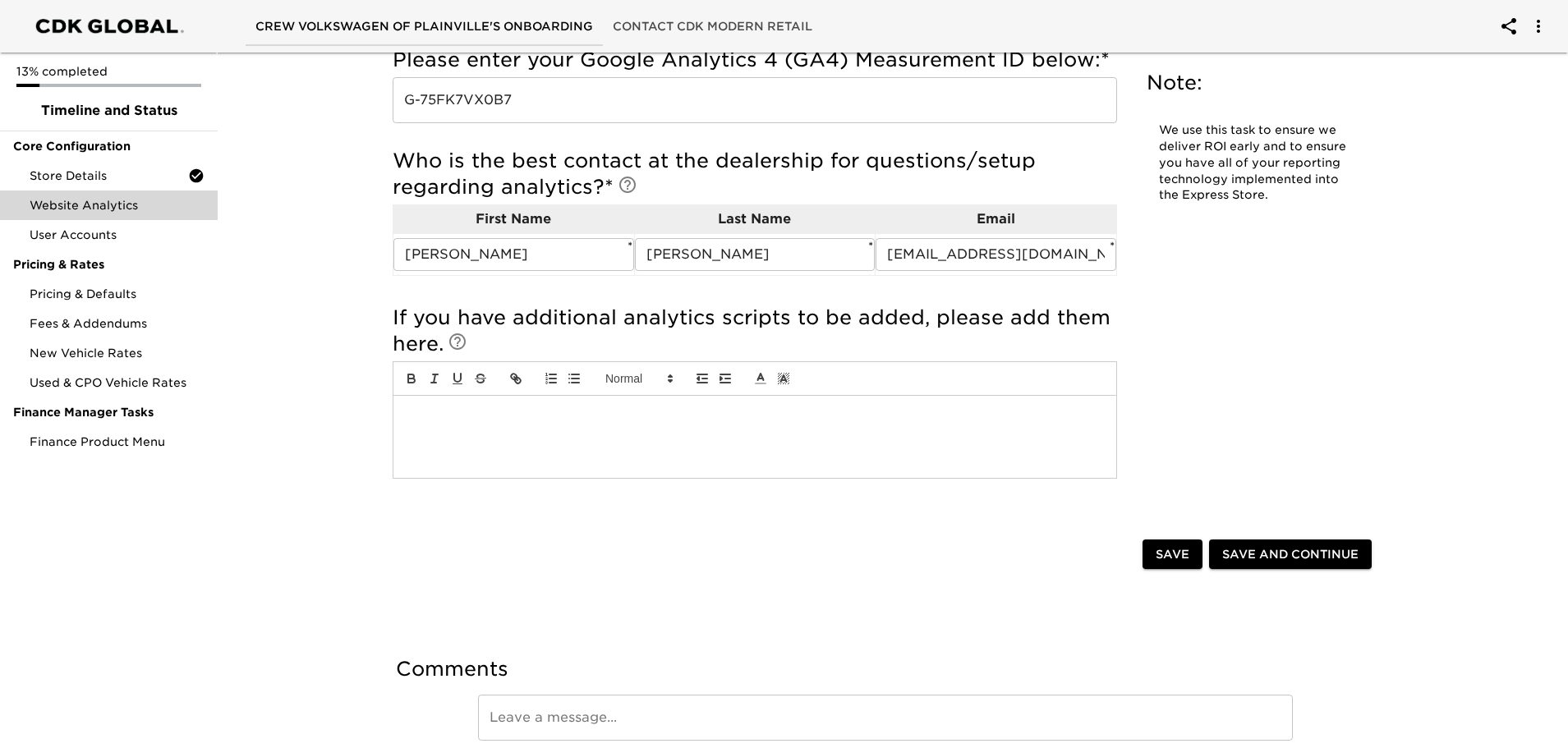
scroll to position [398, 0]
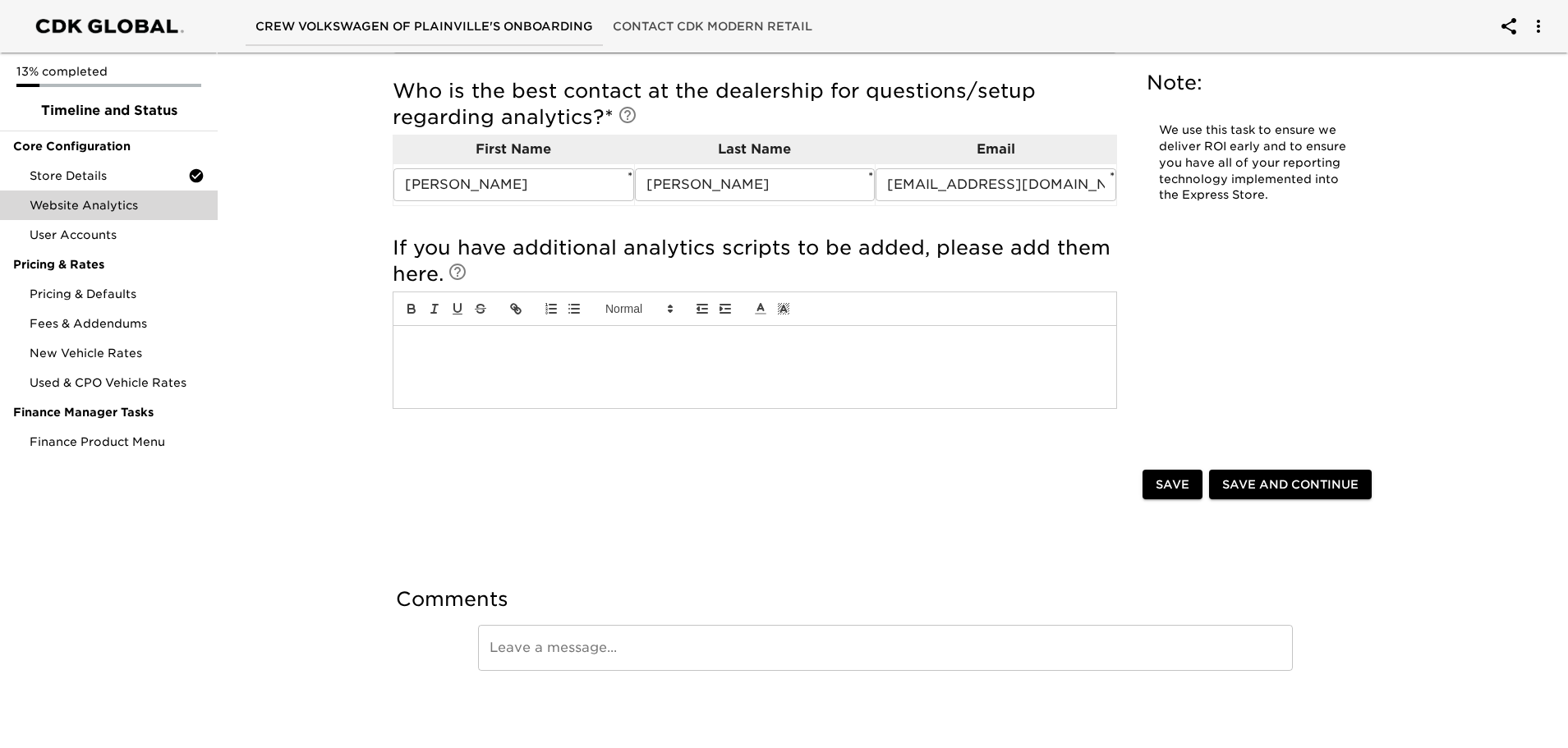
click at [1271, 492] on span "Save and Continue" at bounding box center [1290, 485] width 136 height 21
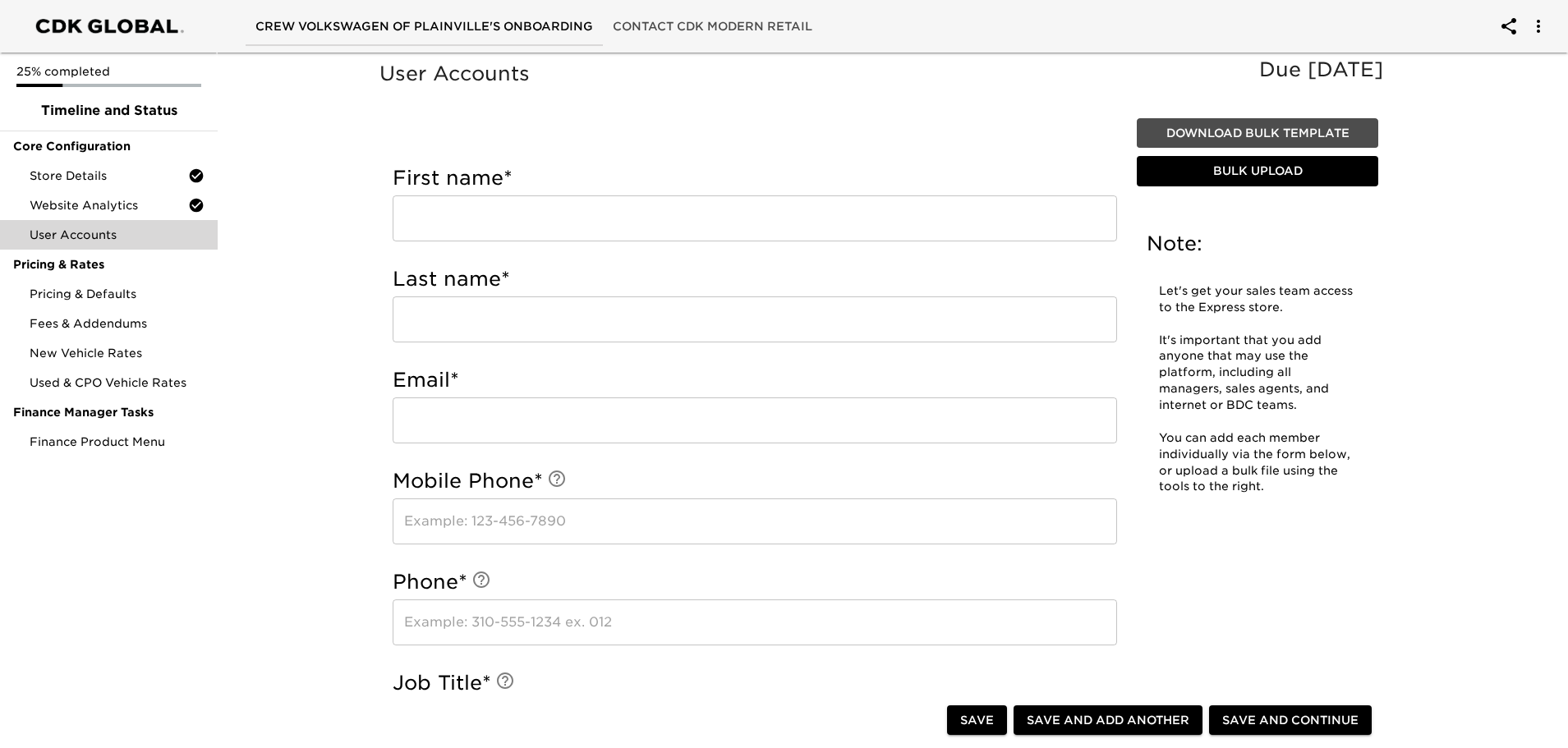
click at [1308, 130] on span "Download Bulk Template" at bounding box center [1258, 133] width 228 height 21
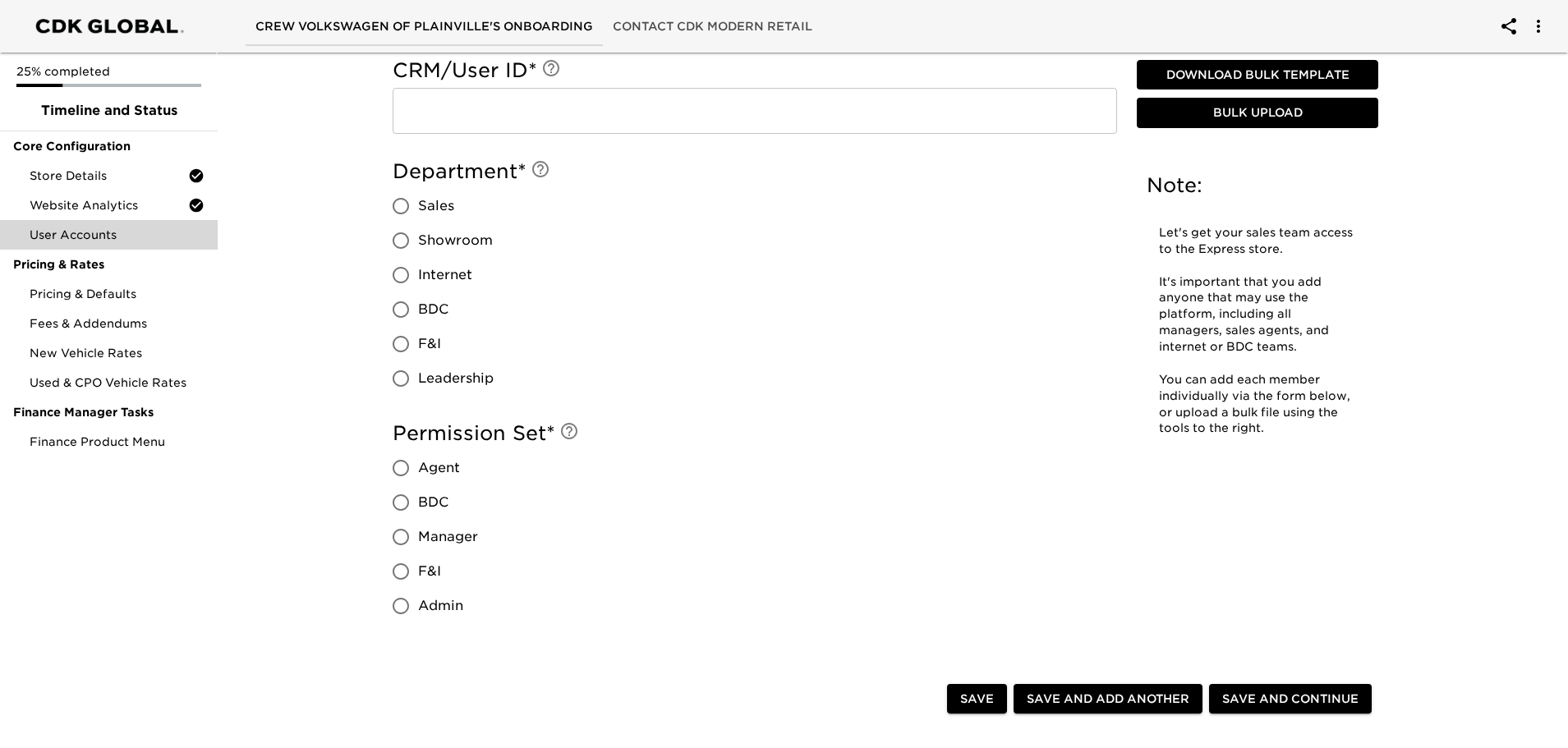
scroll to position [739, 0]
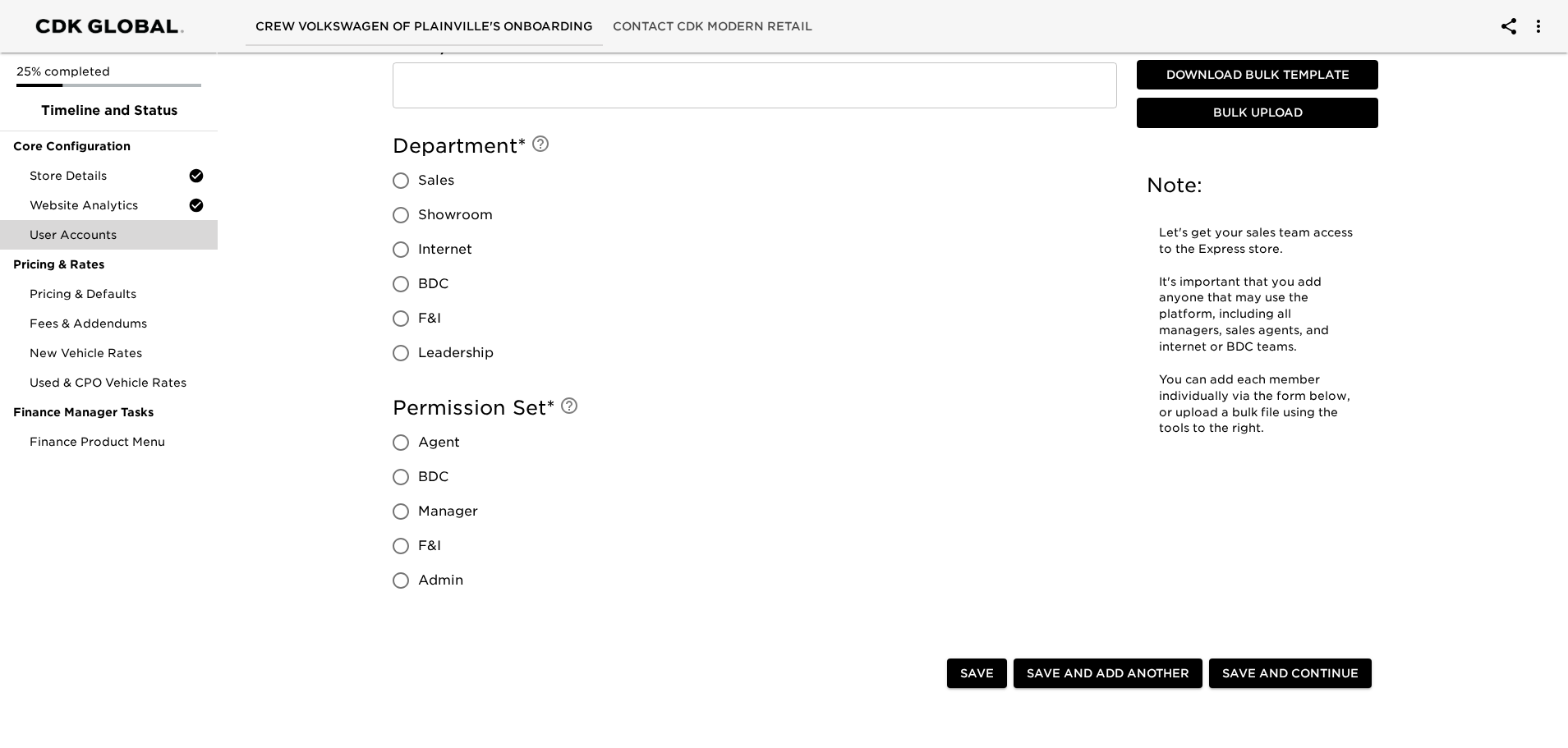
click at [1283, 116] on span "Bulk Upload" at bounding box center [1258, 114] width 228 height 21
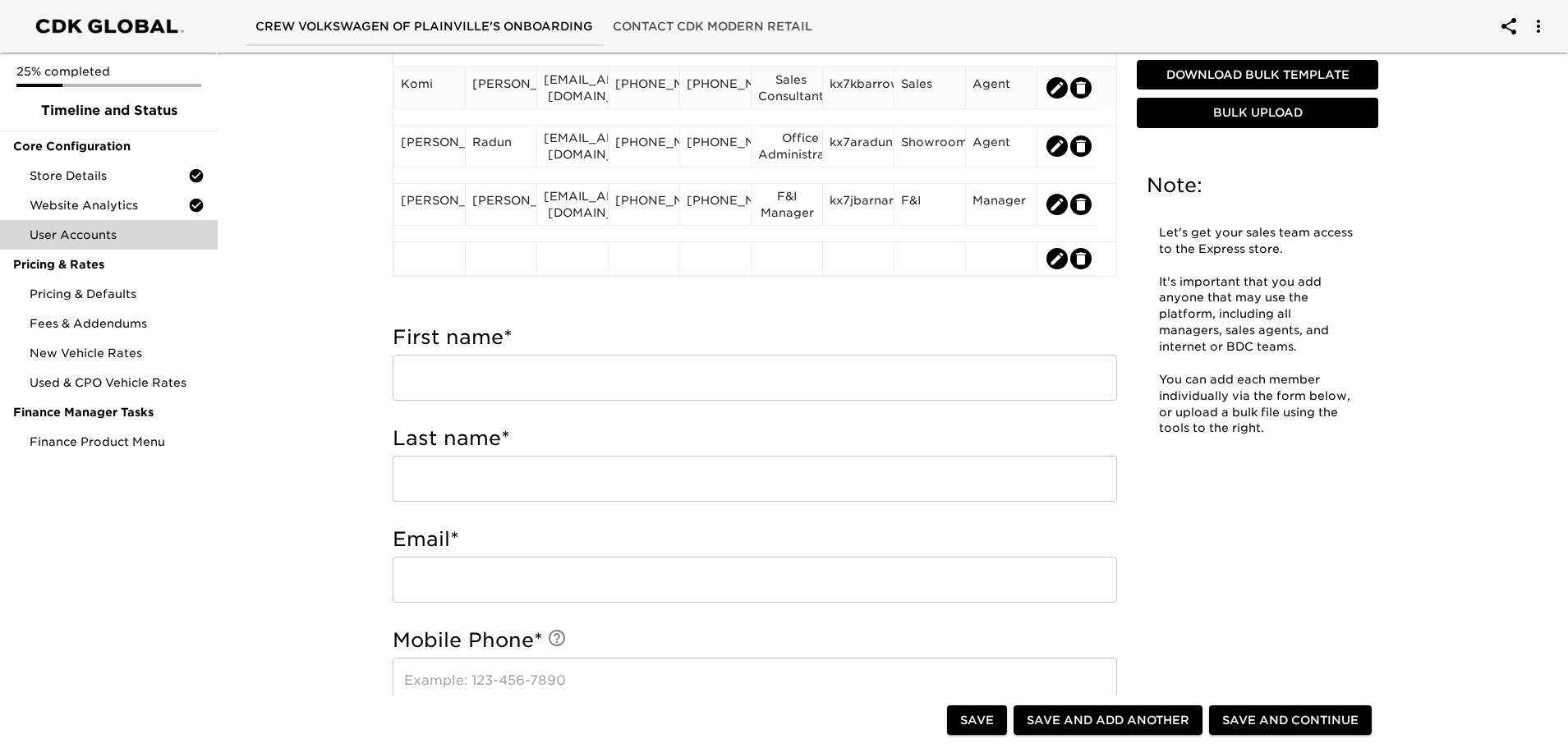
scroll to position [329, 0]
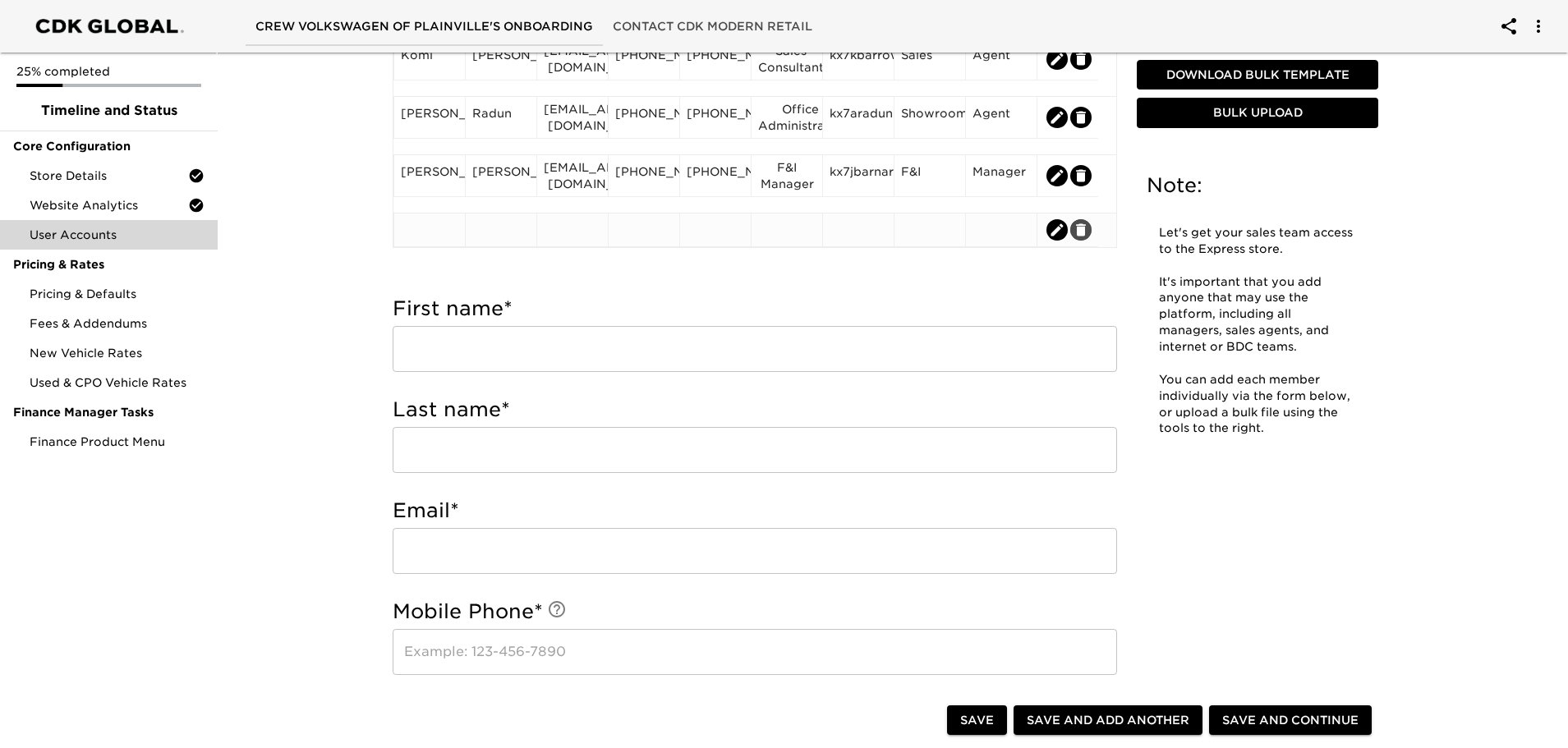
click at [1084, 227] on icon "edit" at bounding box center [1081, 229] width 10 height 13
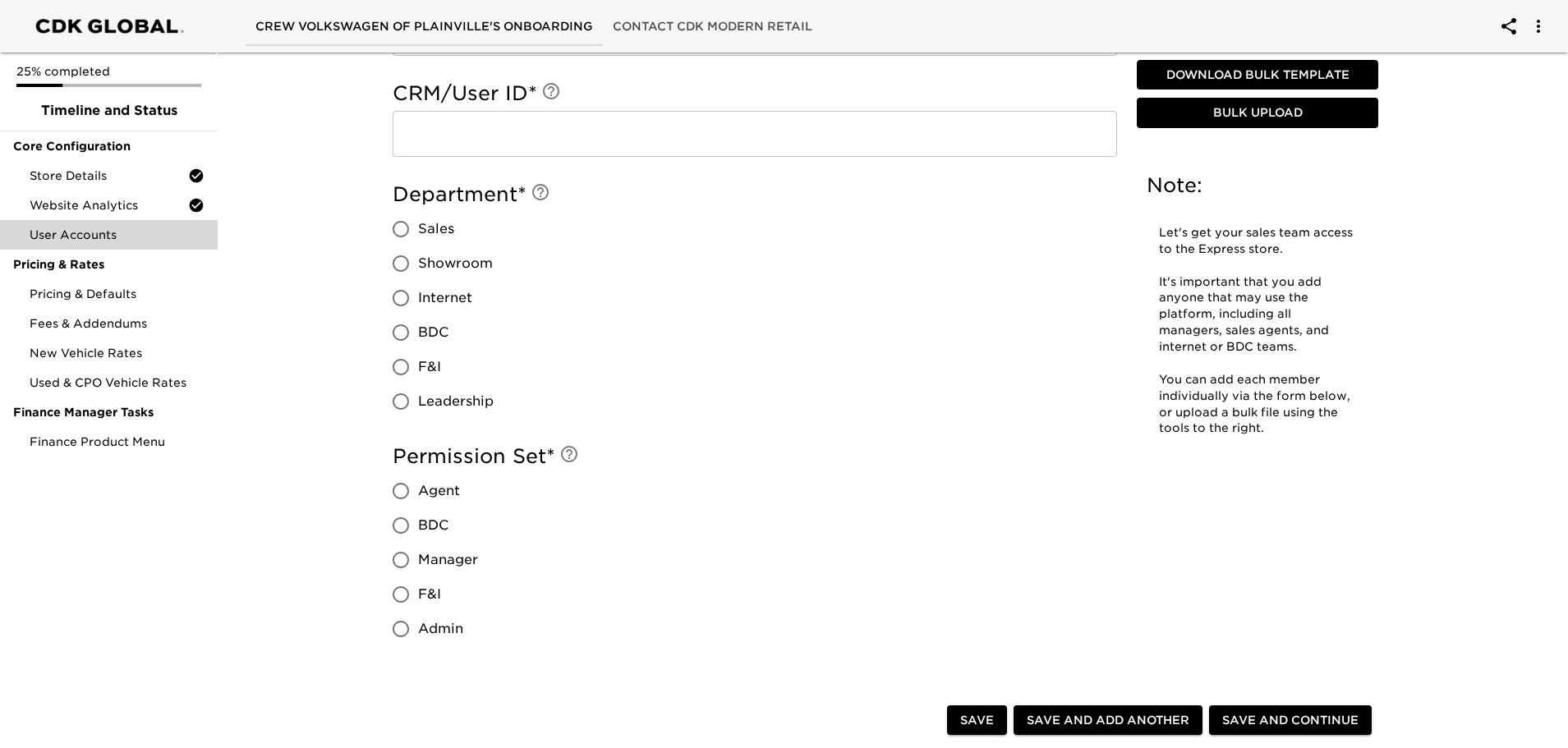
scroll to position [1232, 0]
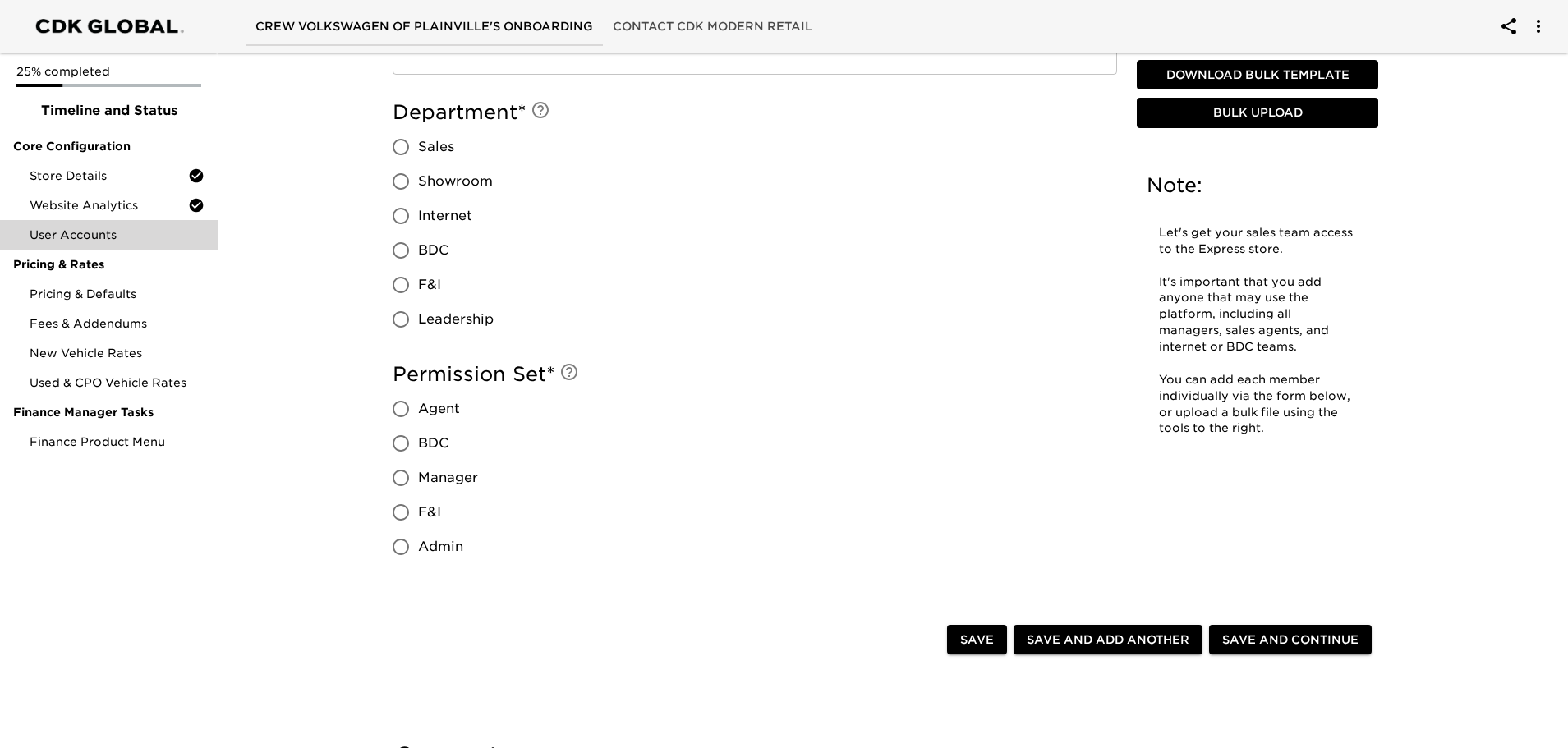
click at [1280, 637] on span "Save and Continue" at bounding box center [1290, 639] width 136 height 21
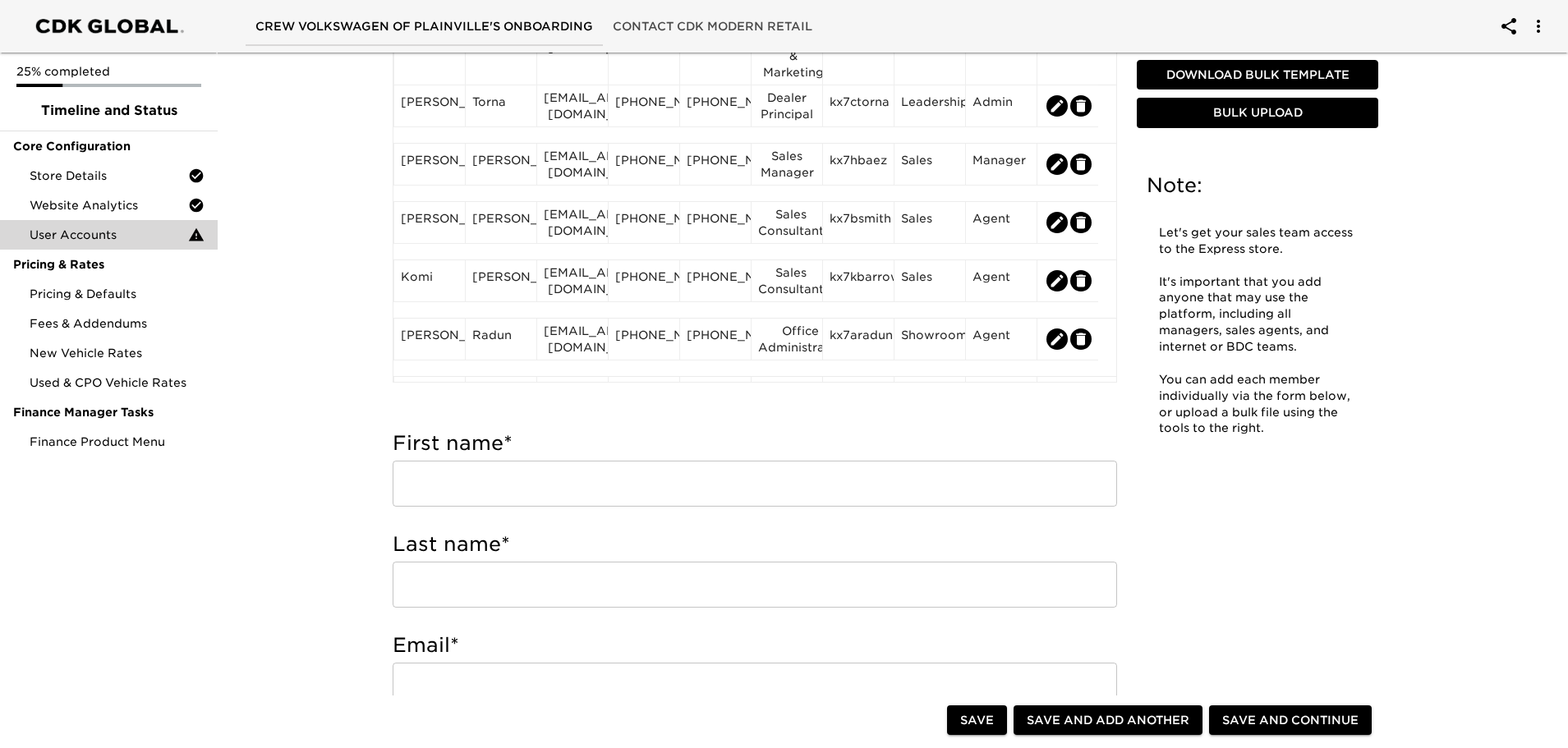
scroll to position [0, 0]
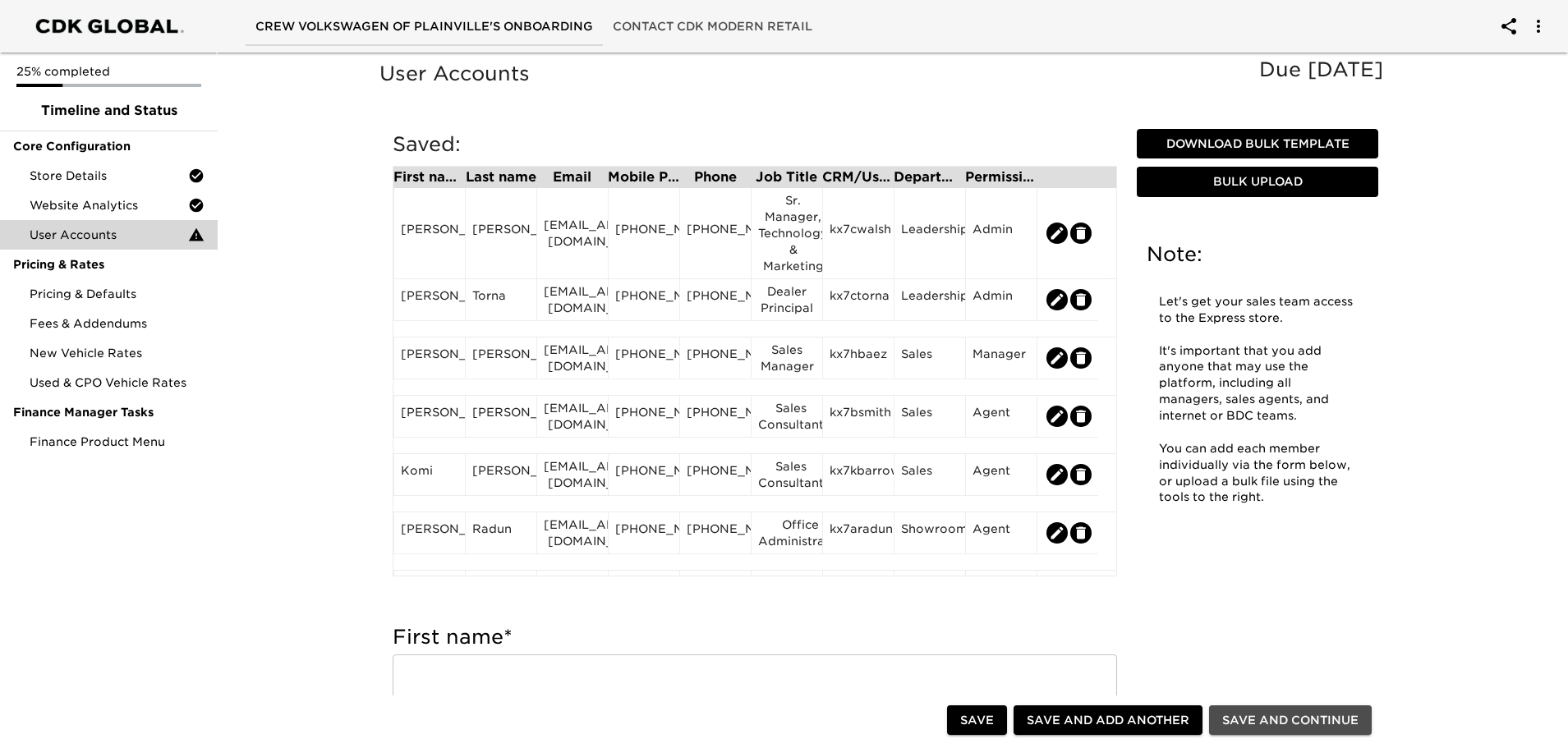
click at [1259, 725] on span "Save and Continue" at bounding box center [1290, 721] width 136 height 21
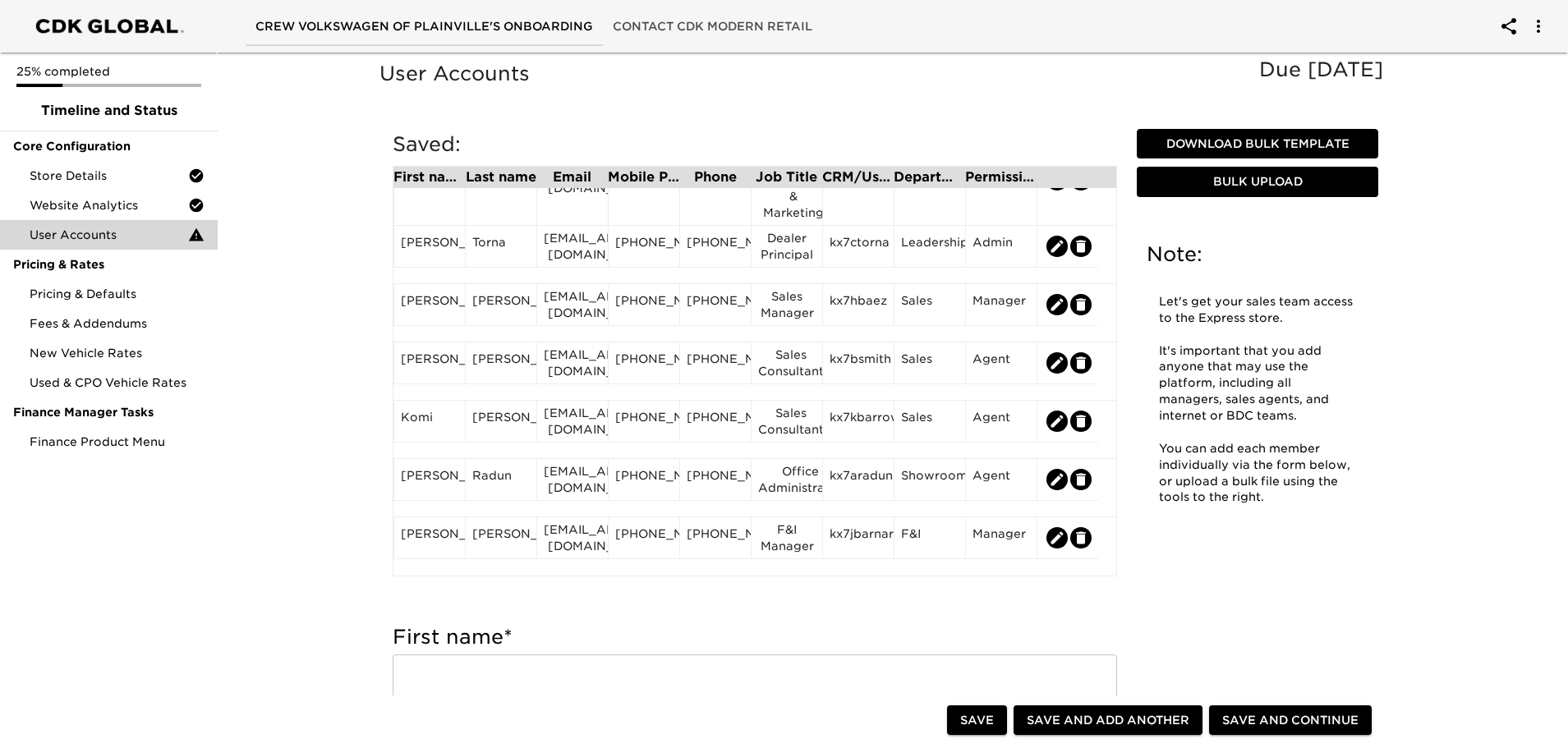
click at [1276, 721] on span "Save and Continue" at bounding box center [1290, 721] width 136 height 21
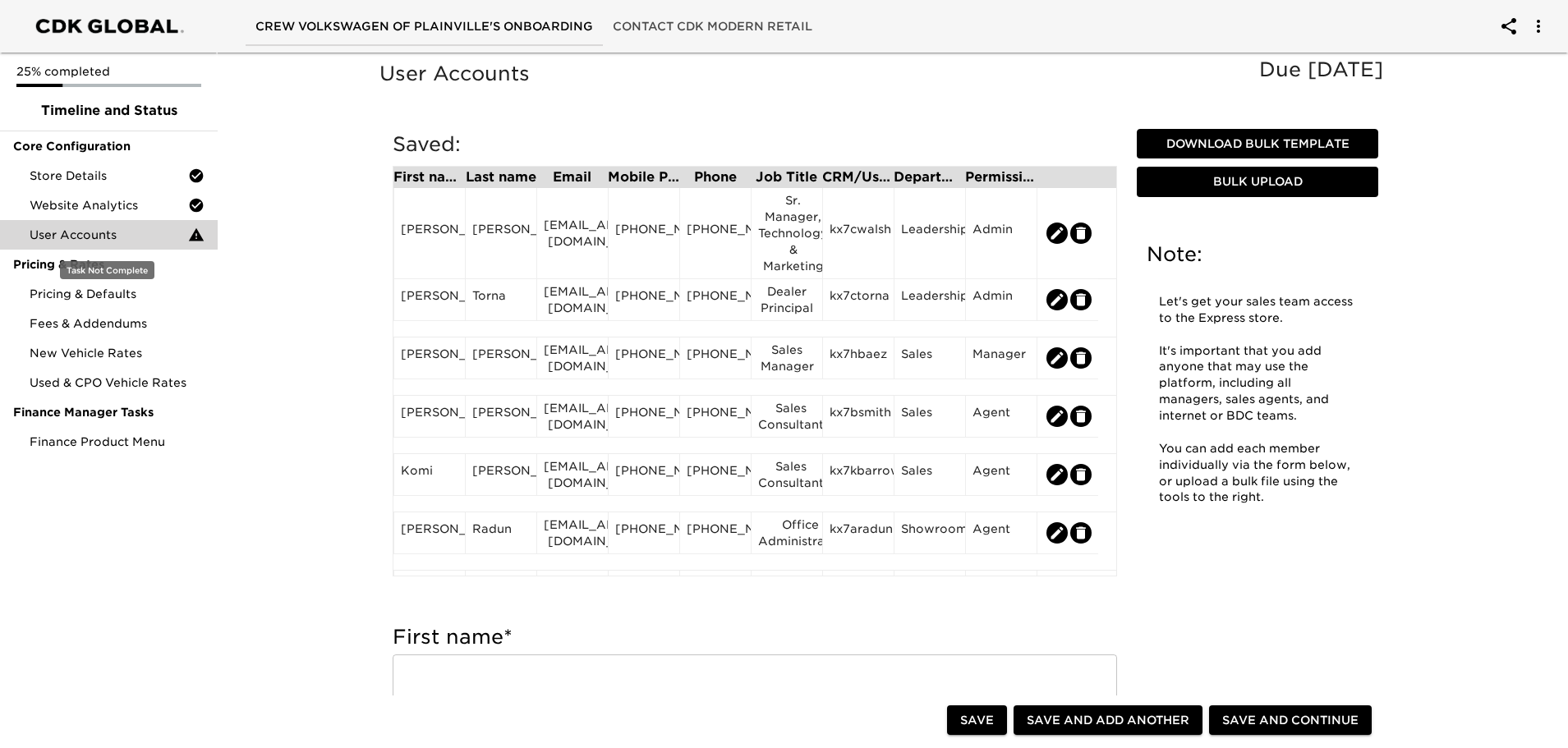
click at [198, 237] on icon at bounding box center [196, 234] width 15 height 13
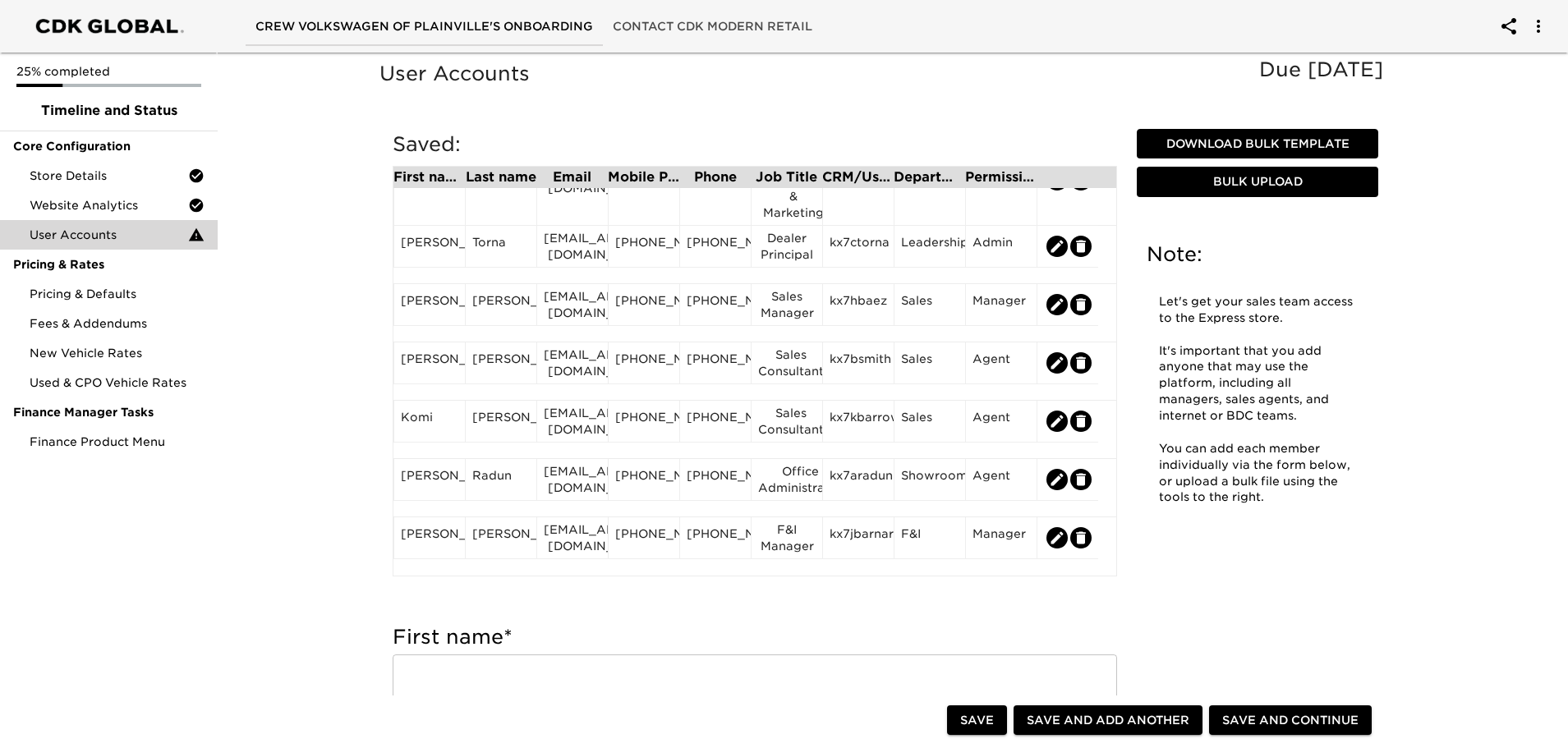
click at [1264, 724] on span "Save and Continue" at bounding box center [1290, 721] width 136 height 21
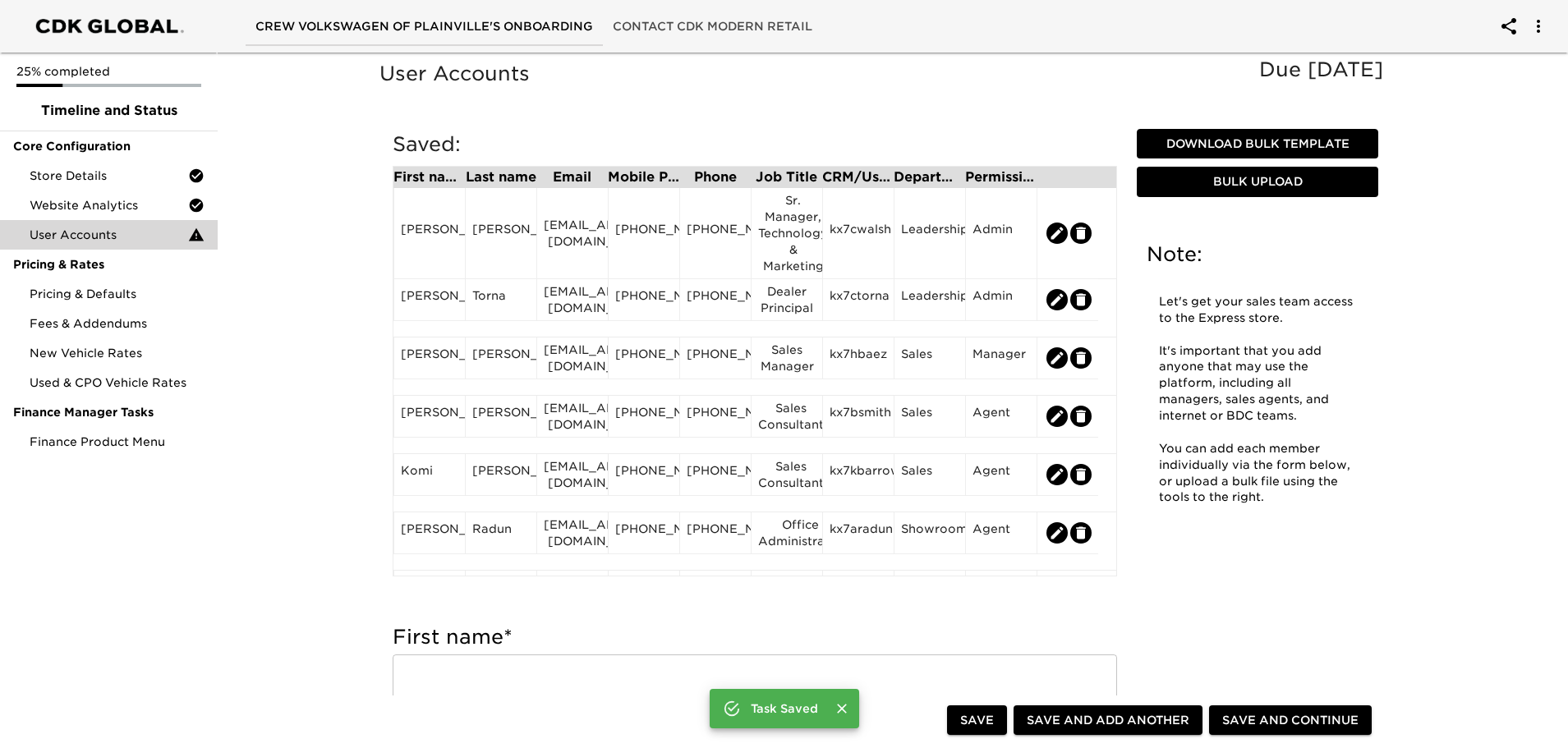
click at [978, 719] on span "Save" at bounding box center [977, 721] width 33 height 21
type input "[PERSON_NAME]"
type input "[EMAIL_ADDRESS][DOMAIN_NAME]"
type input "[PHONE_NUMBER]"
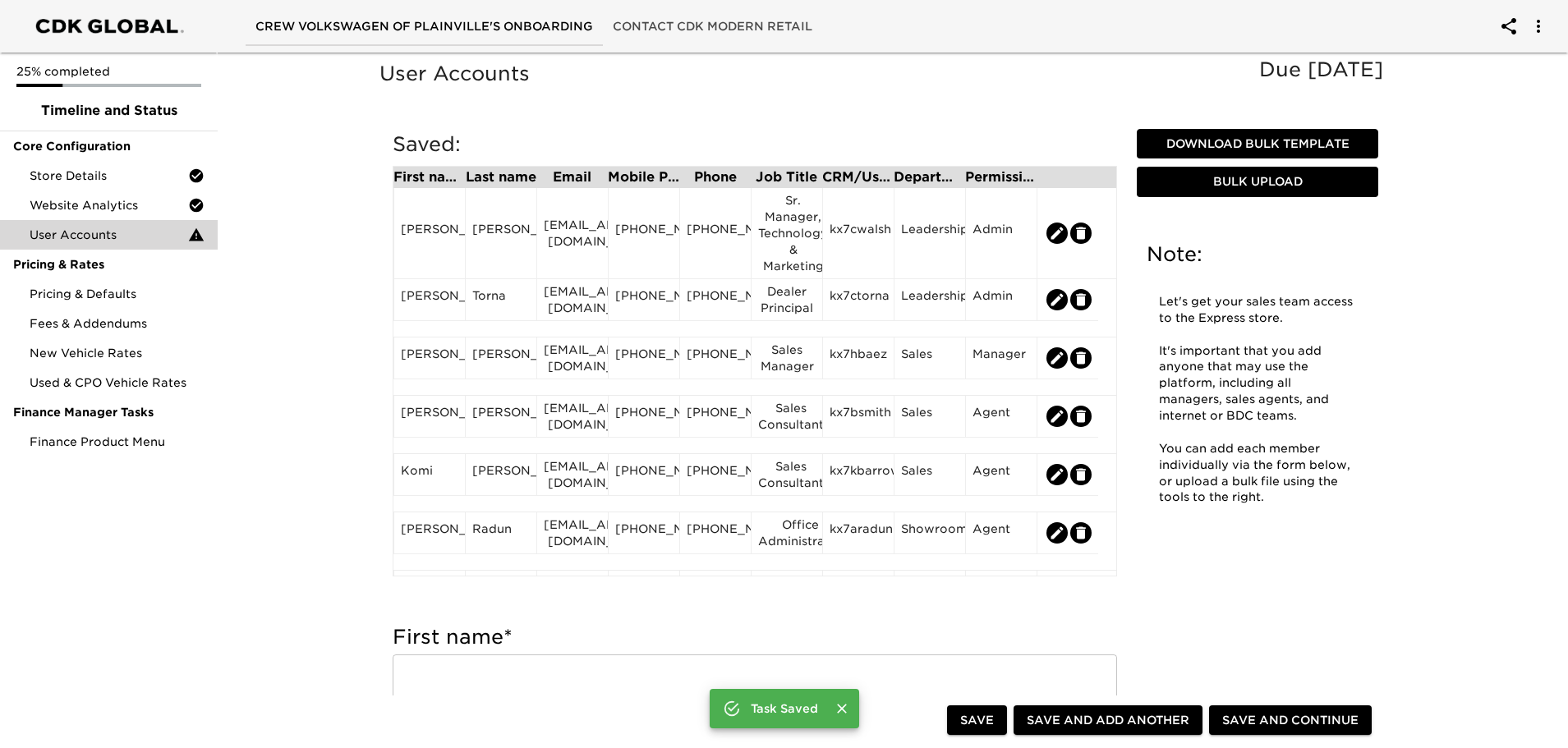
type input "[PHONE_NUMBER]"
type input "F&I Manager"
type input "kx7jbarnar"
radio input "true"
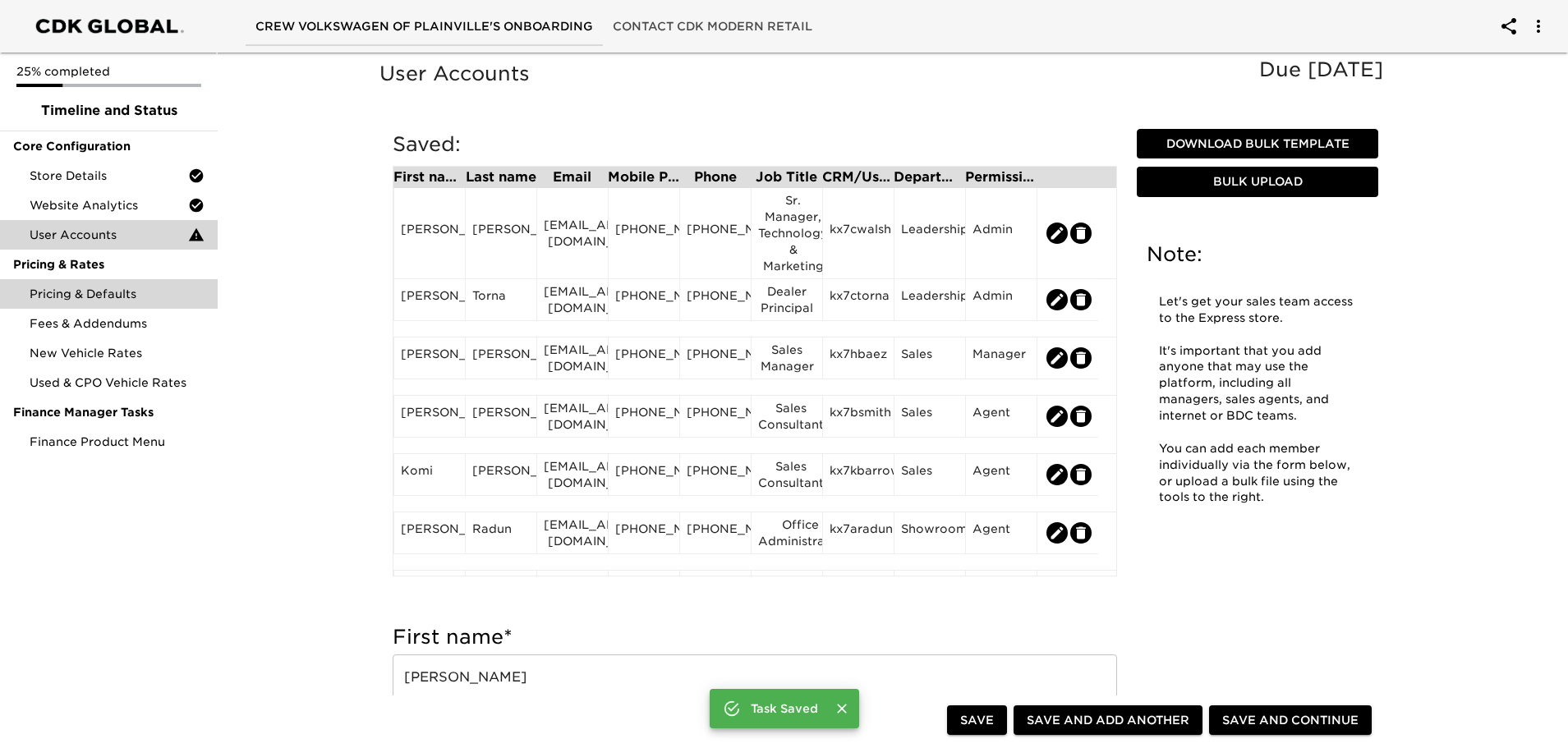
click at [83, 283] on div "Pricing & Defaults" at bounding box center [109, 294] width 217 height 29
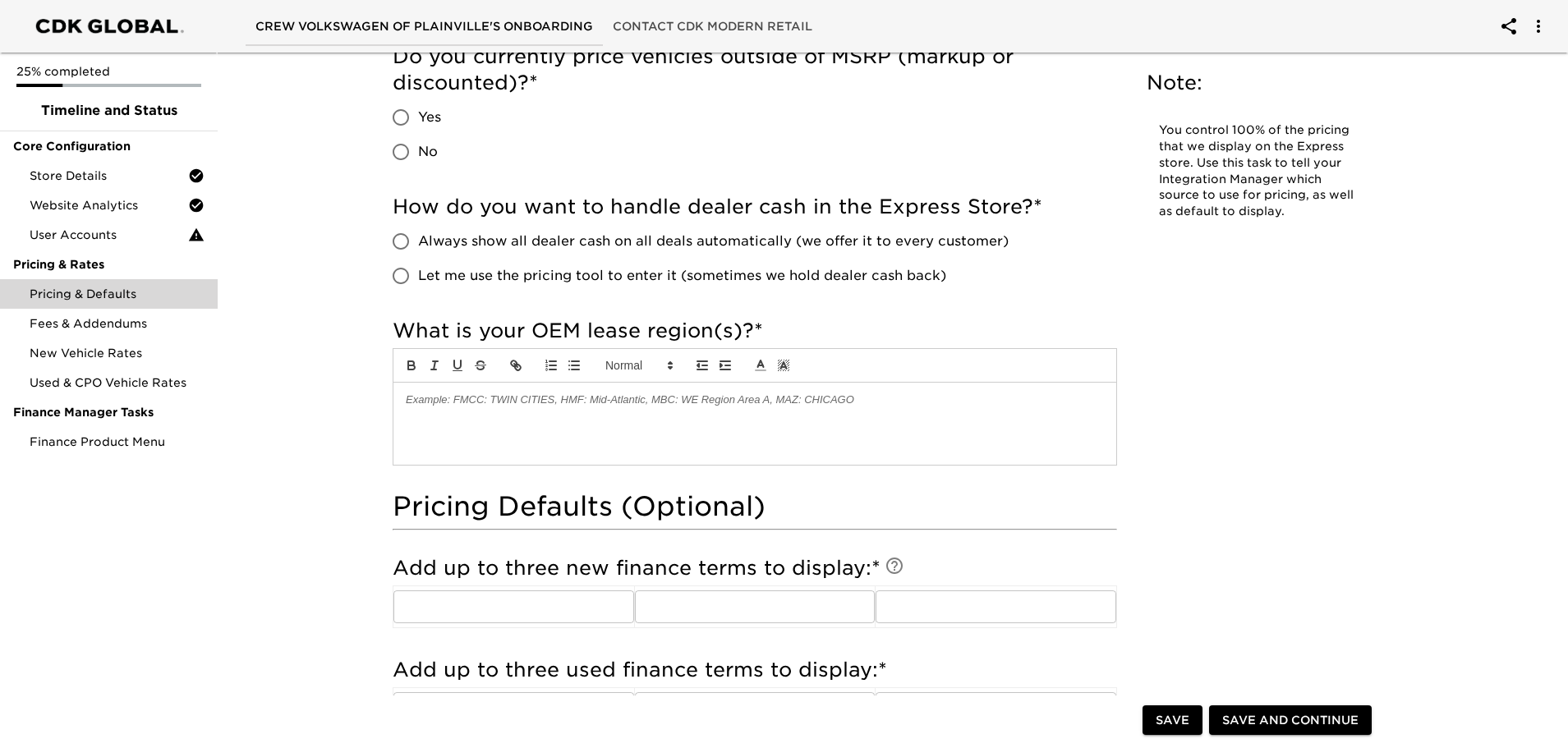
scroll to position [492, 0]
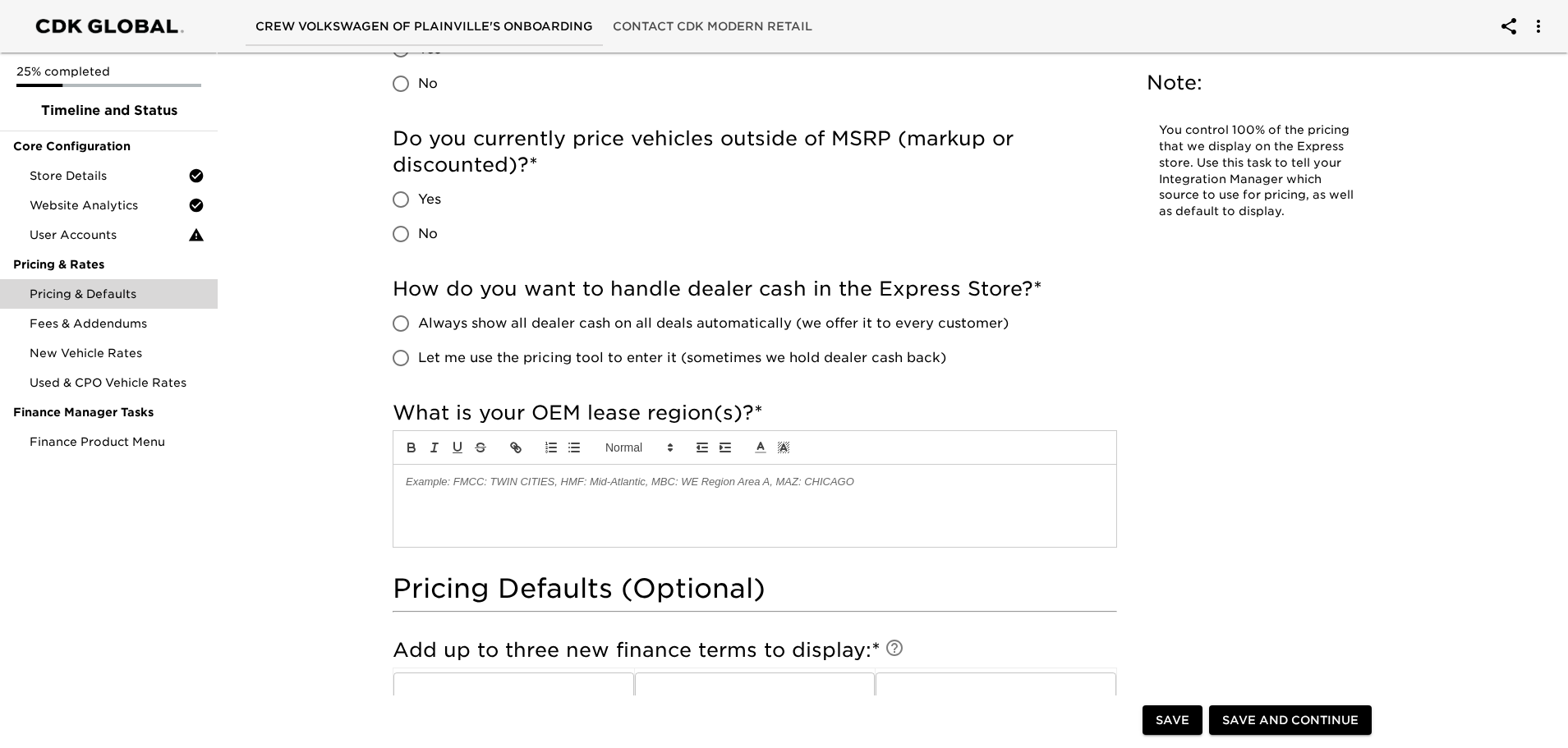
click at [395, 197] on input "Yes" at bounding box center [401, 199] width 34 height 34
radio input "true"
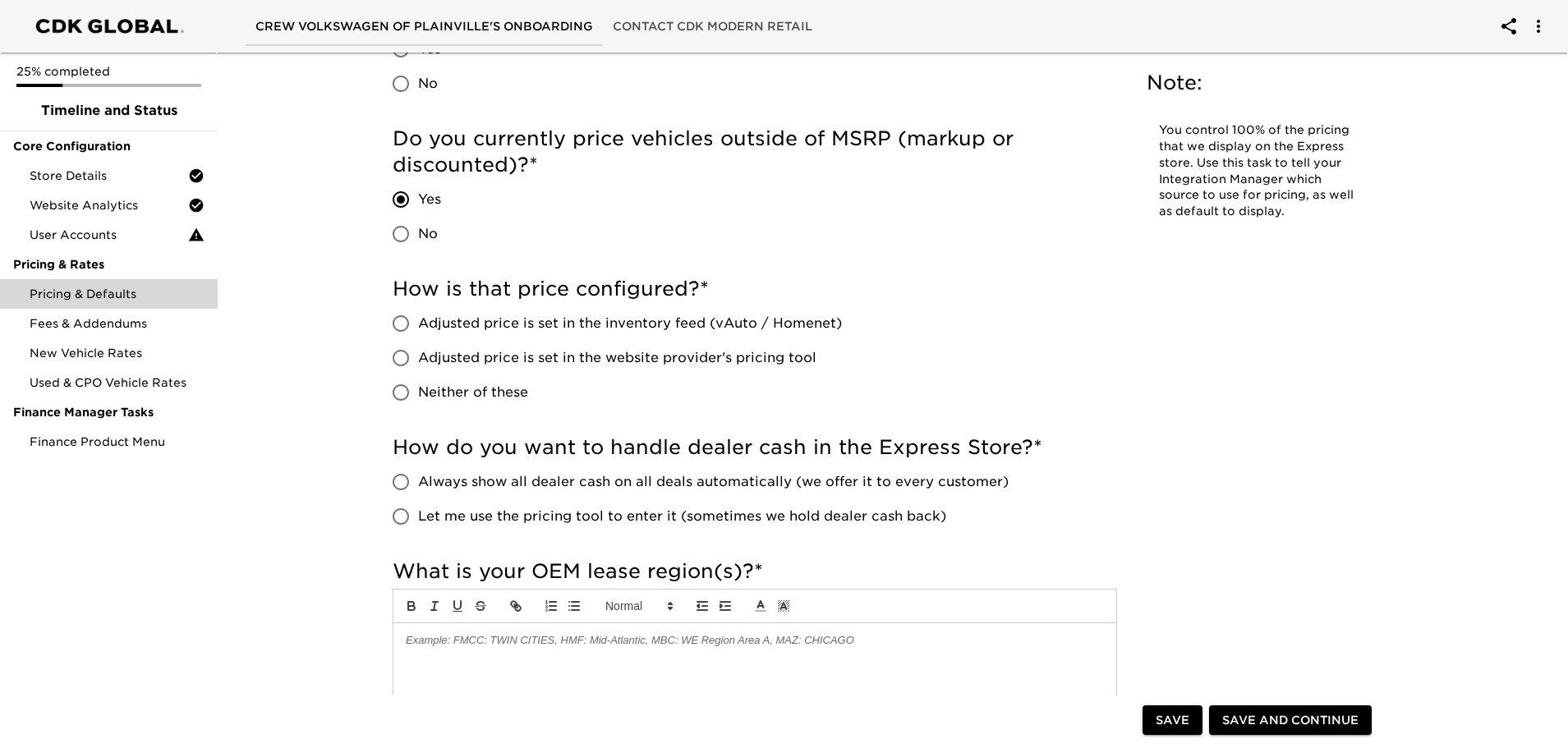
click at [408, 354] on input "Adjusted price is set in the website provider's pricing tool" at bounding box center [401, 357] width 34 height 34
radio input "true"
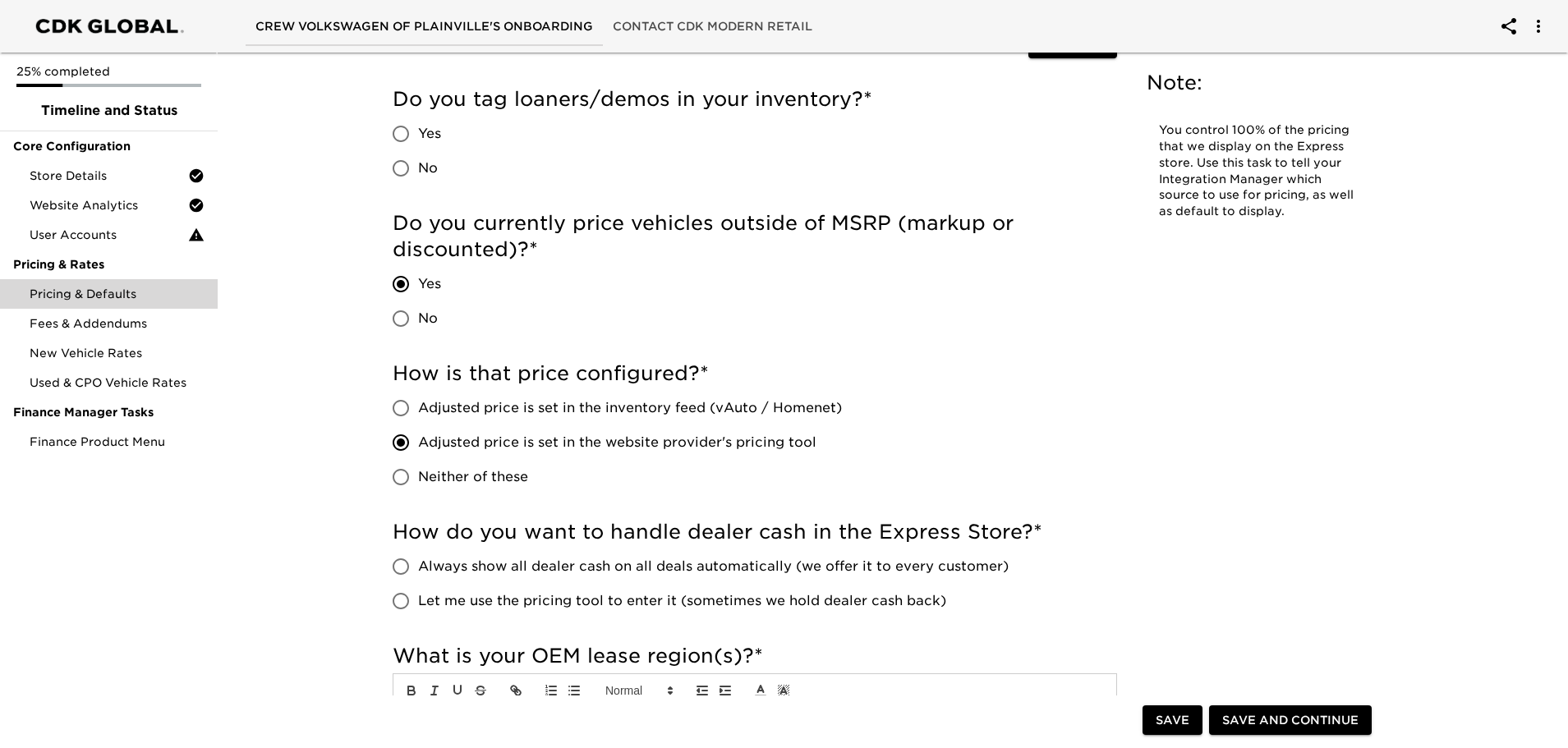
scroll to position [657, 0]
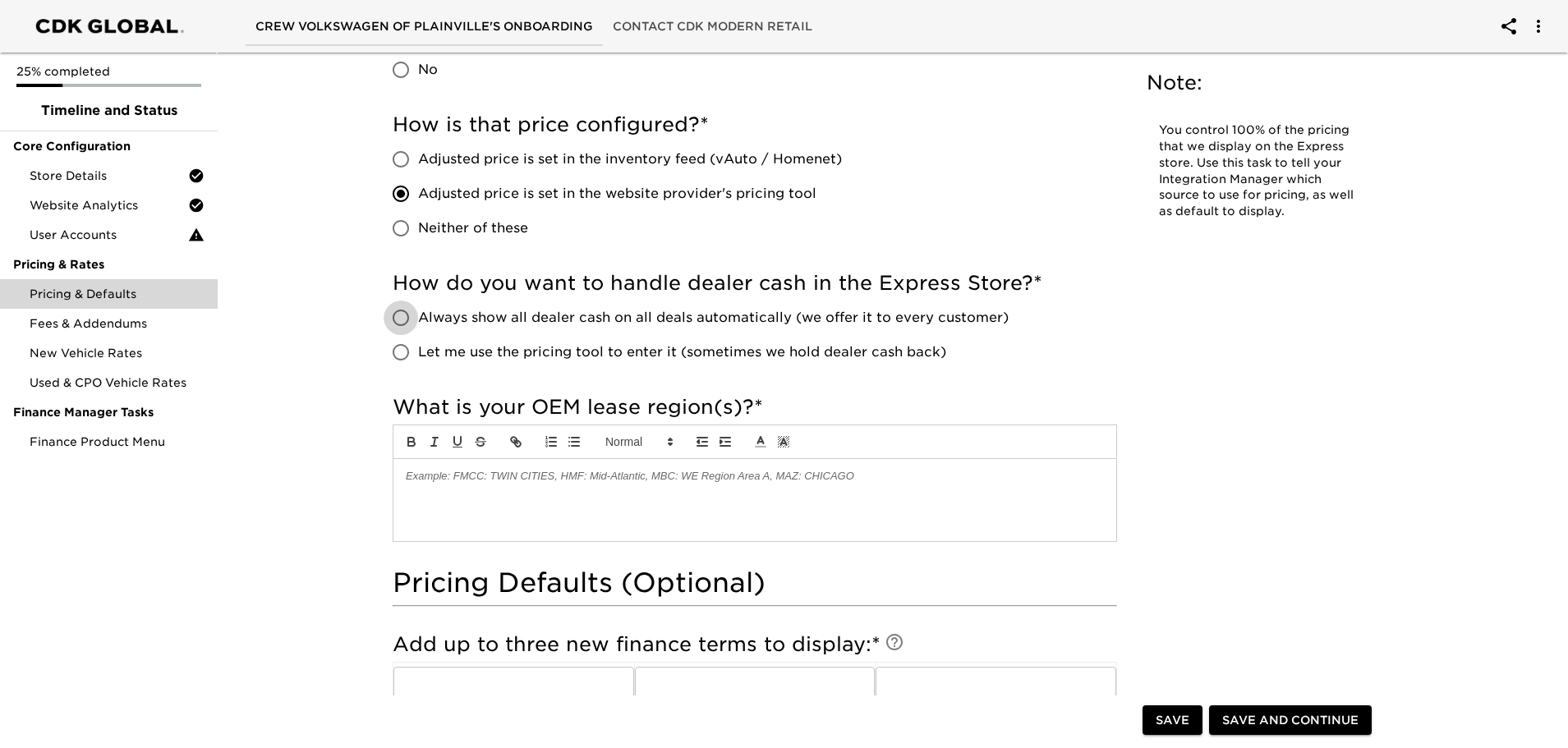
click at [410, 318] on input "Always show all dealer cash on all deals automatically (we offer it to every cu…" at bounding box center [401, 317] width 34 height 34
radio input "true"
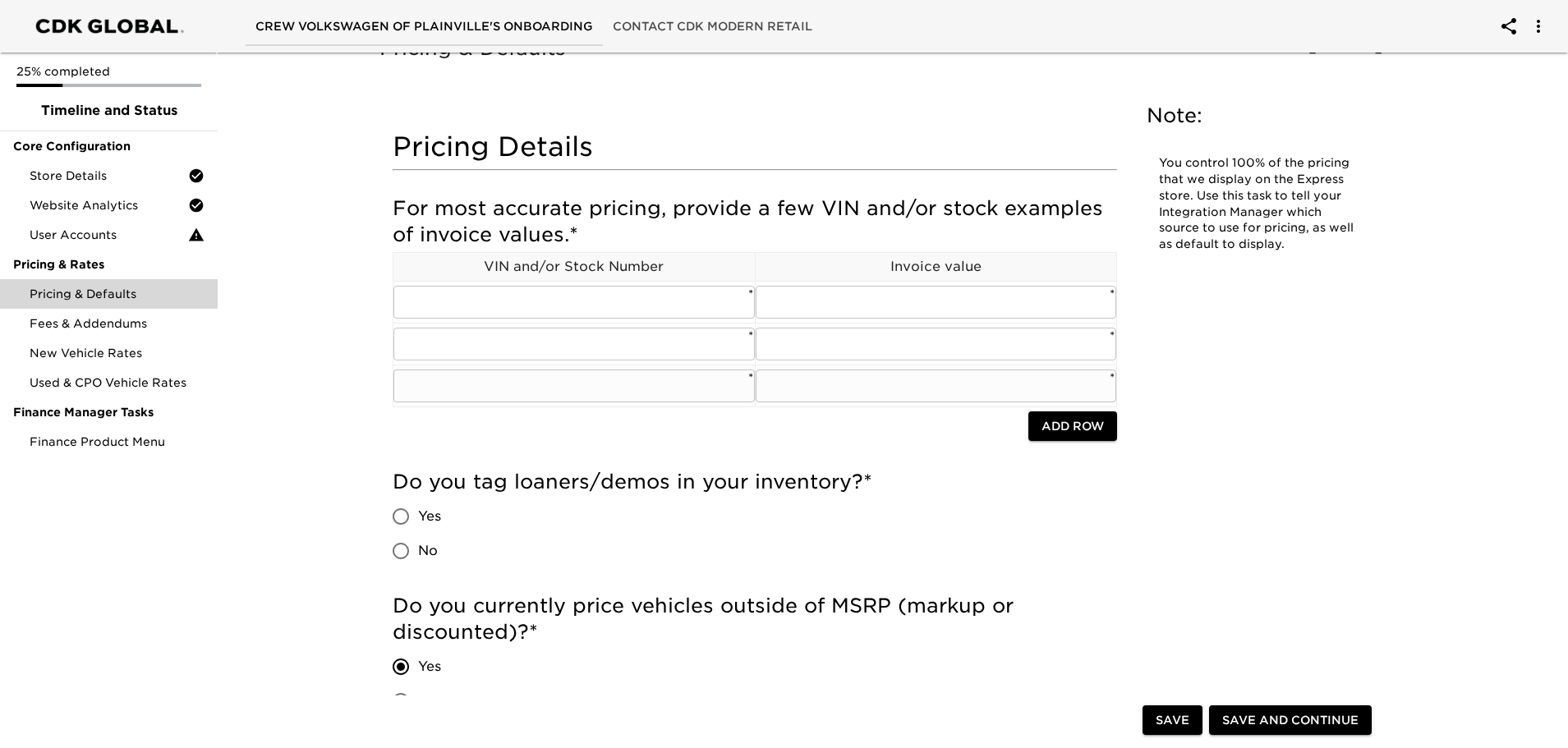
scroll to position [0, 0]
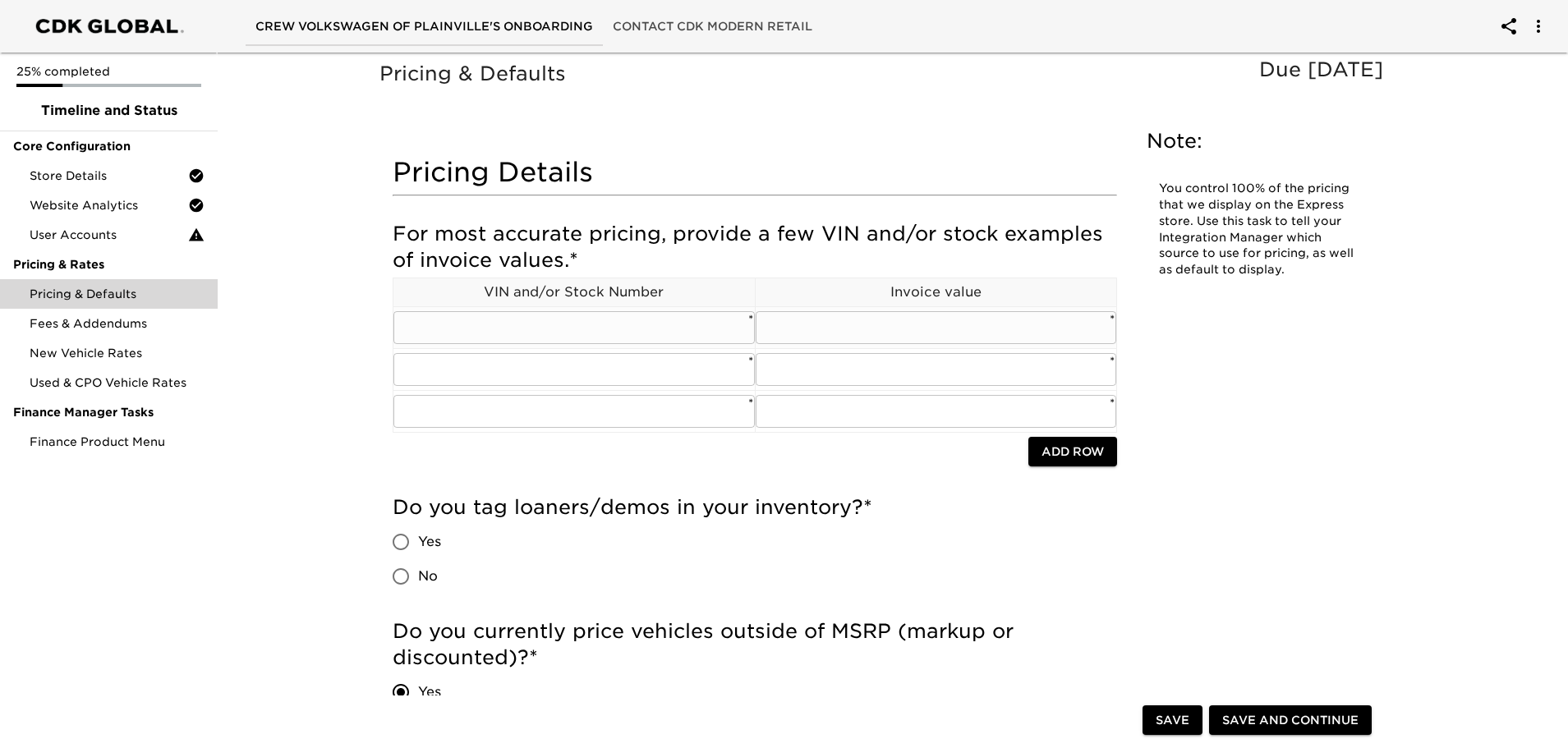
click at [594, 334] on input "text" at bounding box center [574, 328] width 361 height 33
click at [407, 538] on input "Yes" at bounding box center [401, 541] width 34 height 34
radio input "true"
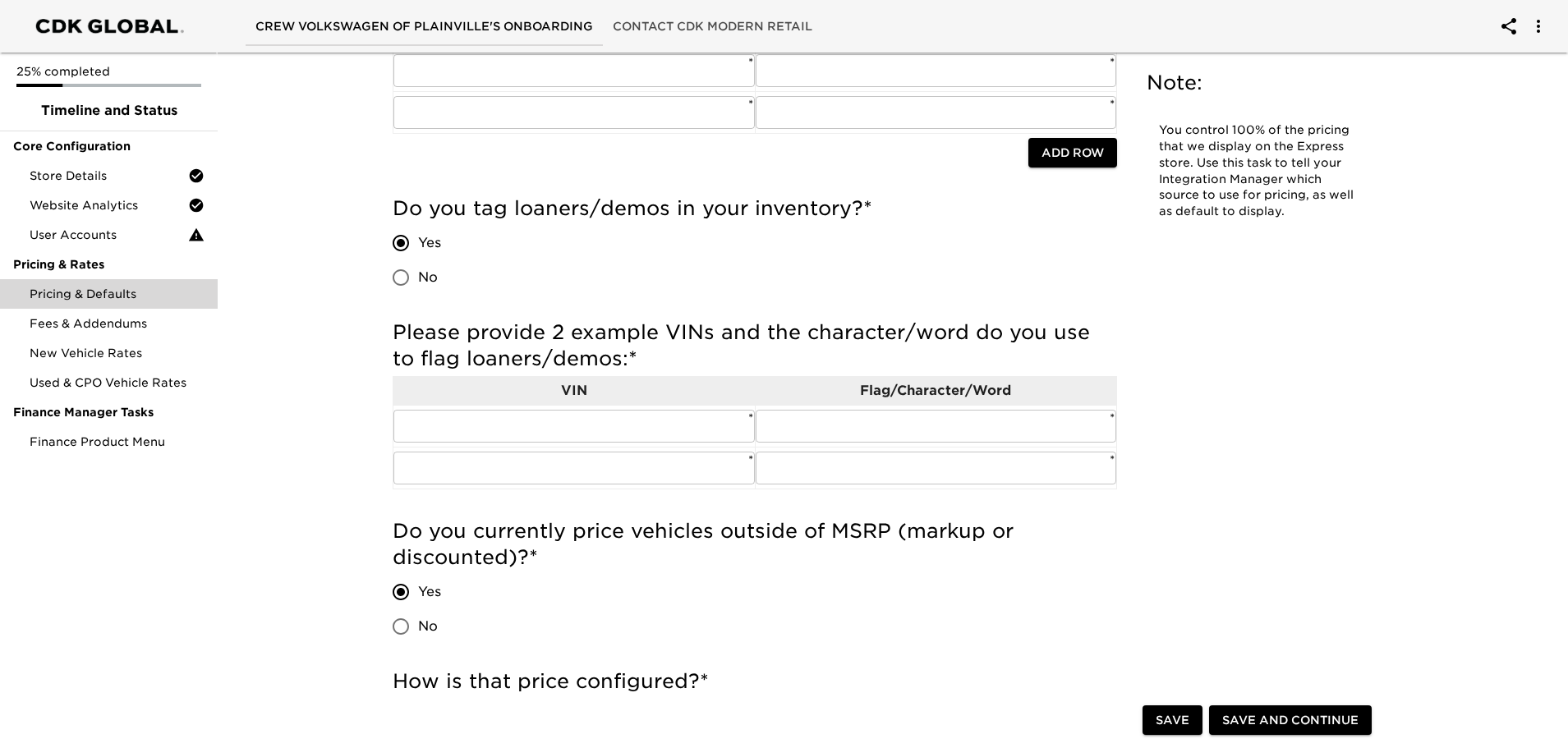
scroll to position [329, 0]
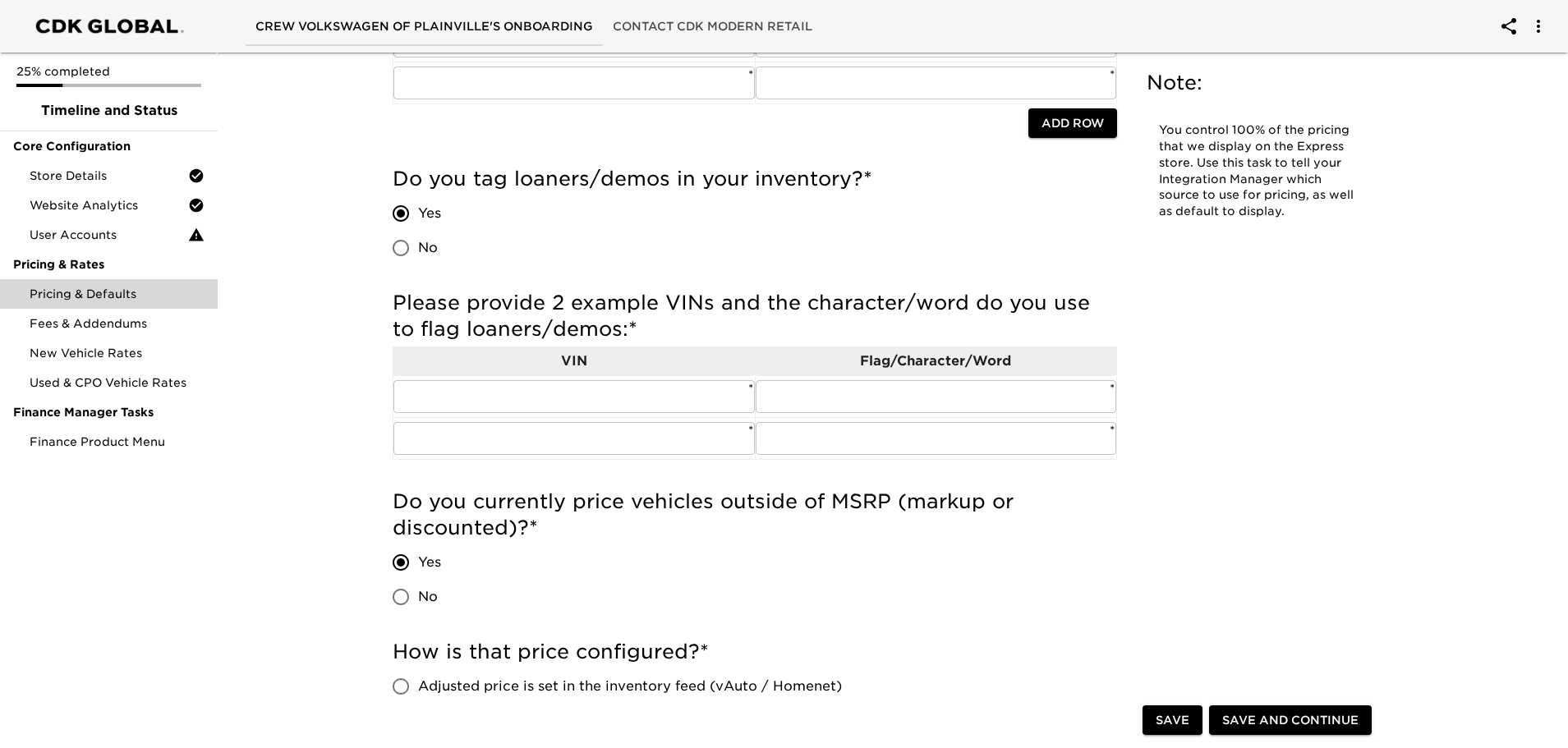
click at [400, 248] on input "No" at bounding box center [401, 248] width 34 height 34
radio input "true"
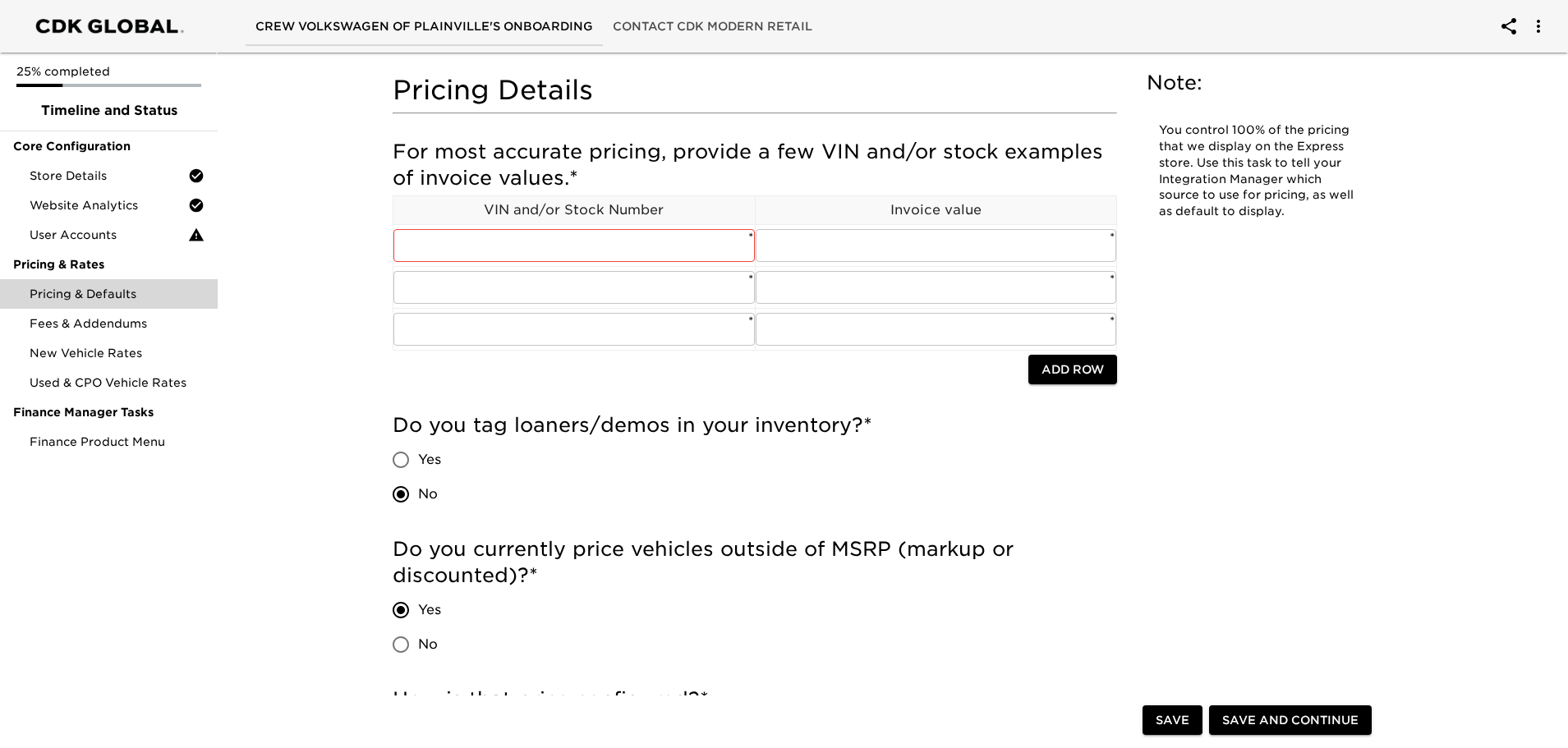
scroll to position [0, 0]
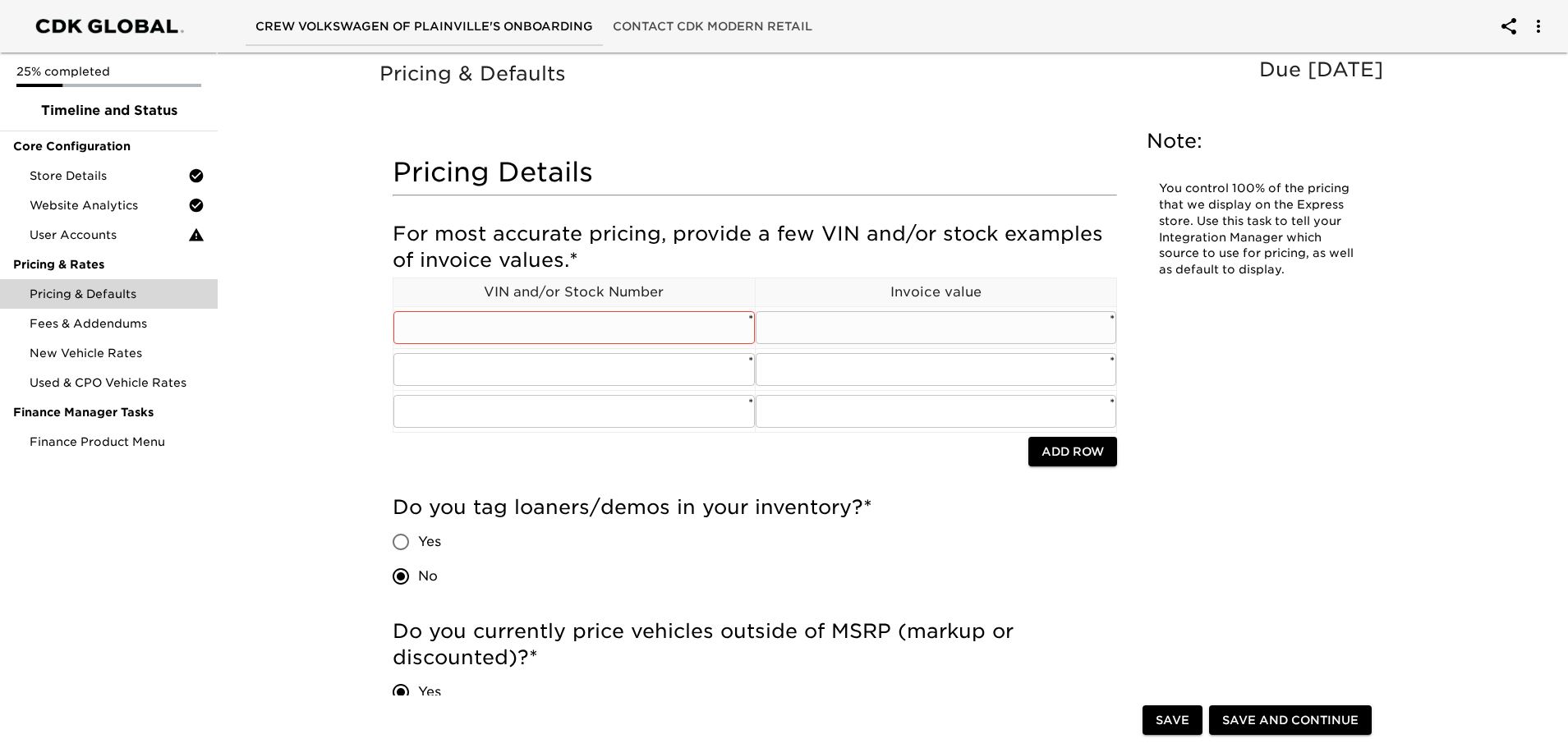
click at [616, 339] on input "text" at bounding box center [574, 328] width 361 height 33
click at [675, 329] on input "text" at bounding box center [574, 328] width 361 height 33
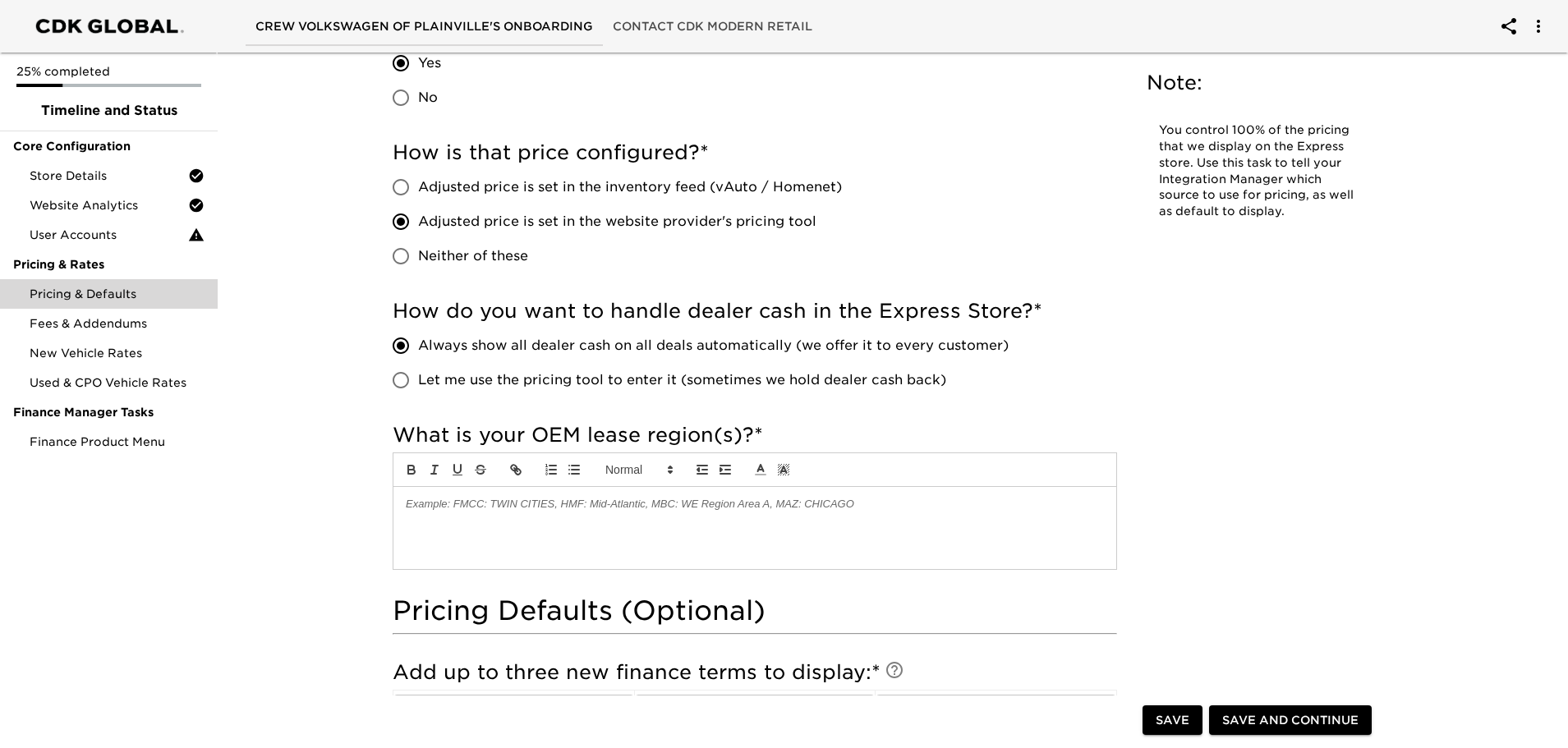
scroll to position [739, 0]
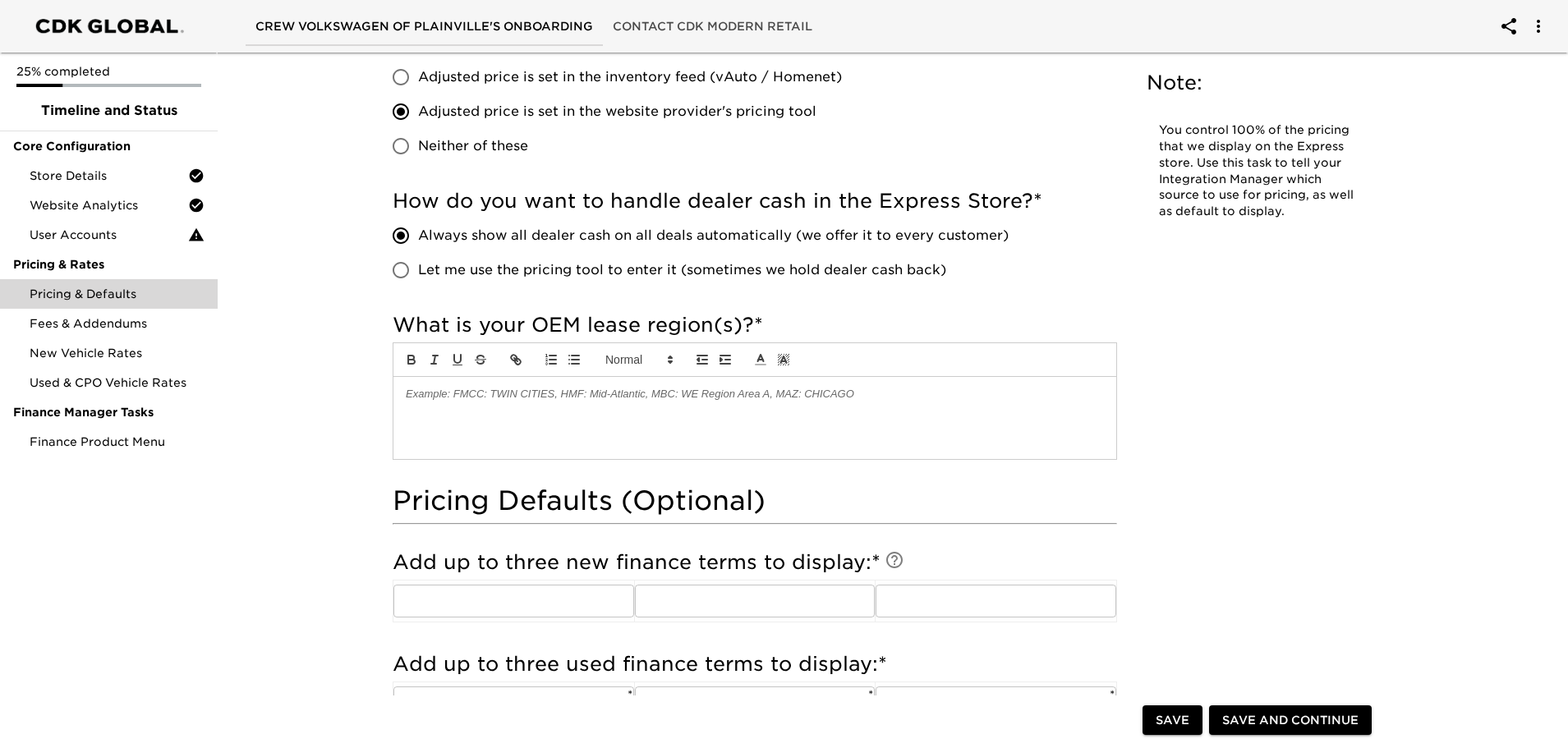
click at [743, 402] on div at bounding box center [755, 418] width 723 height 82
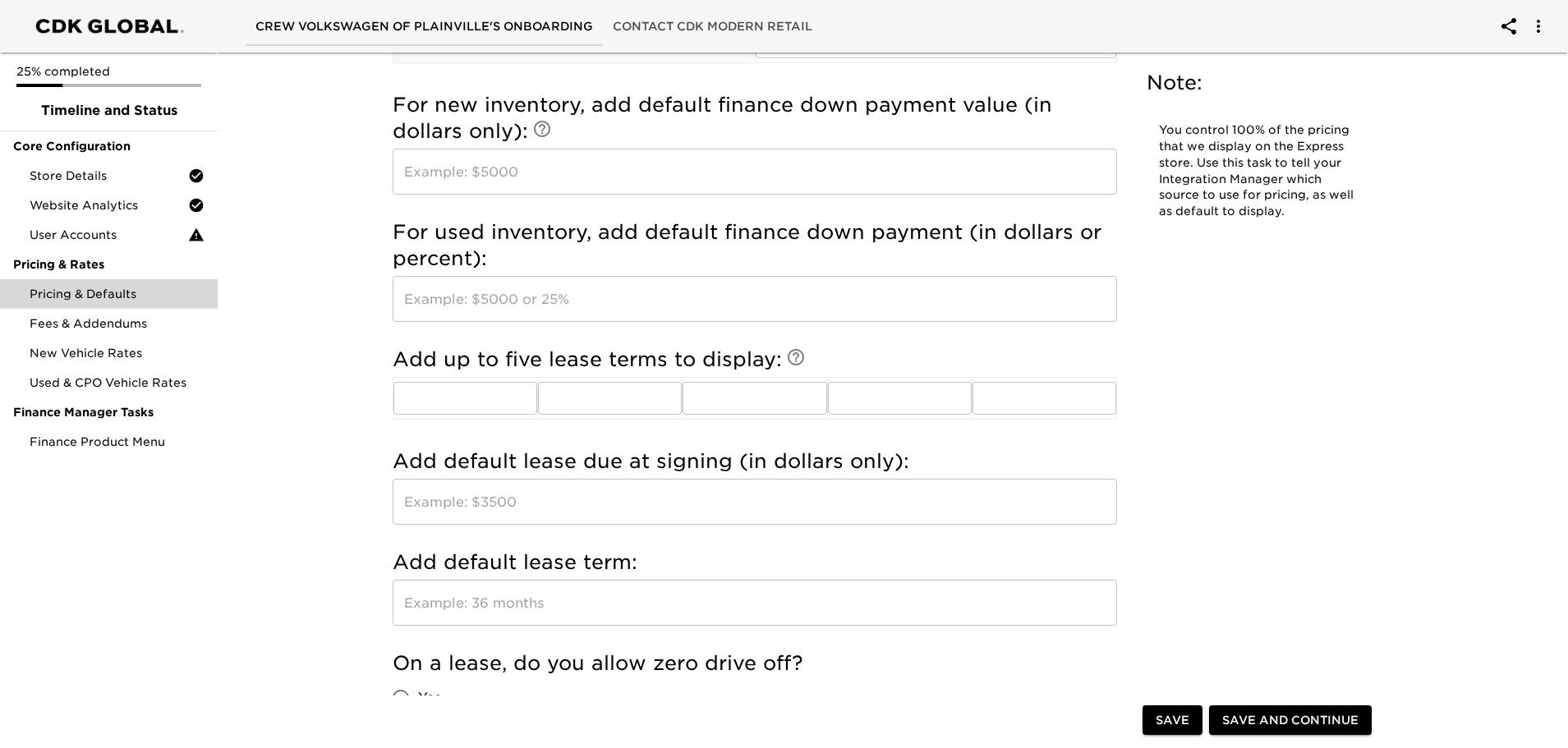
scroll to position [1885, 0]
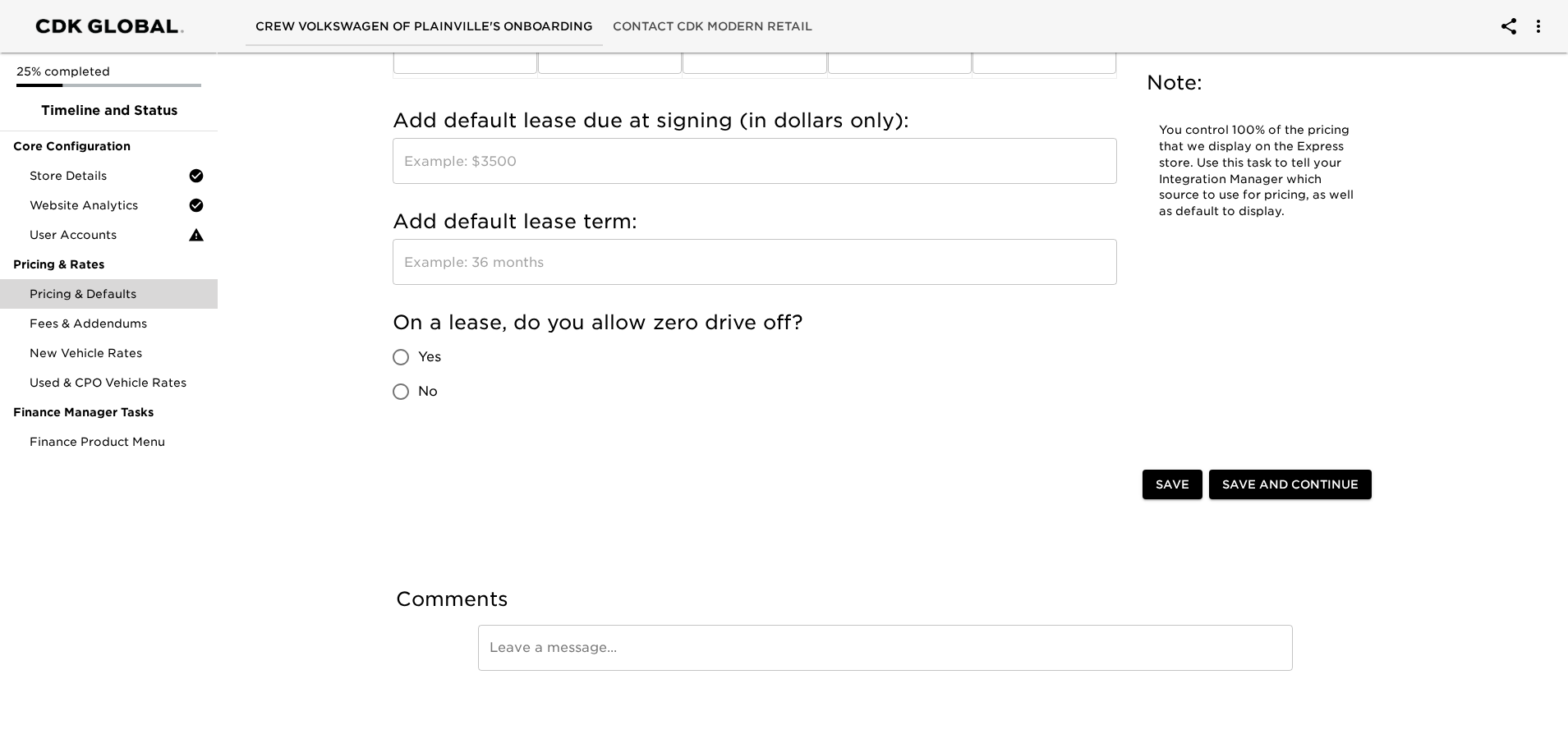
click at [1158, 490] on span "Save" at bounding box center [1172, 485] width 33 height 21
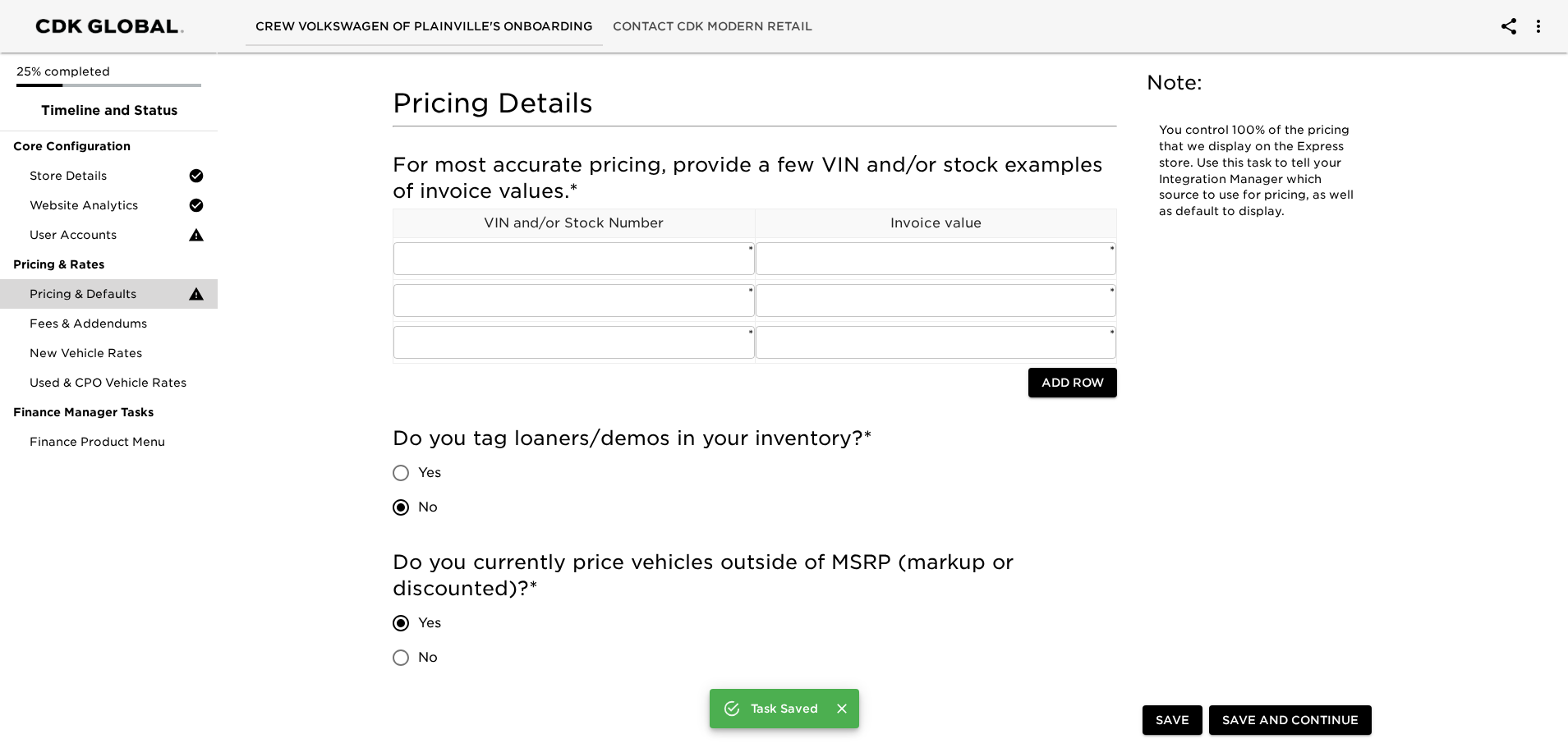
scroll to position [0, 0]
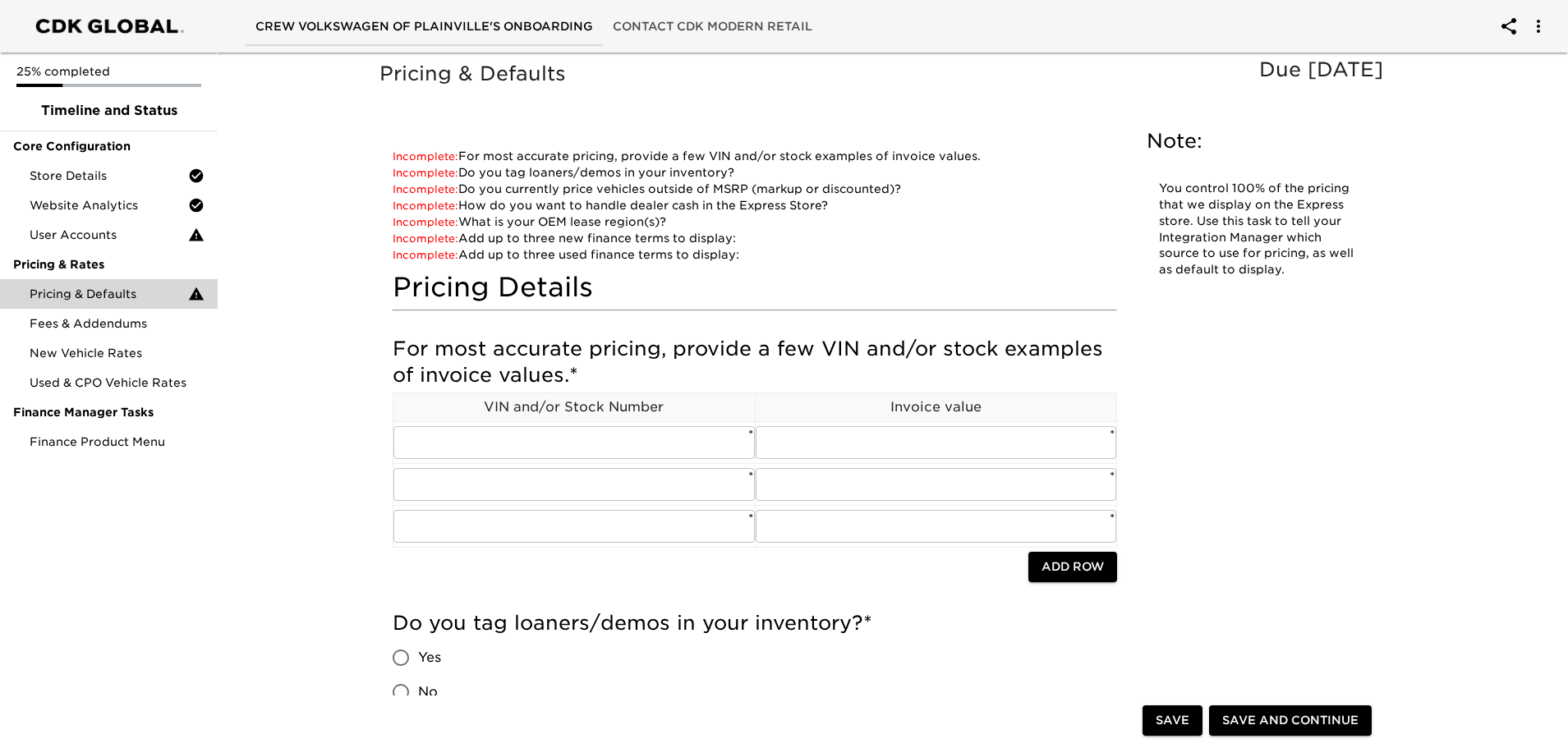
radio input "false"
